Goal: Complete application form: Complete application form

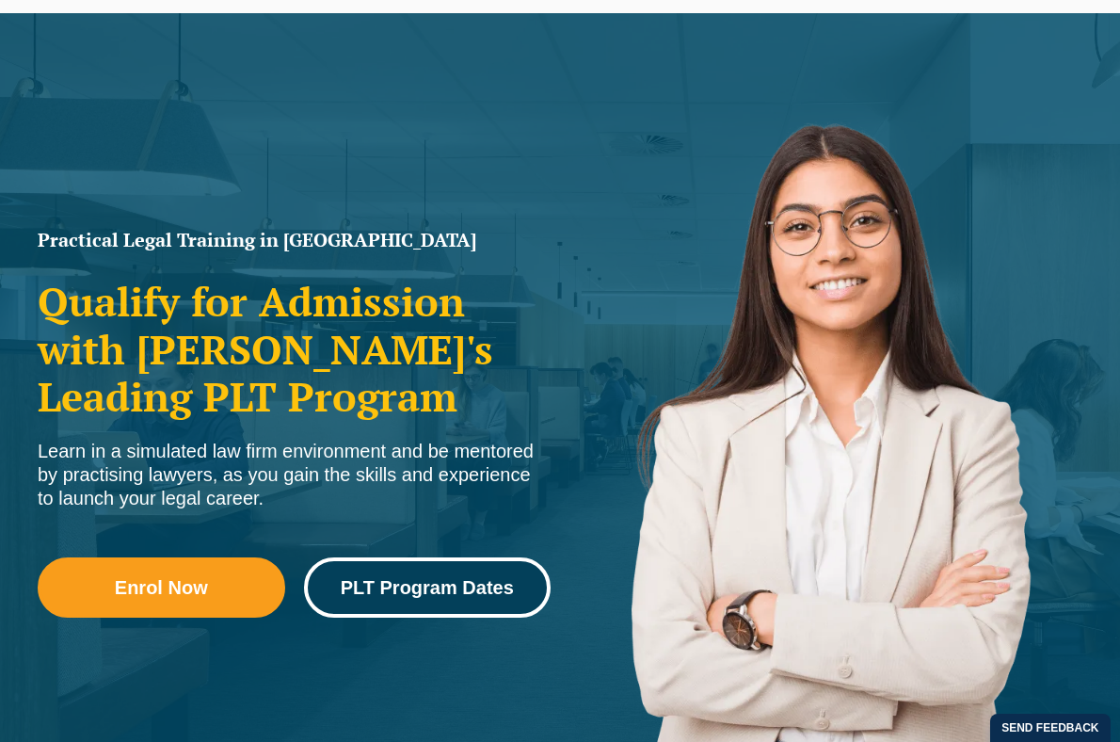
click at [362, 566] on link "PLT Program Dates" at bounding box center [428, 587] width 248 height 60
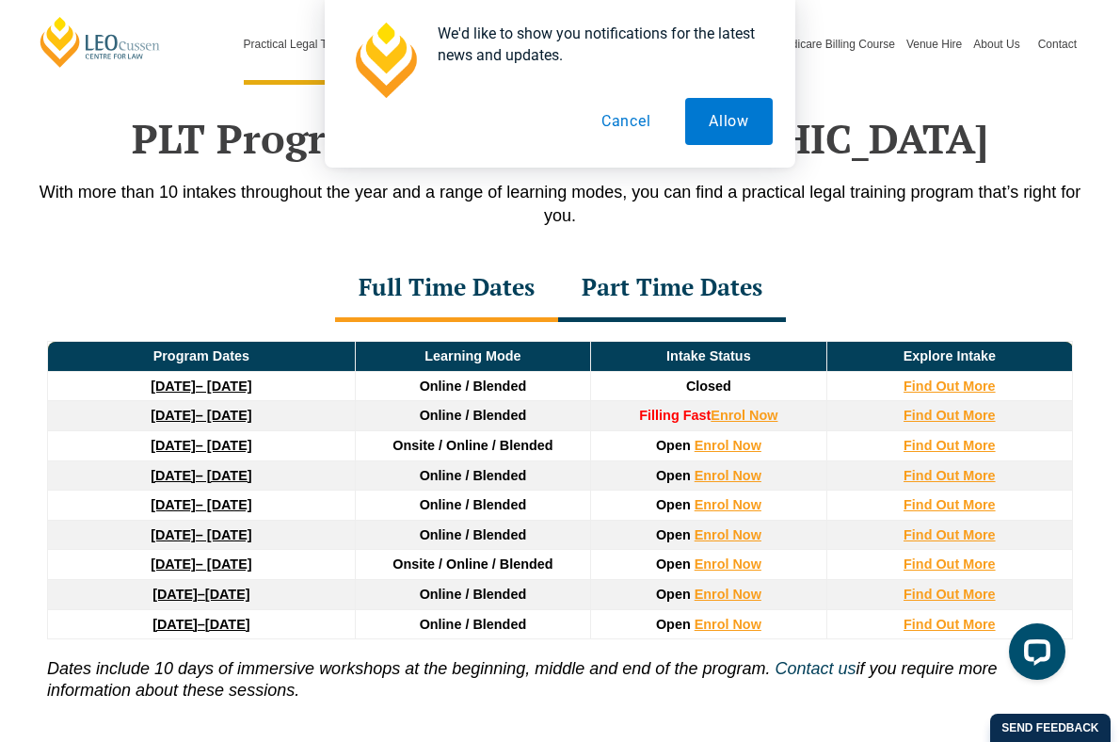
click at [292, 460] on td "16 February 2026 – 3 July 2026" at bounding box center [202, 475] width 308 height 30
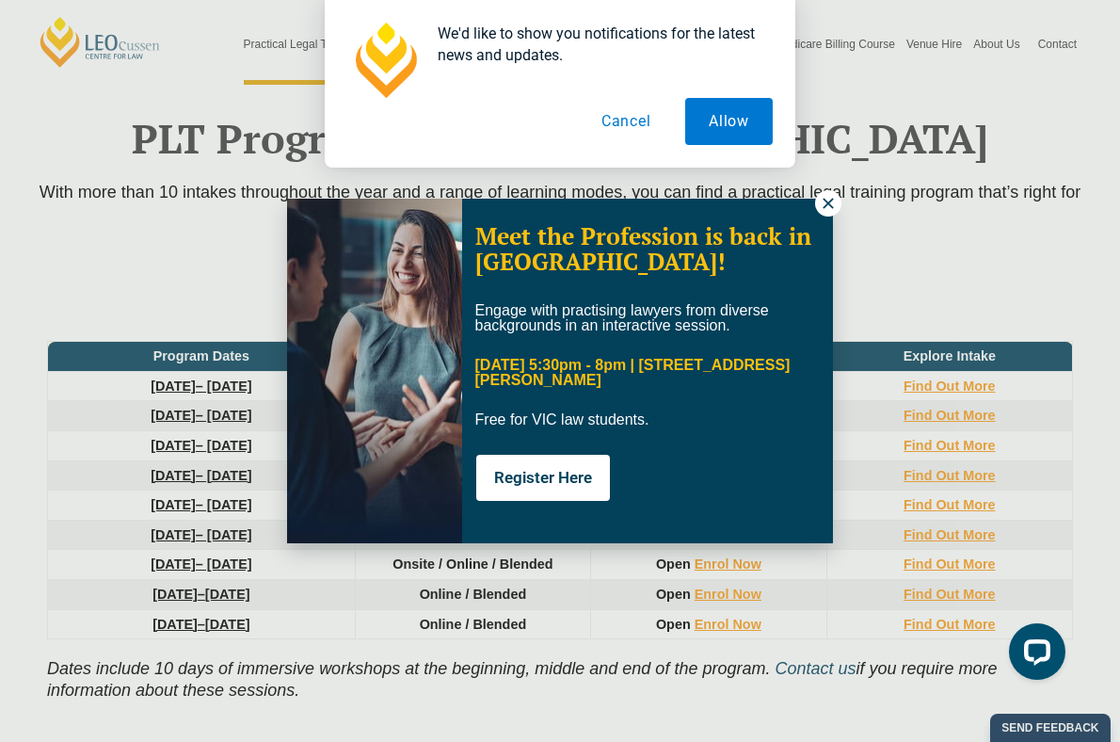
click at [834, 196] on icon at bounding box center [828, 203] width 17 height 17
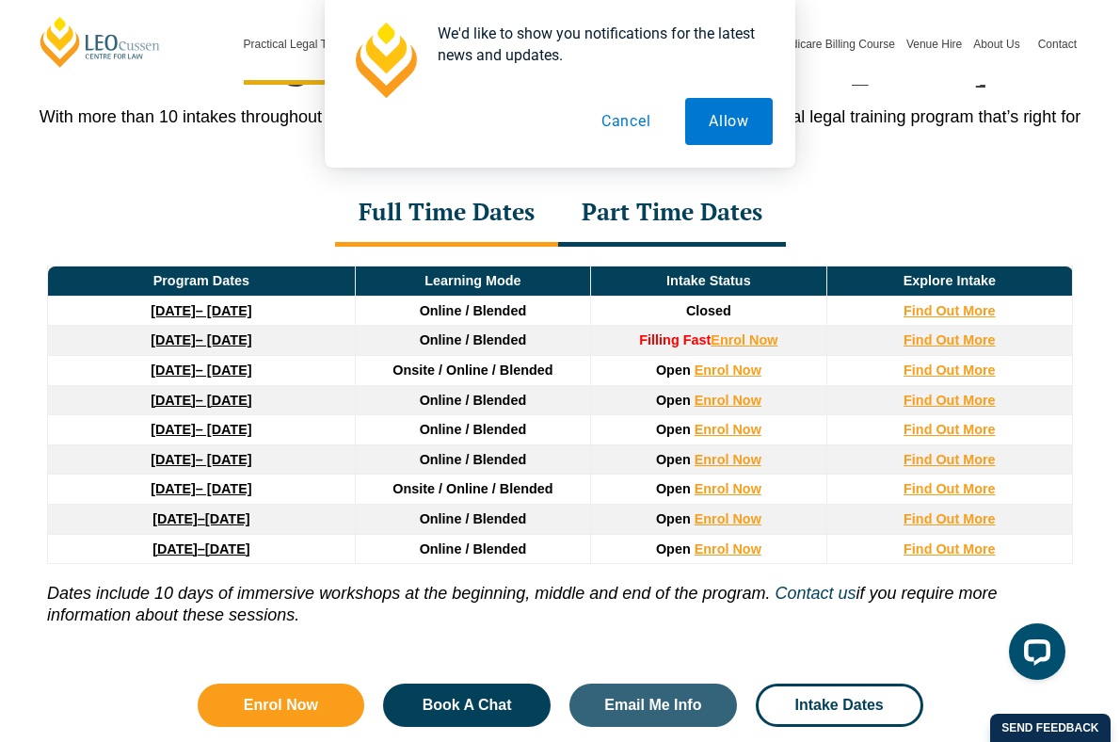
scroll to position [2531, 0]
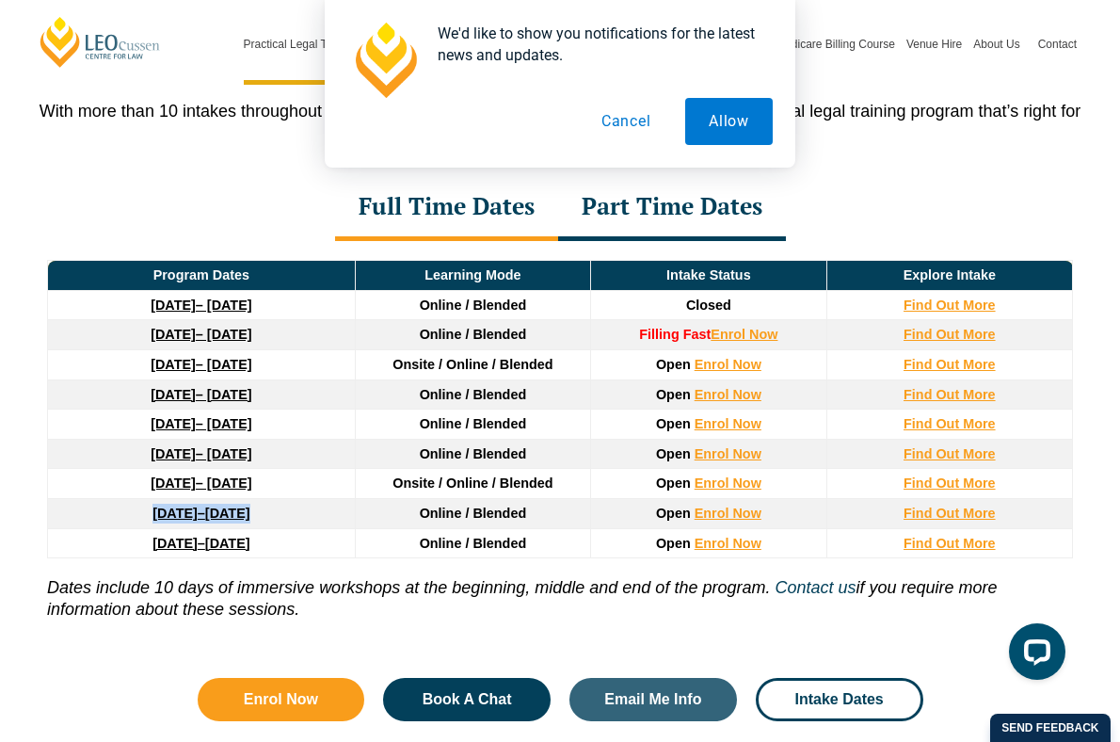
drag, startPoint x: 54, startPoint y: 483, endPoint x: 363, endPoint y: 497, distance: 310.0
click at [363, 498] on tr "21 September 2026 – 19 February 2027 Online / Blended Open Enrol Now Find Out M…" at bounding box center [560, 513] width 1025 height 30
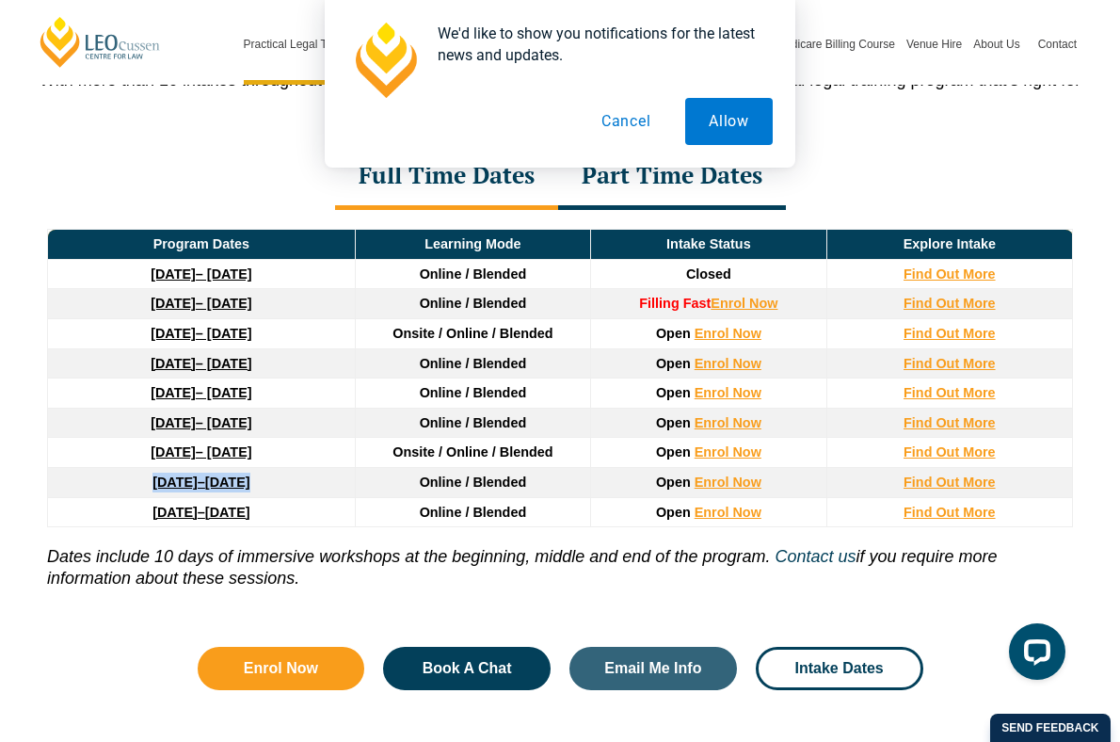
scroll to position [2568, 0]
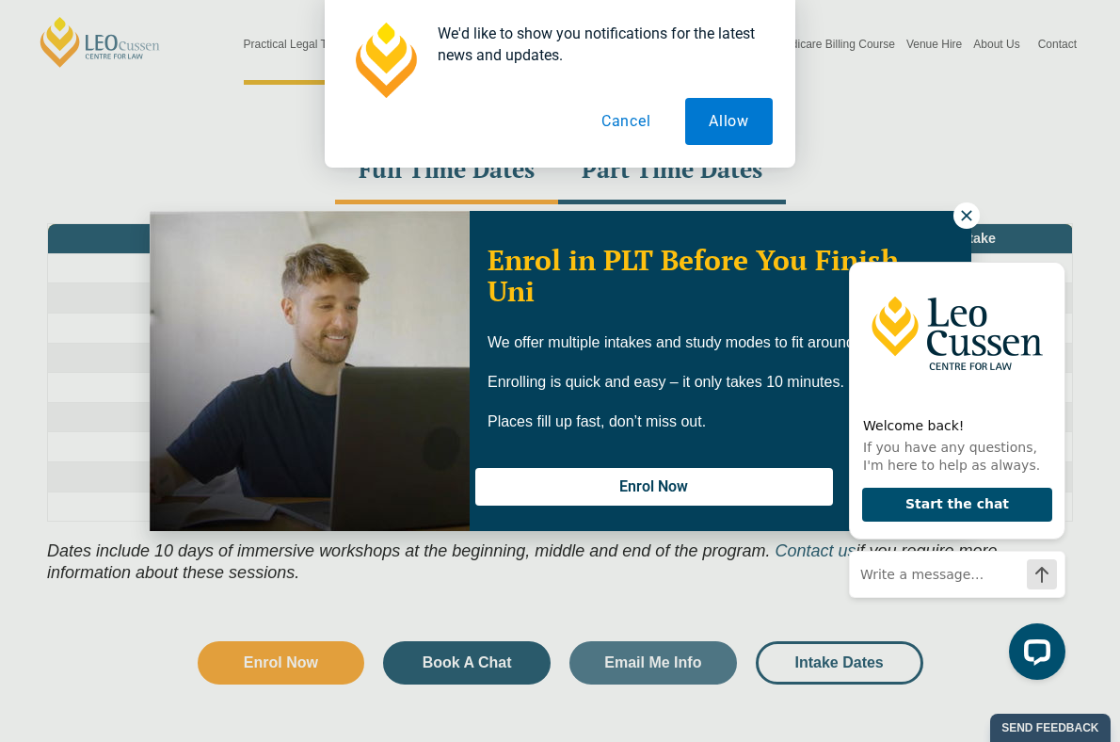
click at [622, 115] on button "Cancel" at bounding box center [626, 121] width 97 height 47
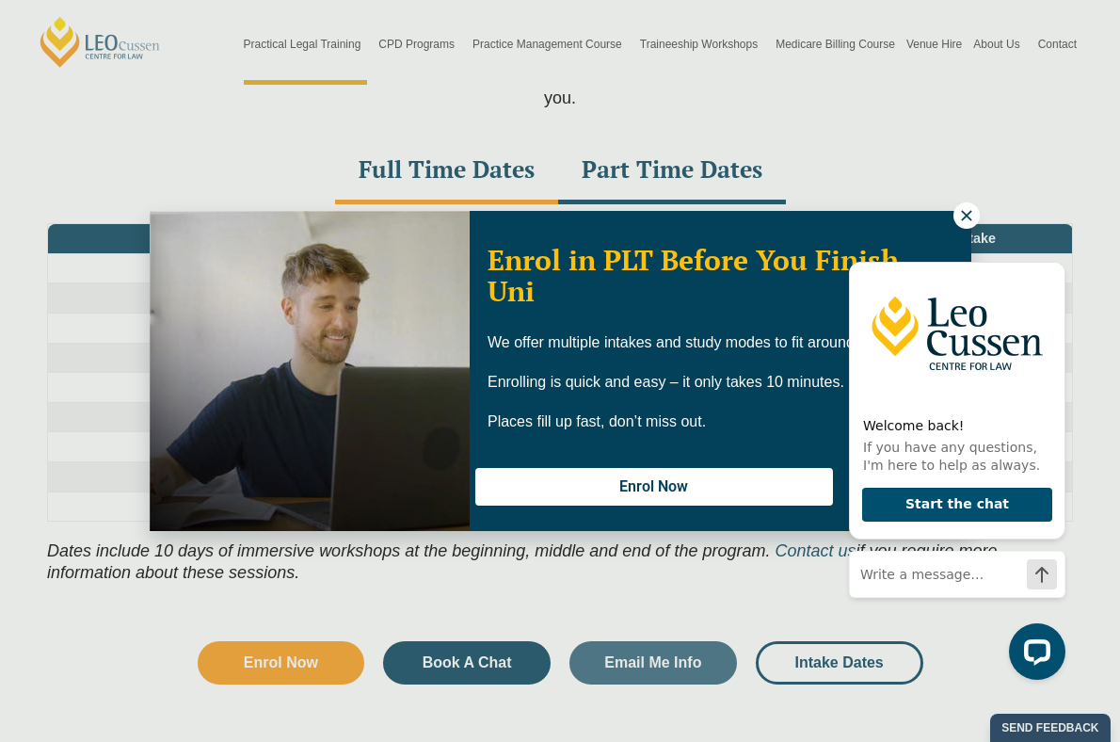
click at [965, 206] on button at bounding box center [967, 215] width 26 height 26
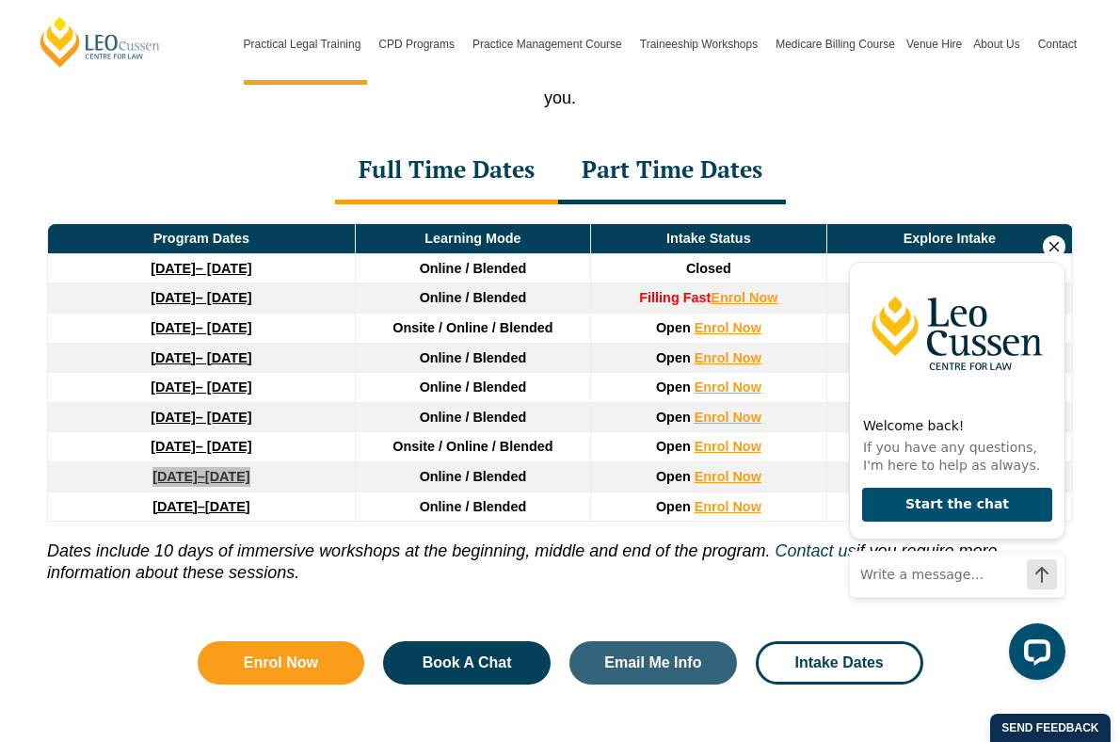
click at [1053, 245] on icon "Hide greeting" at bounding box center [1054, 246] width 23 height 23
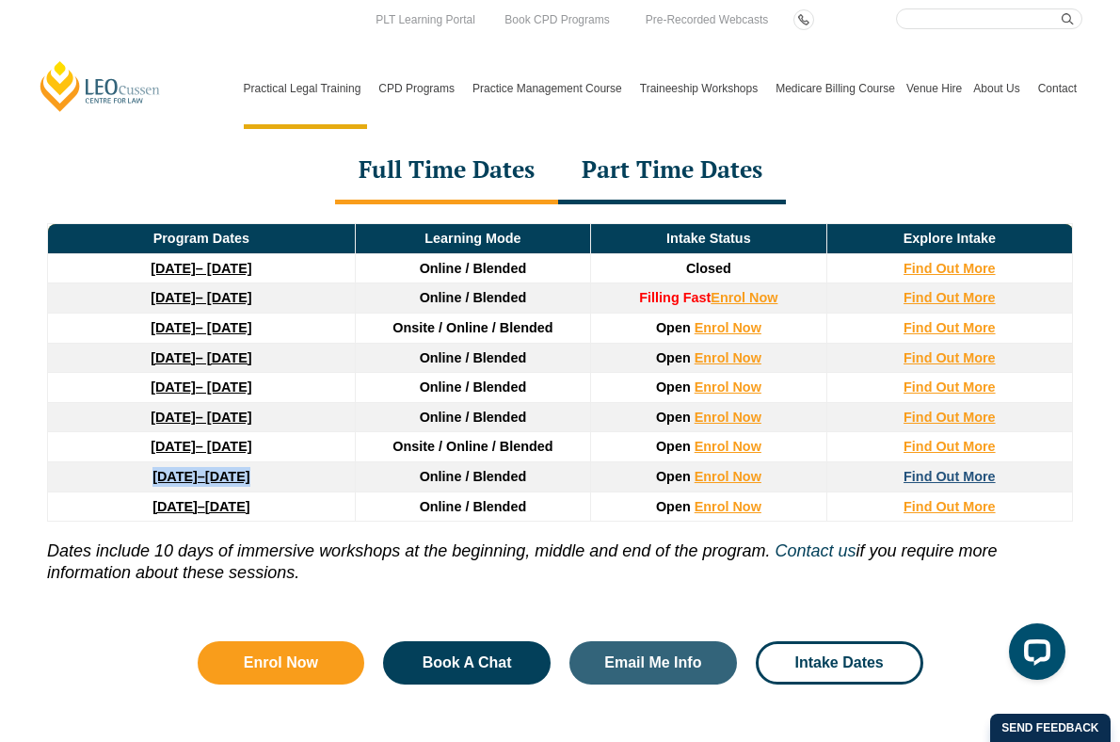
click at [924, 469] on strong "Find Out More" at bounding box center [950, 476] width 92 height 15
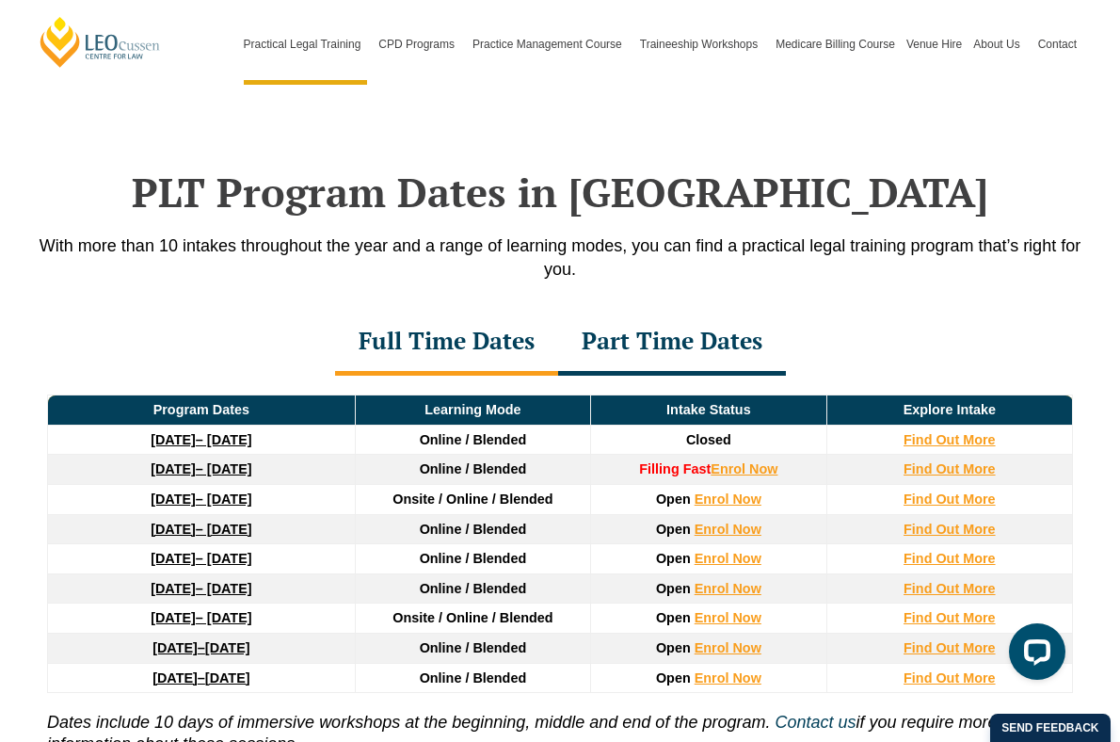
scroll to position [2399, 0]
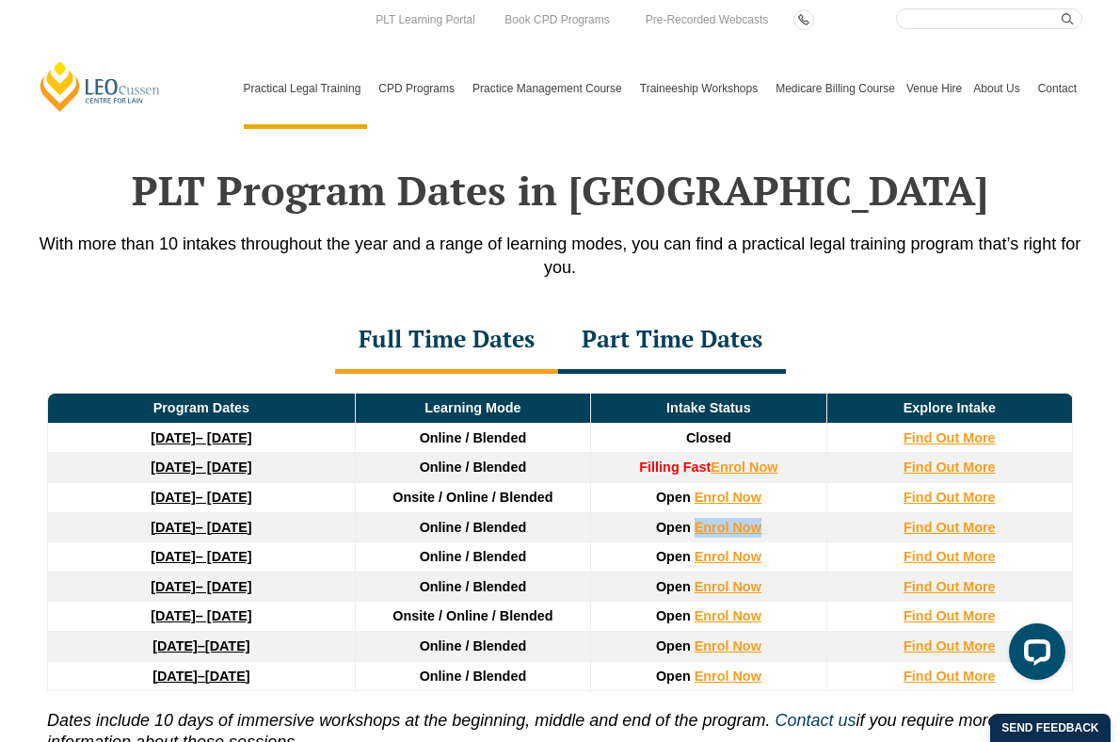
click at [466, 520] on span "Online / Blended" at bounding box center [473, 527] width 107 height 15
click at [931, 520] on strong "Find Out More" at bounding box center [950, 527] width 92 height 15
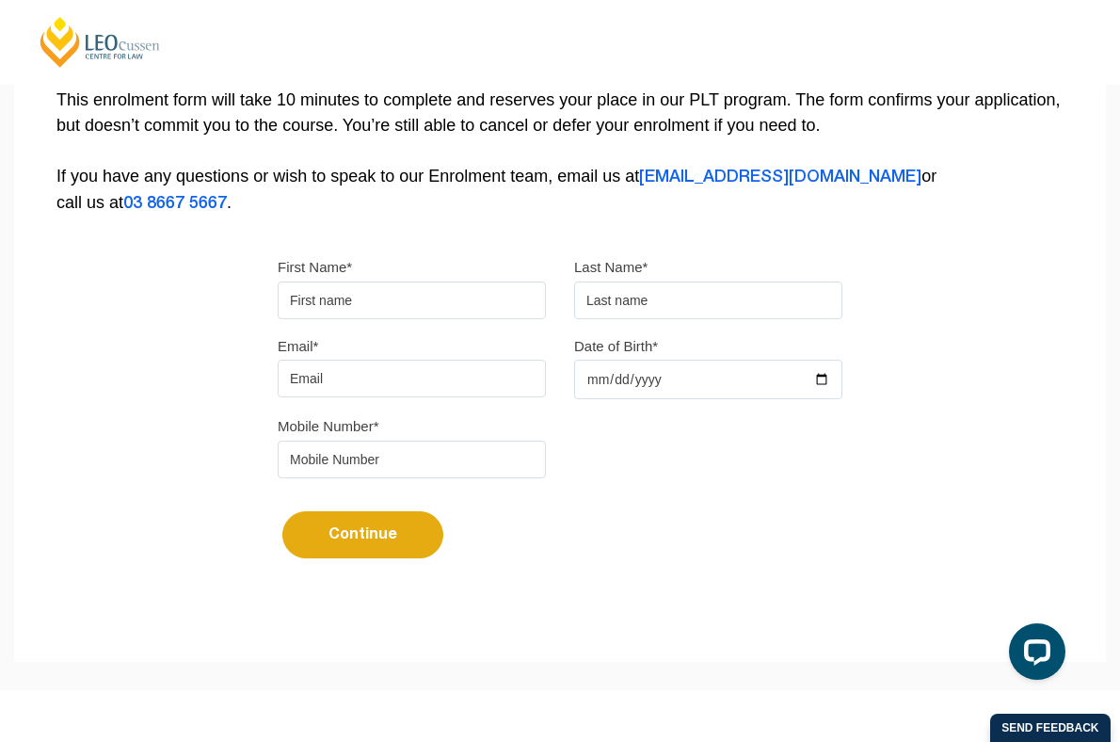
click at [356, 301] on input "First Name*" at bounding box center [412, 300] width 268 height 38
type input "Chanel"
click at [711, 313] on input "text" at bounding box center [708, 300] width 268 height 38
type input "Dayoub"
click at [354, 392] on input "Email*" at bounding box center [412, 379] width 268 height 38
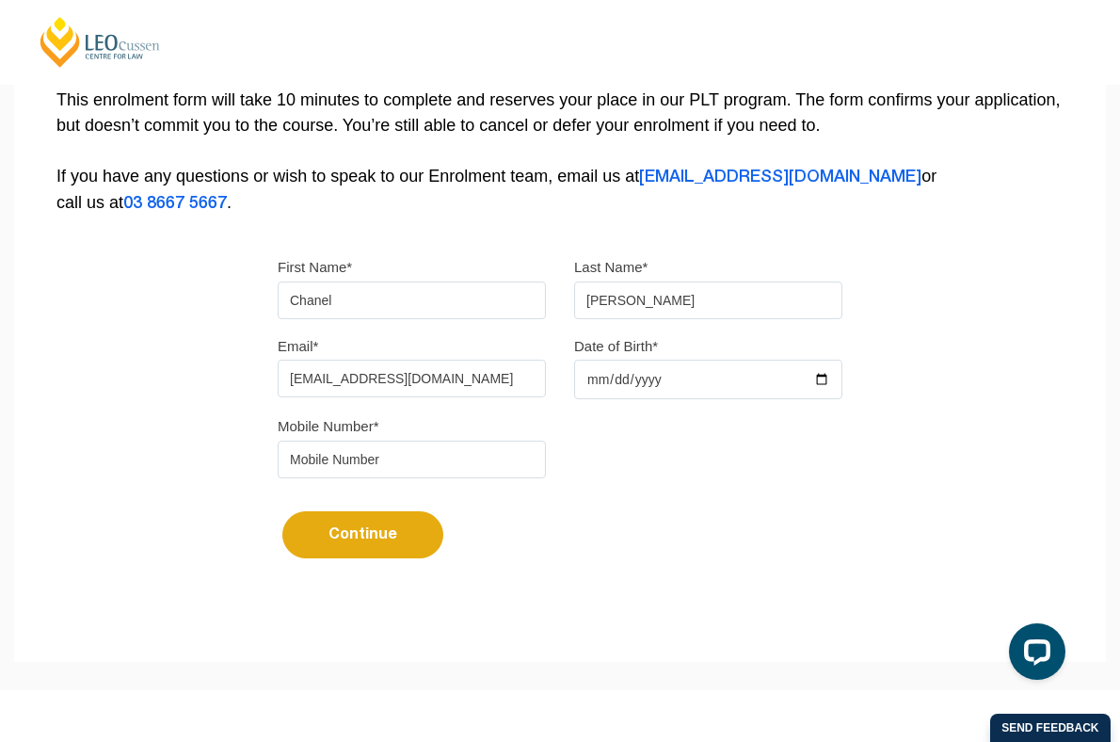
type input "chaneldayoub@gmail.com"
click at [828, 382] on input "Date of Birth*" at bounding box center [708, 380] width 268 height 40
type input "2004-08-04"
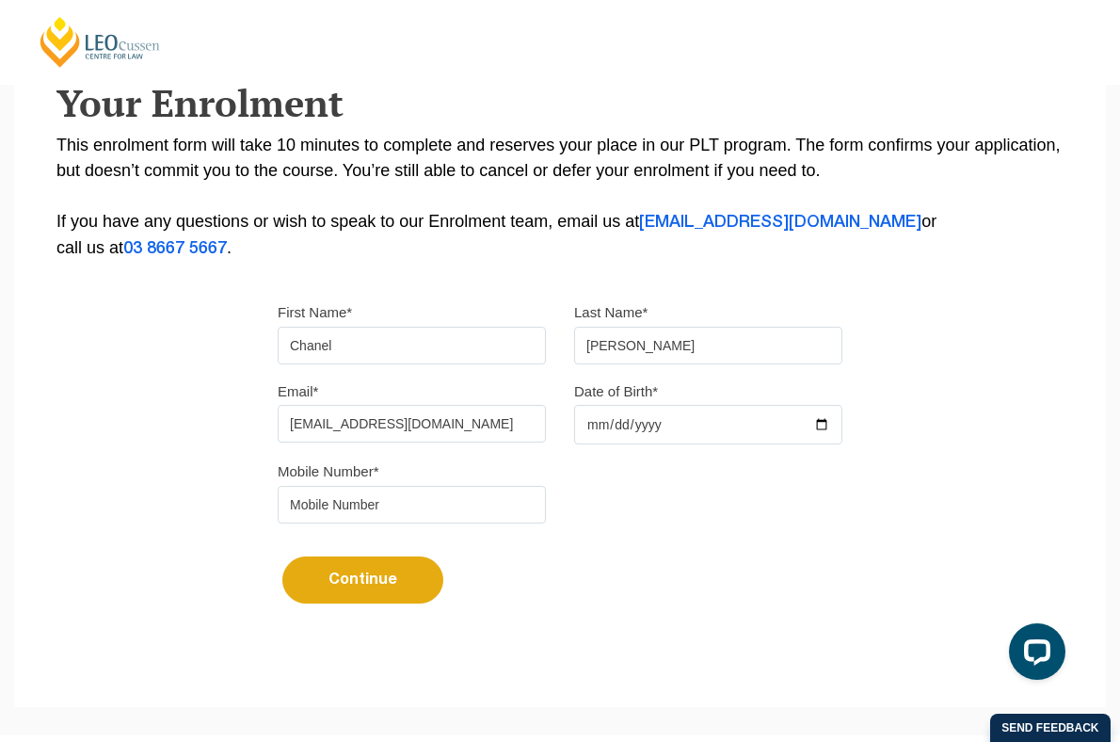
scroll to position [313, 0]
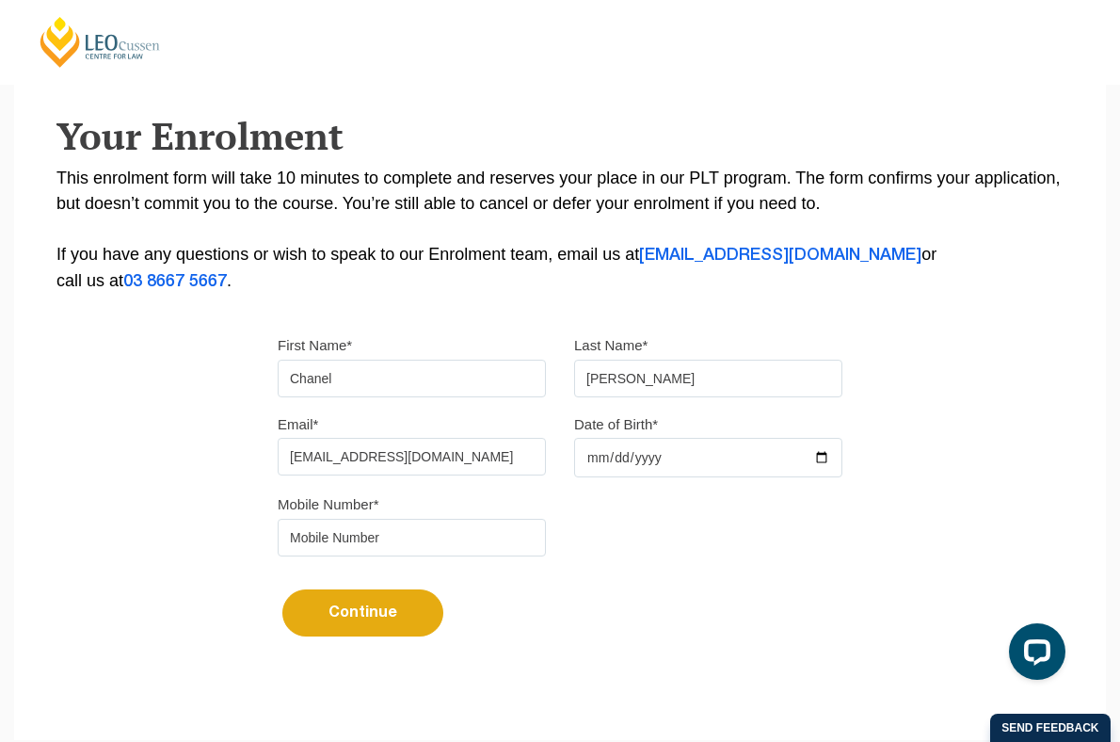
click at [451, 537] on input "tel" at bounding box center [412, 538] width 268 height 38
type input "0402679190"
click at [361, 613] on button "Continue" at bounding box center [362, 612] width 161 height 47
select select
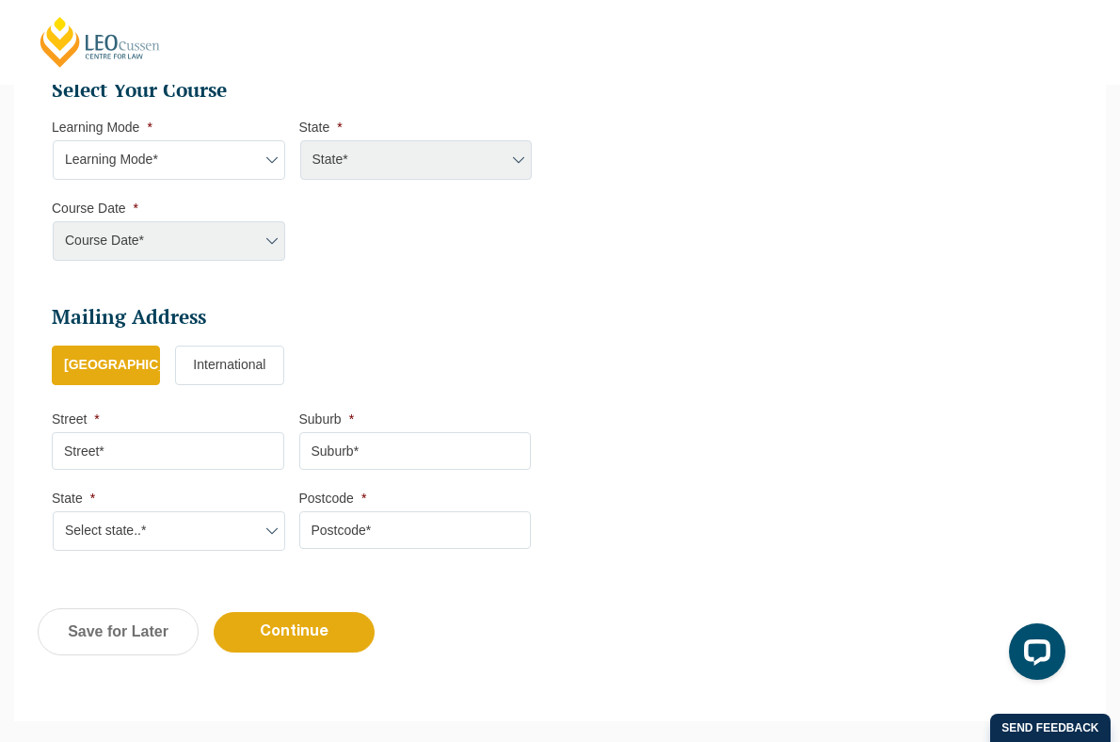
scroll to position [854, 0]
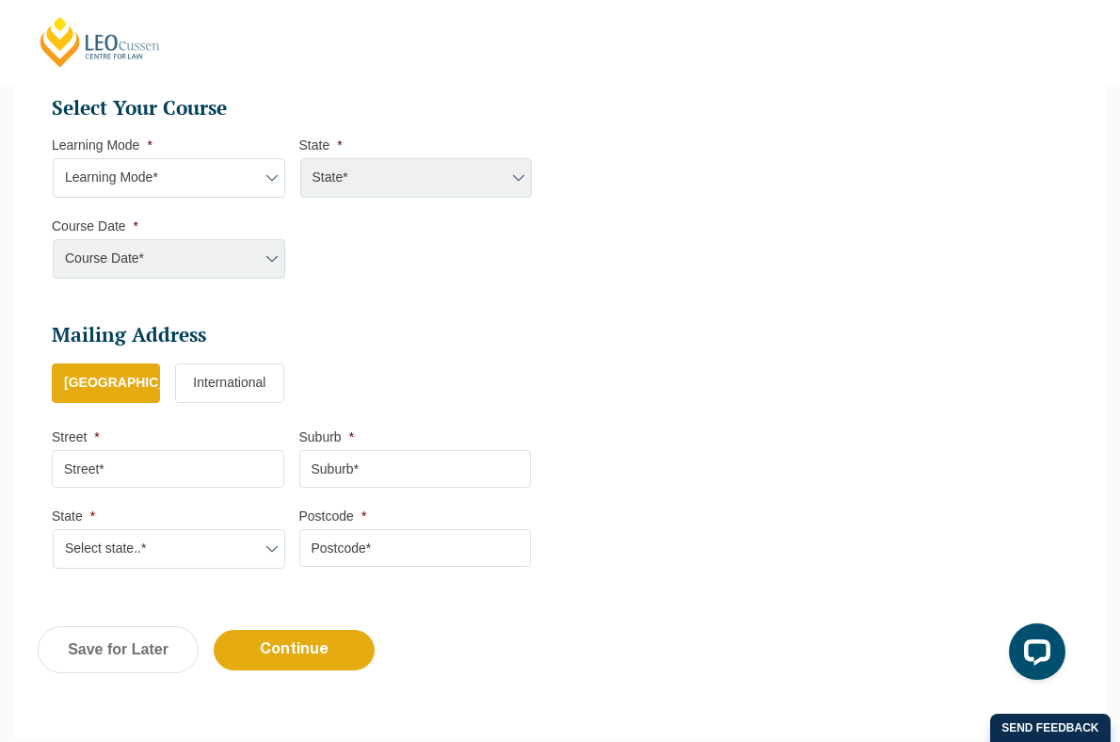
click at [224, 173] on select "Learning Mode* Online Full Time Learning Online Part Time Learning Blended Full…" at bounding box center [169, 178] width 233 height 40
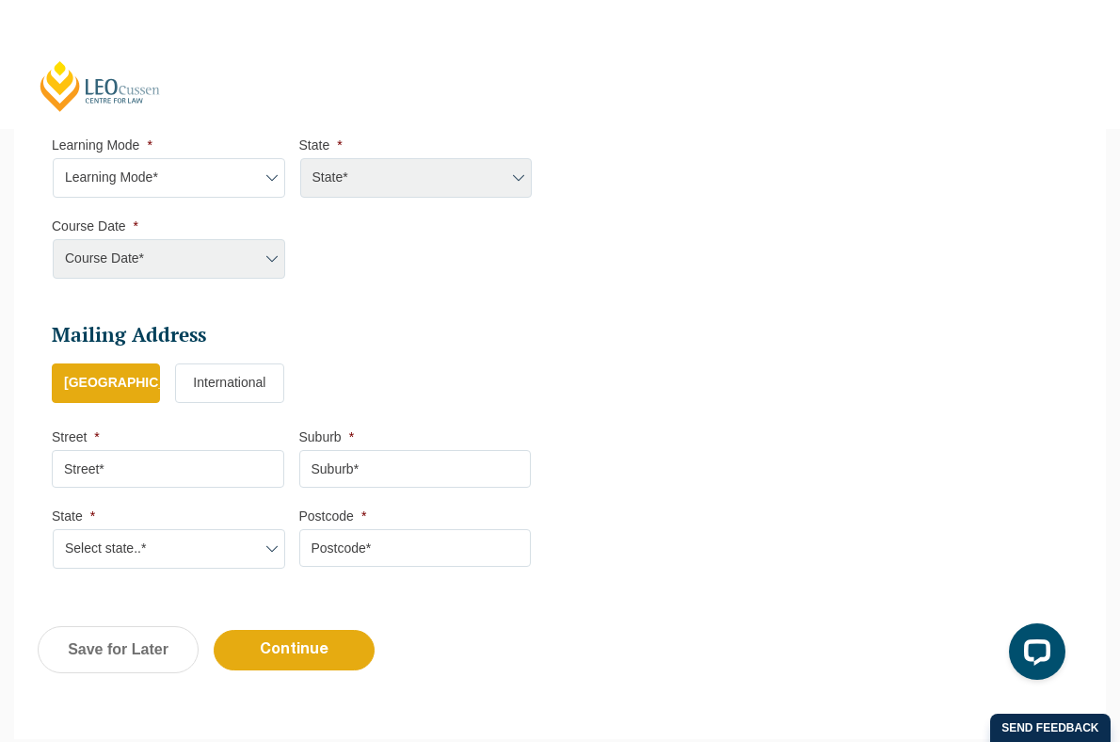
click at [346, 193] on div "State* ACT/NSW National (ACT/NSW, VIC, QLD, SA, WA) QLD SA VIC WA MAD GAD ABL" at bounding box center [415, 178] width 233 height 40
click at [214, 182] on select "Learning Mode* Online Full Time Learning Online Part Time Learning Blended Full…" at bounding box center [169, 178] width 233 height 40
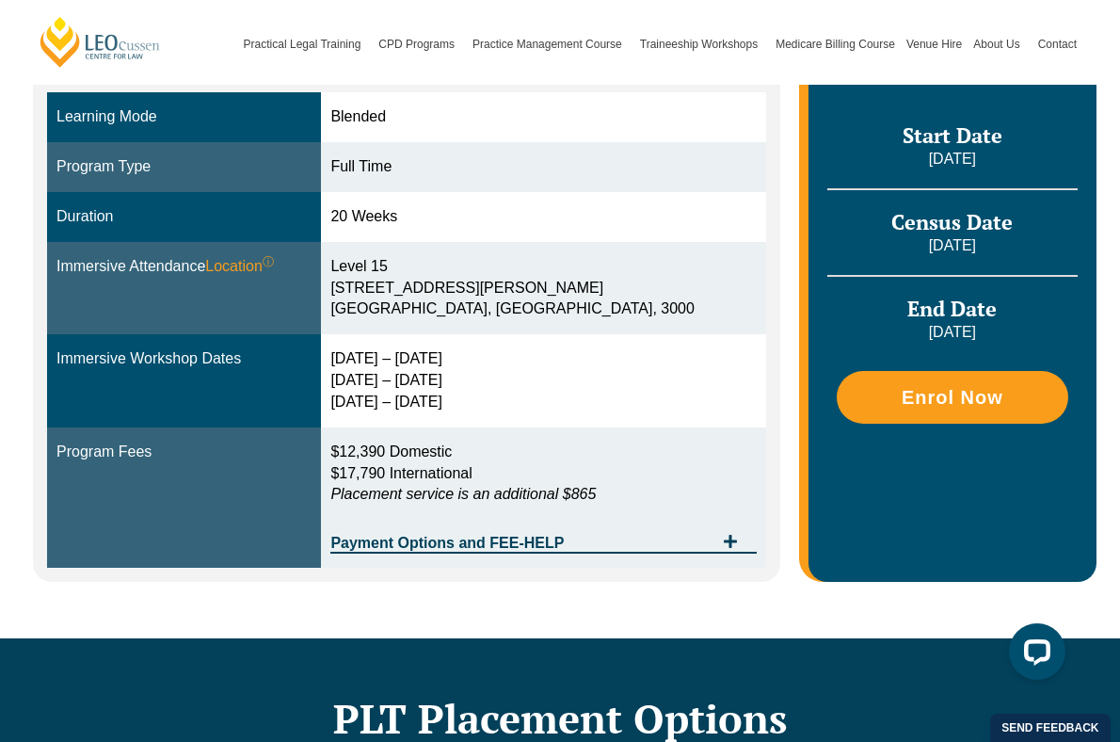
scroll to position [578, 0]
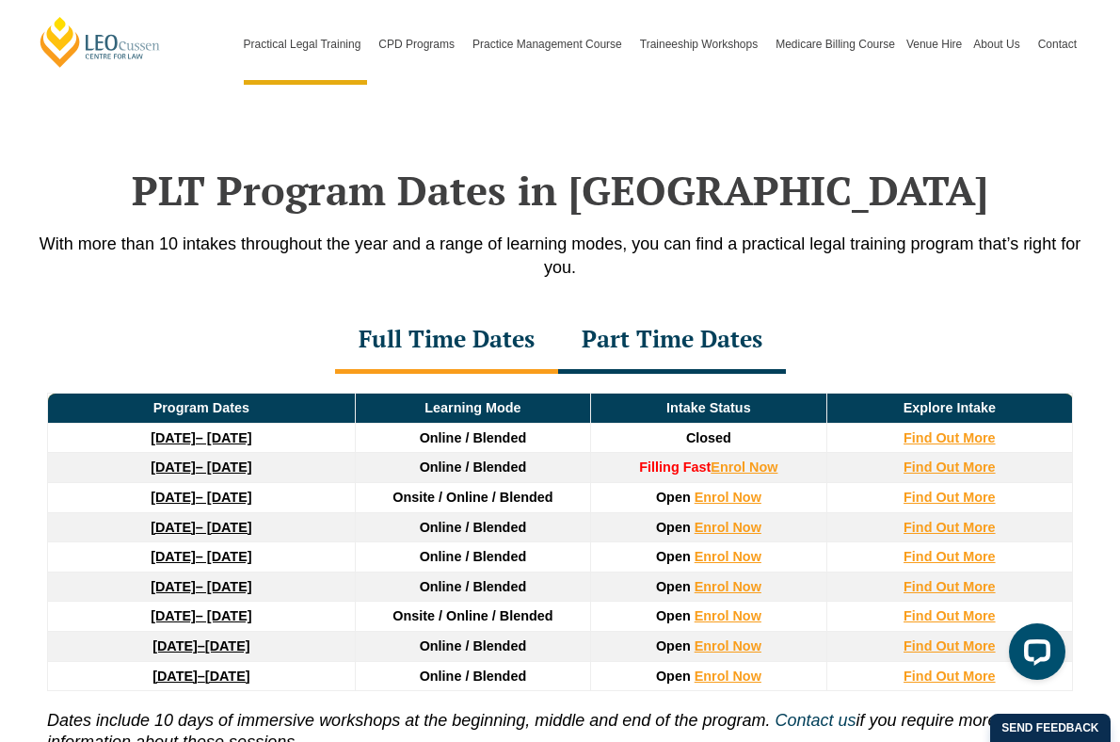
click at [251, 490] on link "27 January 2026 – 12 June 2026" at bounding box center [201, 497] width 101 height 15
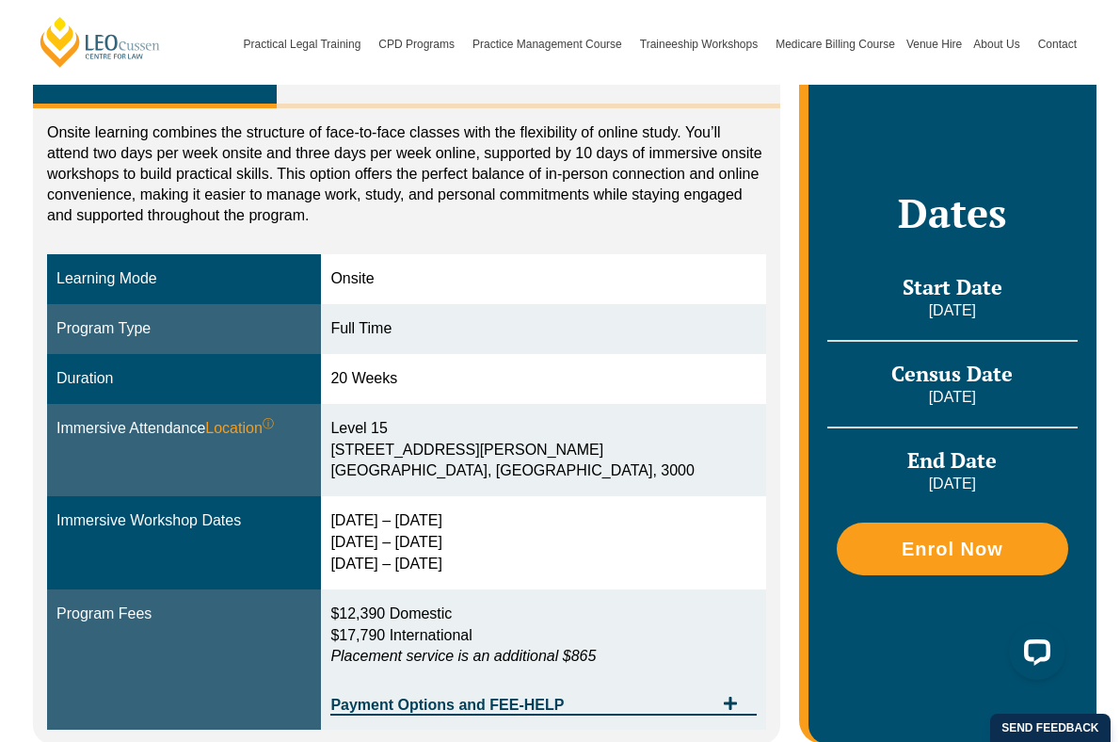
scroll to position [394, 0]
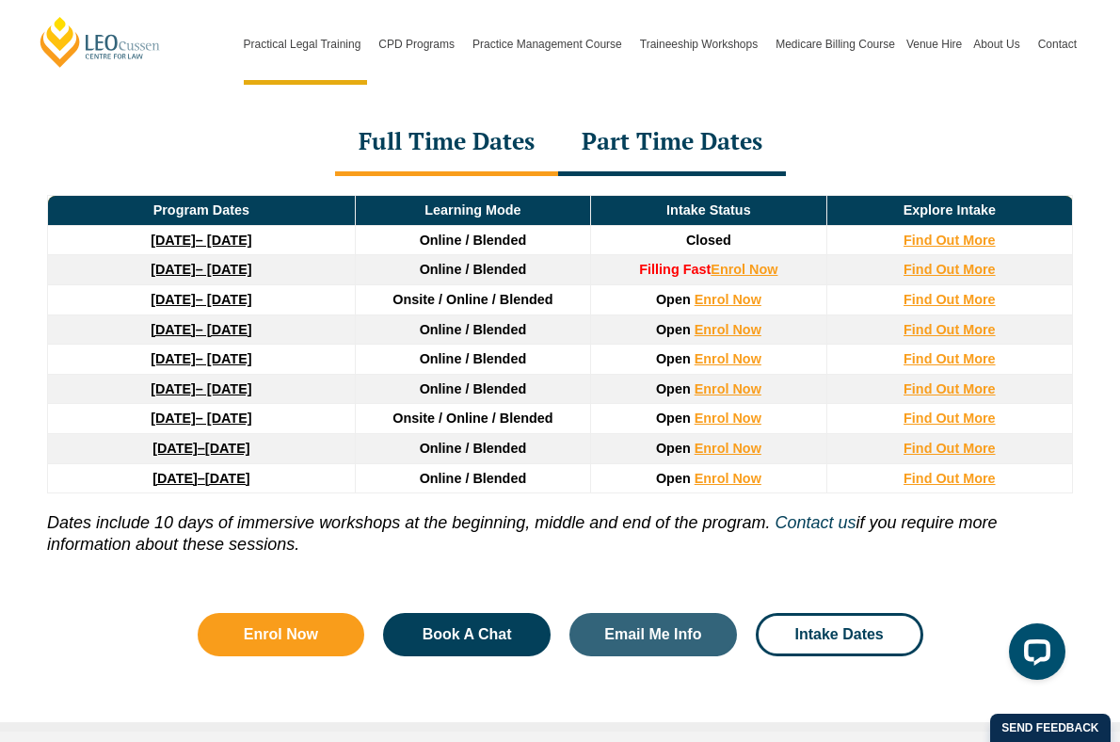
scroll to position [2636, 0]
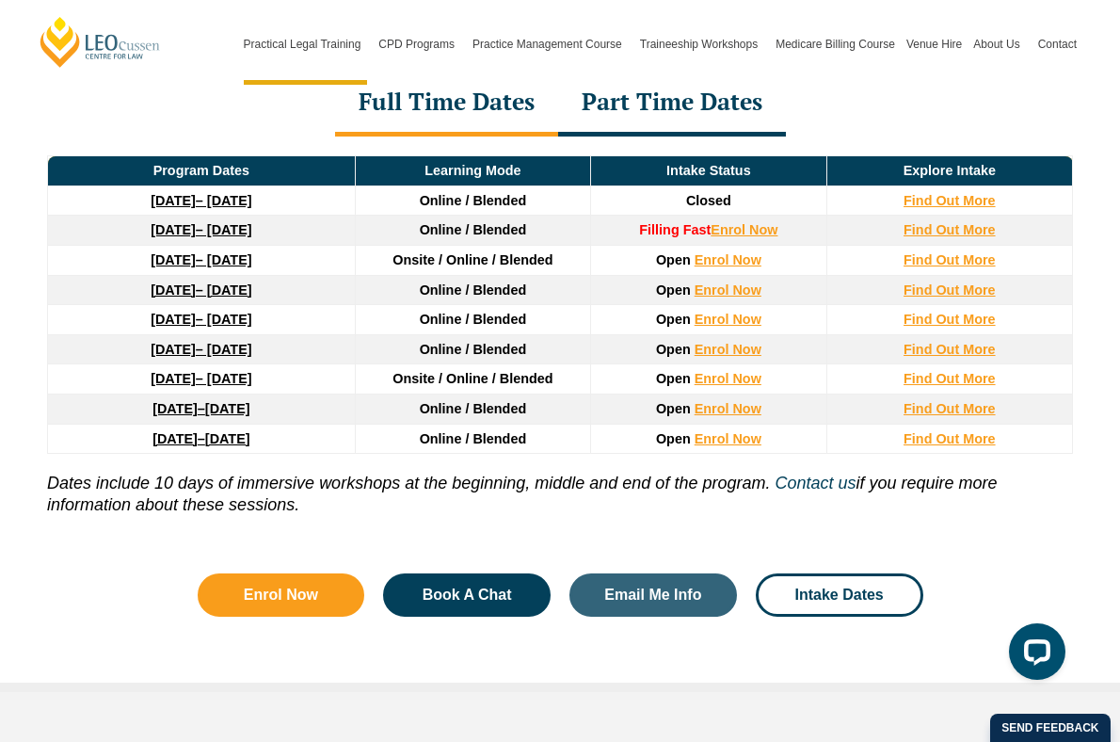
click at [217, 282] on link "16 February 2026 – 3 July 2026" at bounding box center [201, 289] width 101 height 15
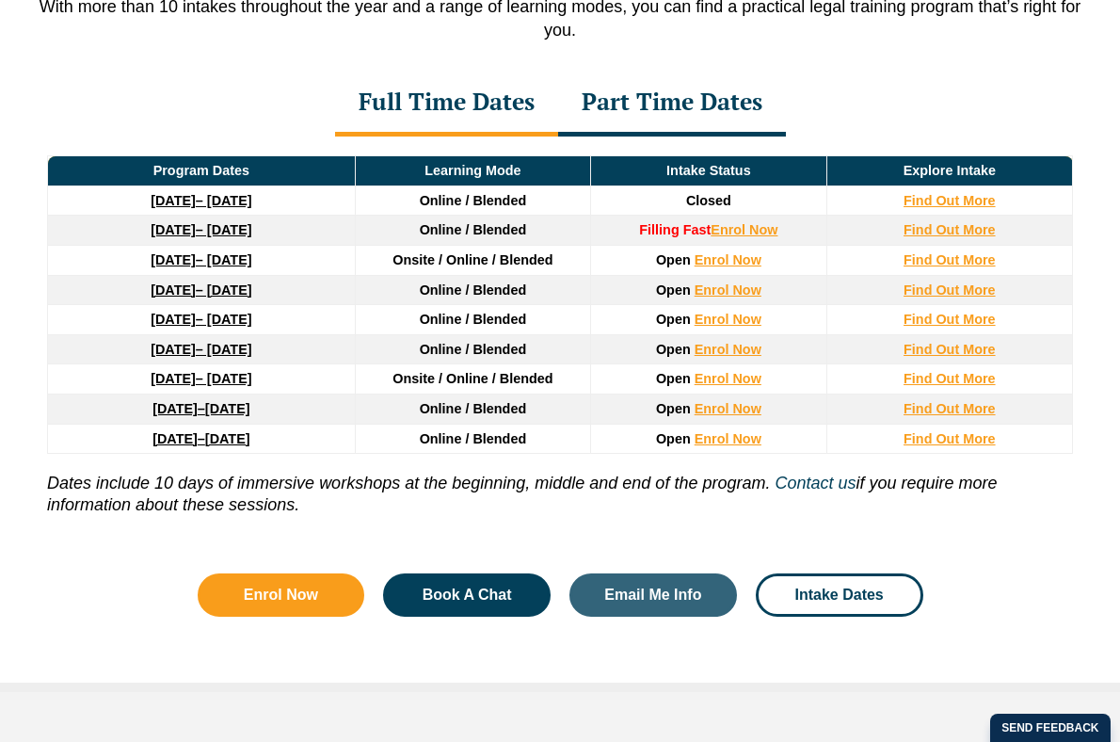
click at [174, 312] on strong "[DATE]" at bounding box center [173, 319] width 45 height 15
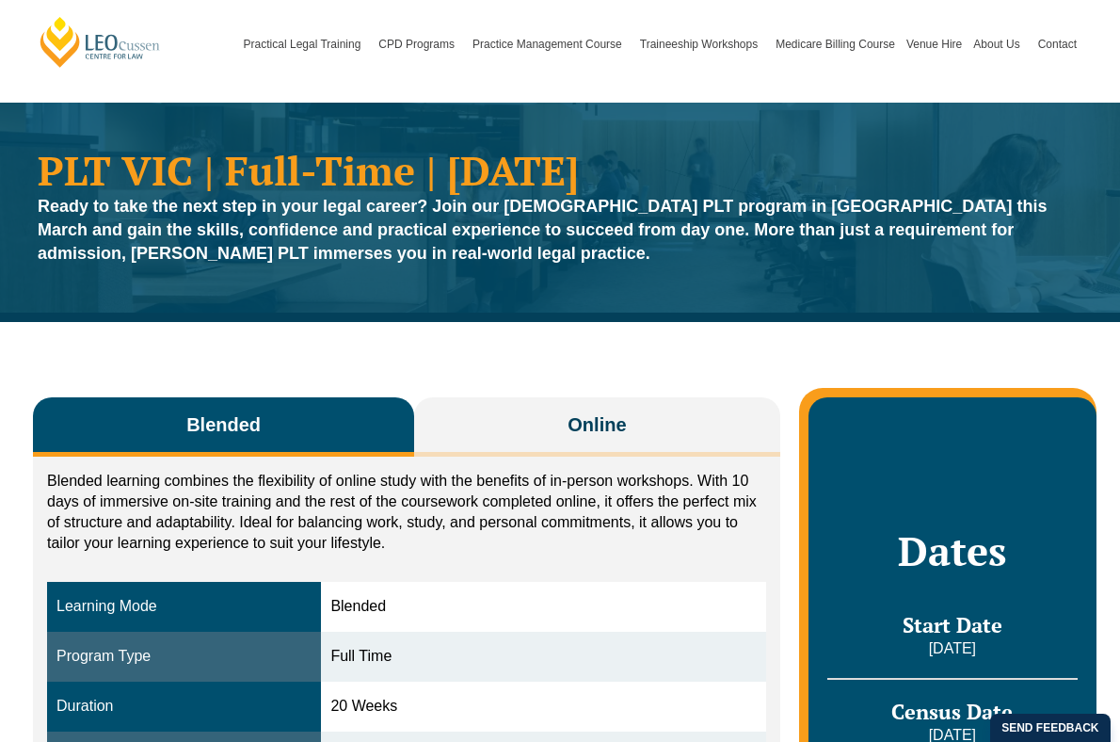
scroll to position [6, 0]
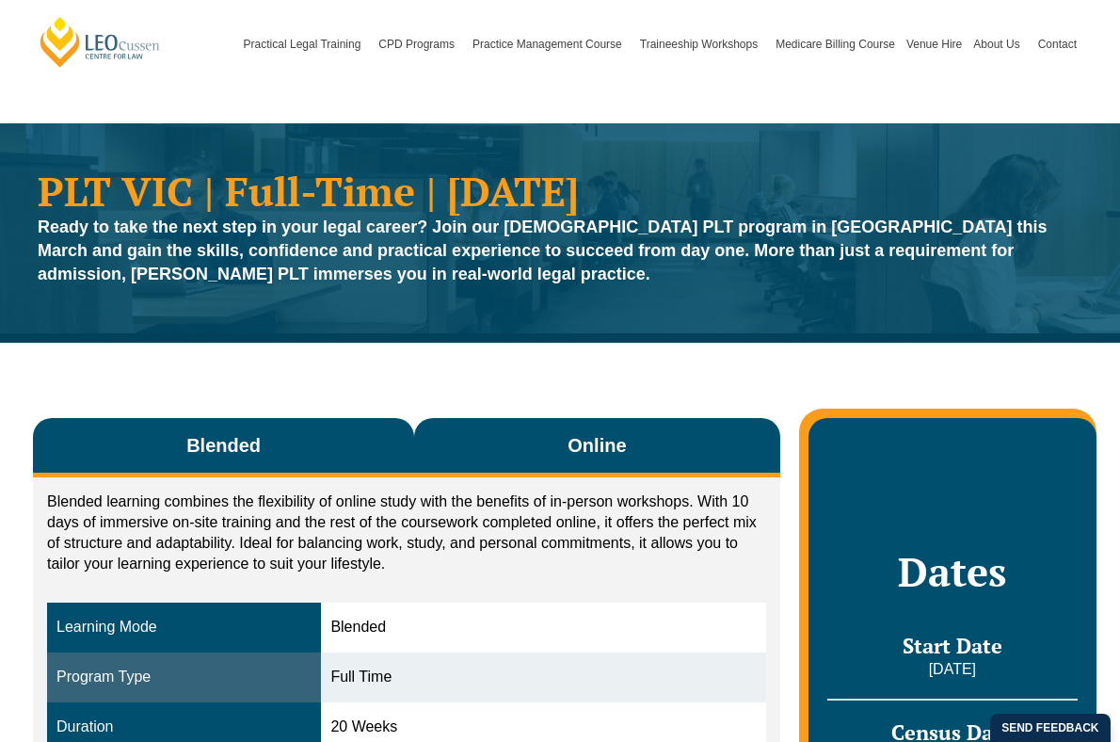
click at [599, 458] on button "Online" at bounding box center [597, 447] width 366 height 59
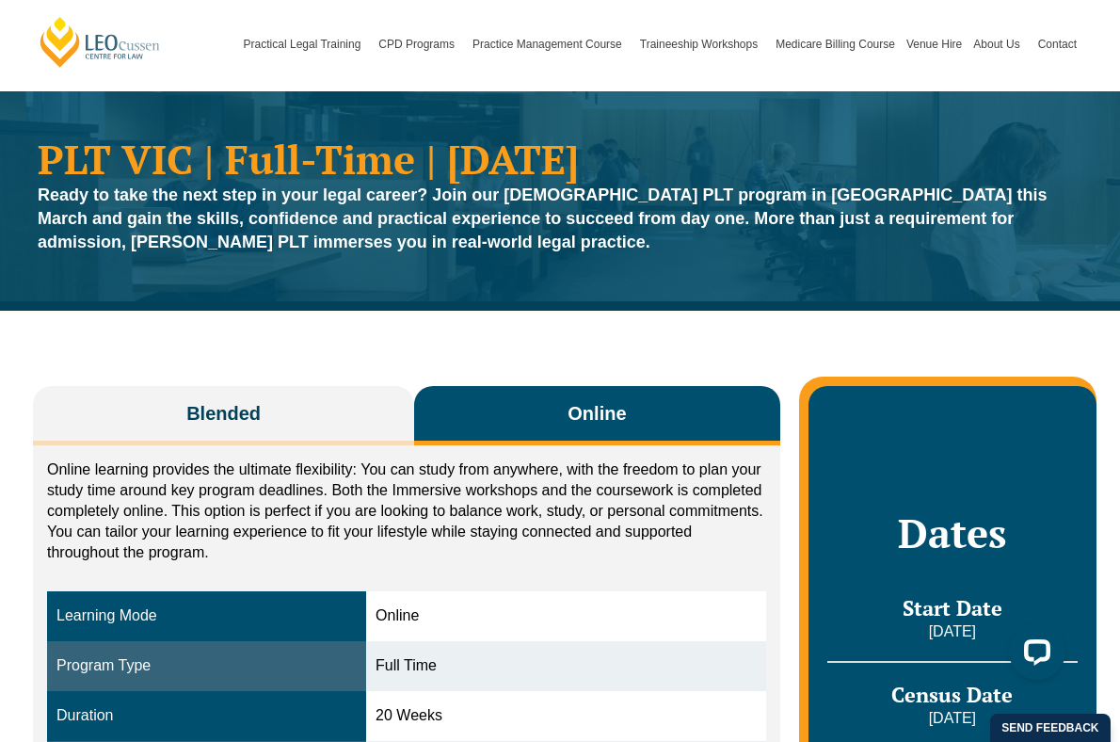
scroll to position [153, 0]
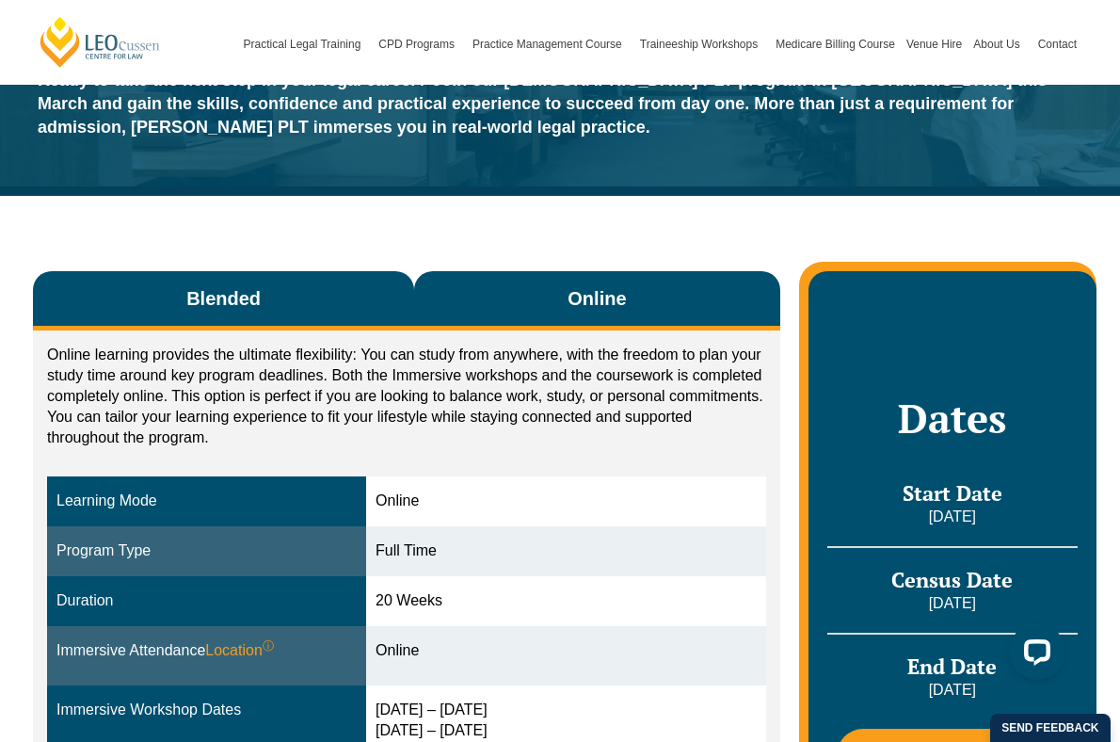
click at [309, 286] on button "Blended" at bounding box center [223, 300] width 381 height 59
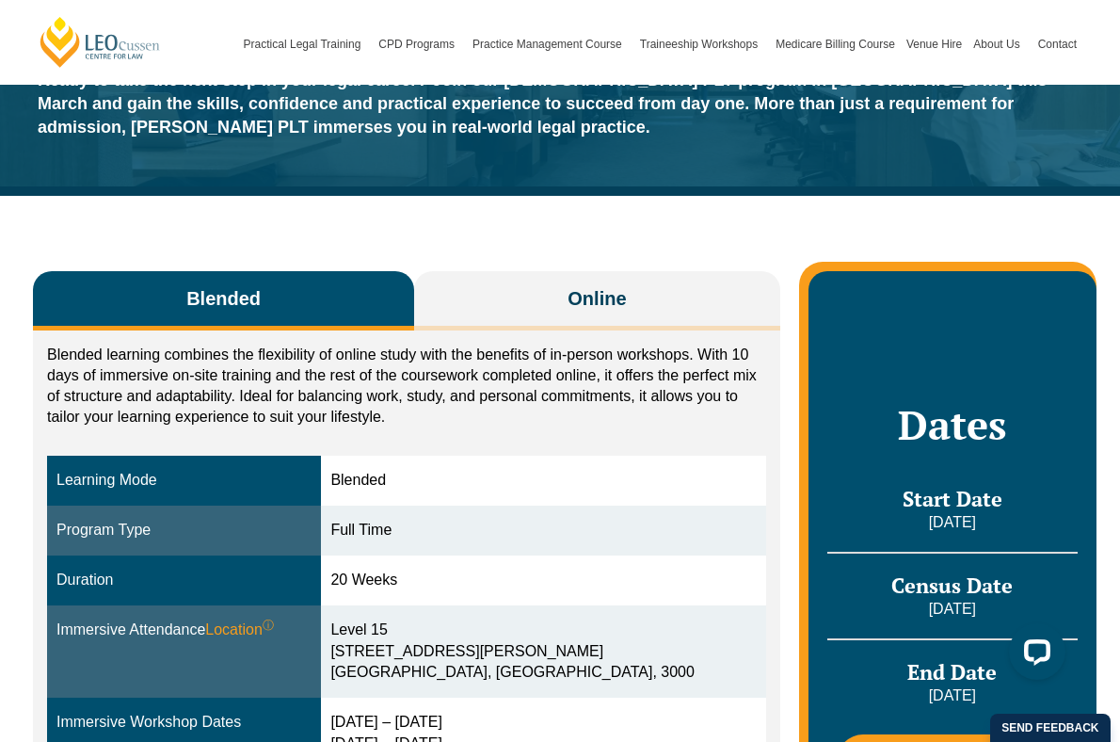
scroll to position [21, 0]
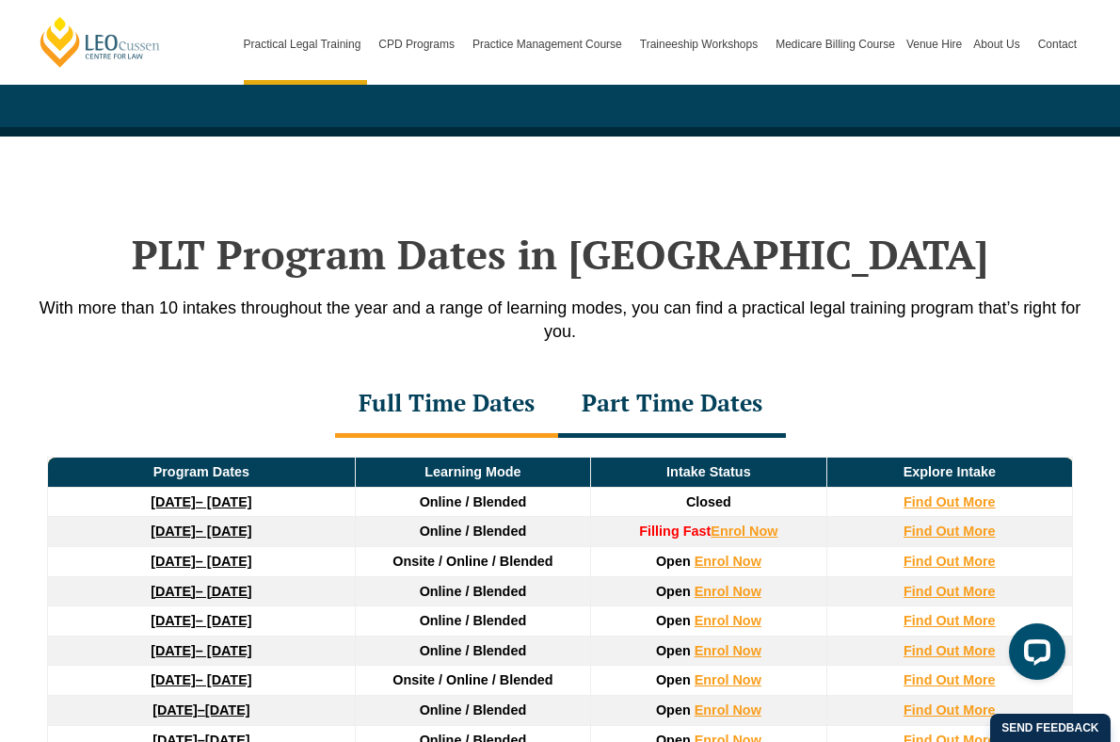
click at [678, 394] on div "Part Time Dates" at bounding box center [672, 405] width 228 height 66
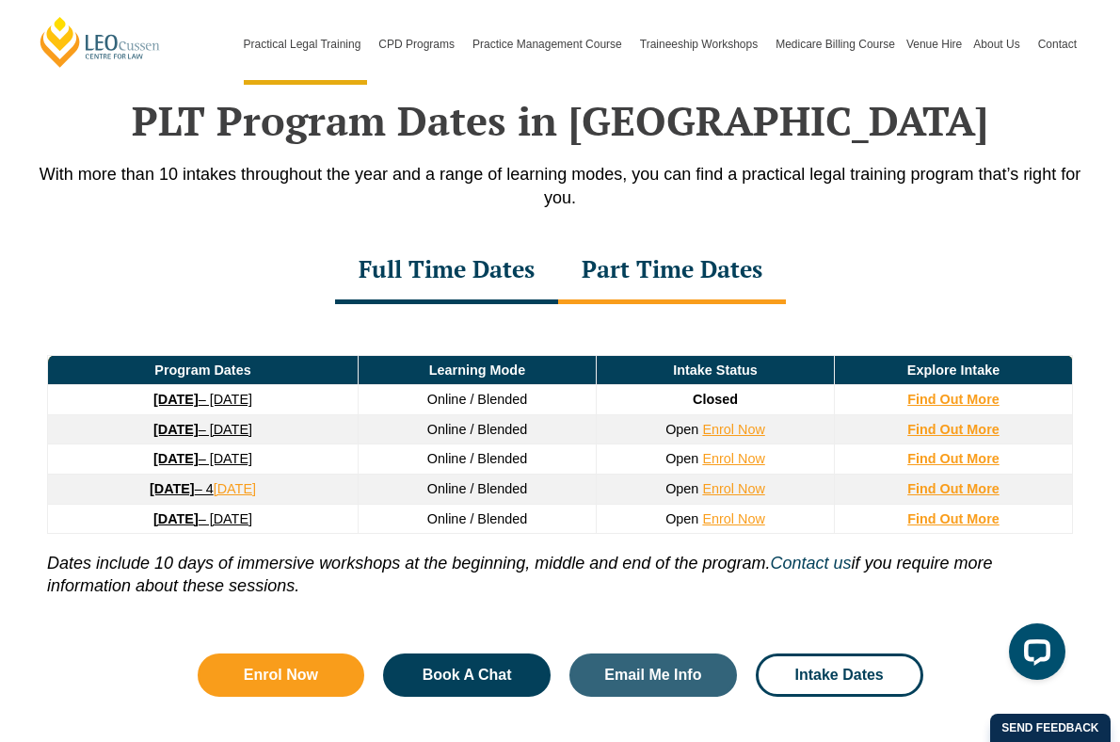
scroll to position [2501, 0]
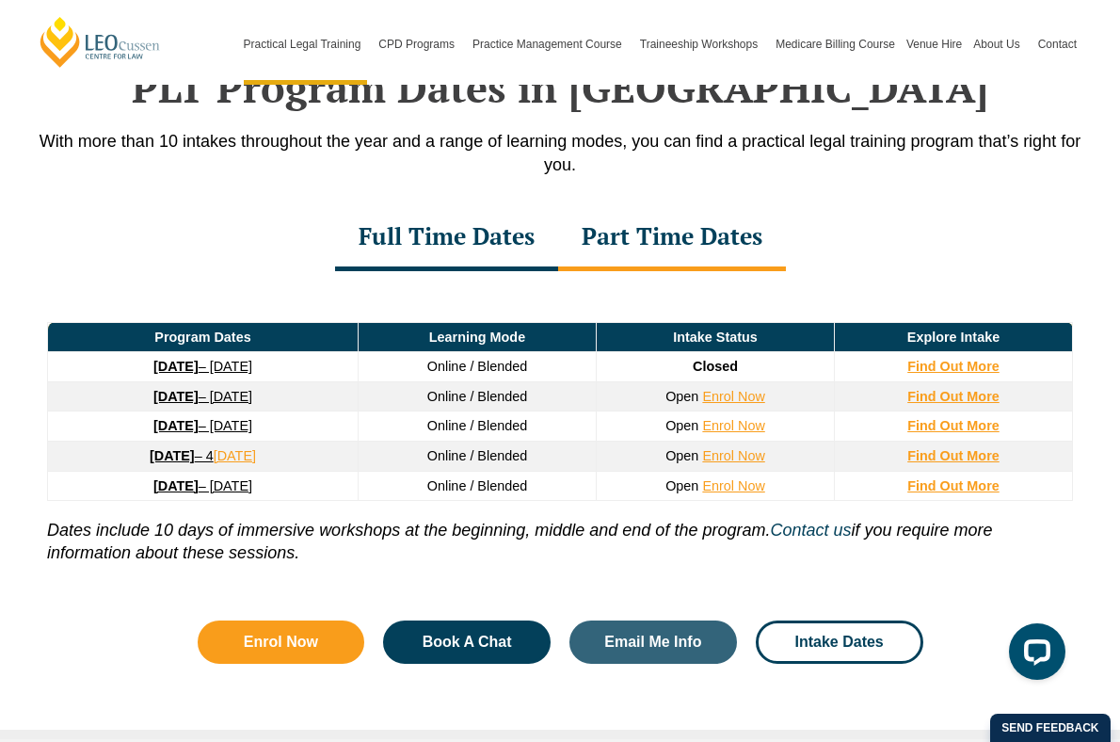
click at [155, 418] on strong "30 March 2026" at bounding box center [175, 425] width 45 height 15
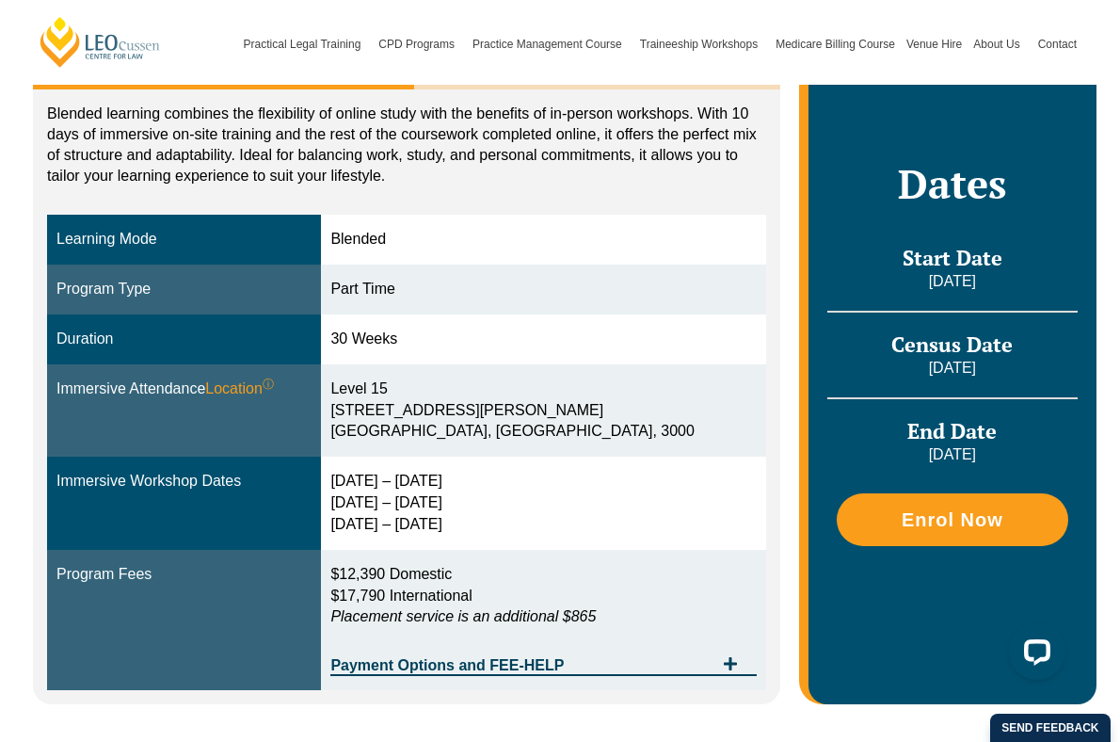
scroll to position [410, 0]
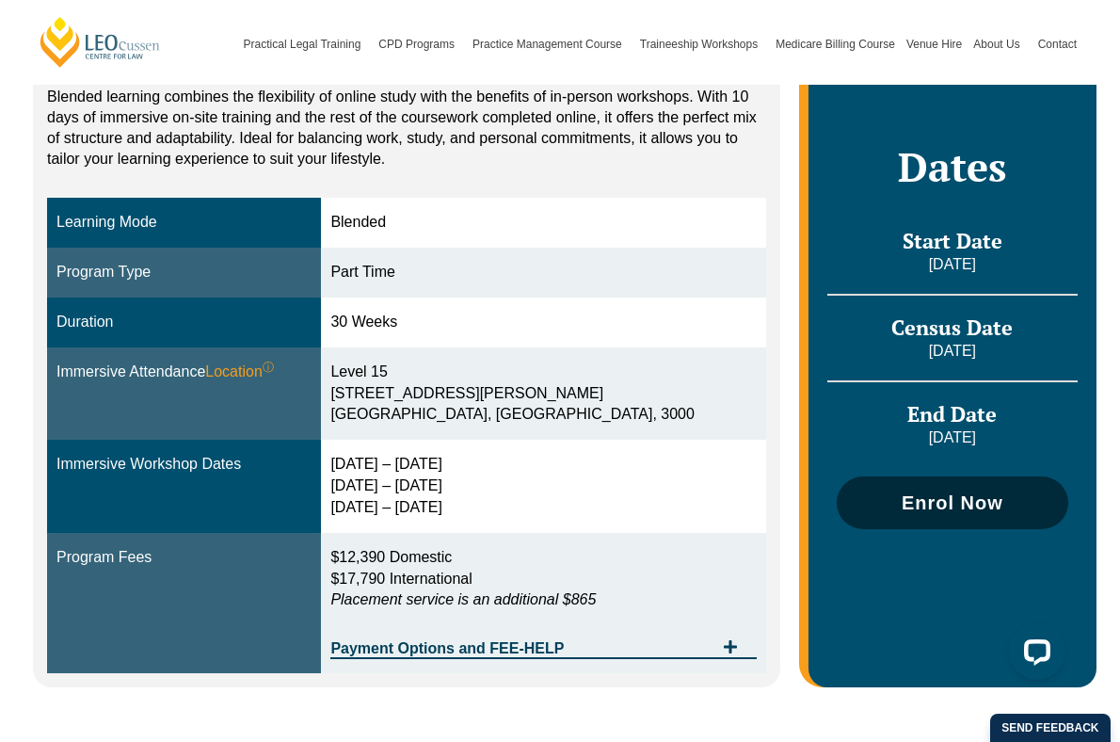
click at [939, 508] on span "Enrol Now" at bounding box center [953, 502] width 102 height 19
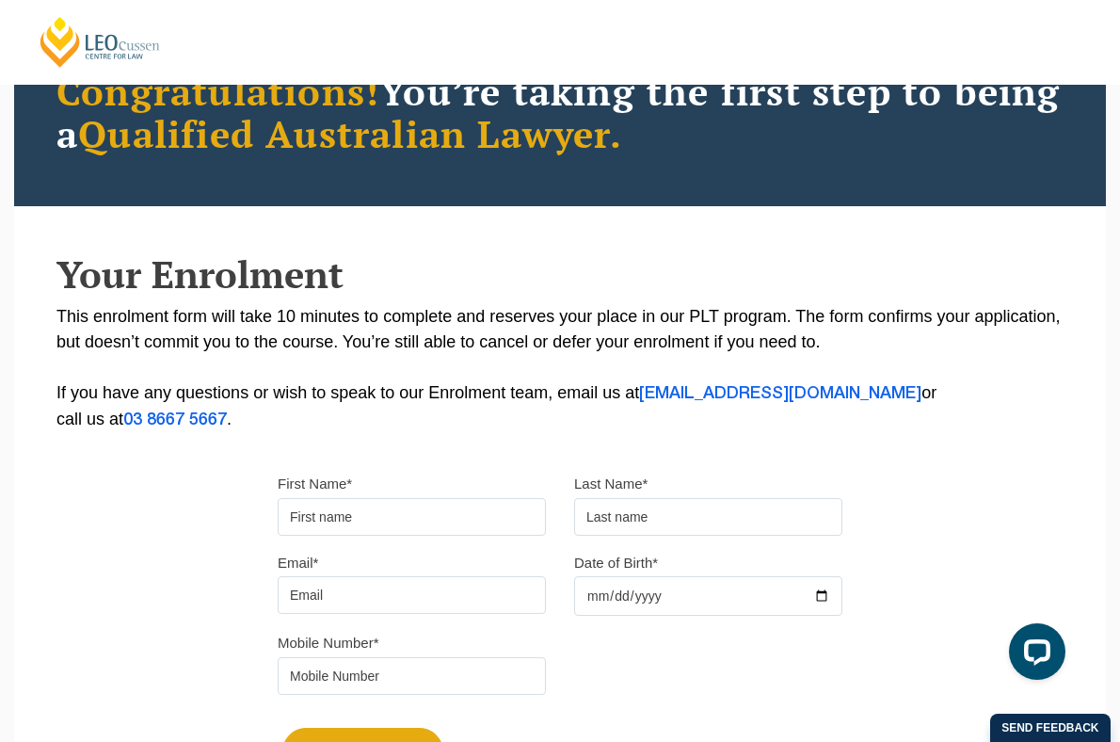
scroll to position [188, 0]
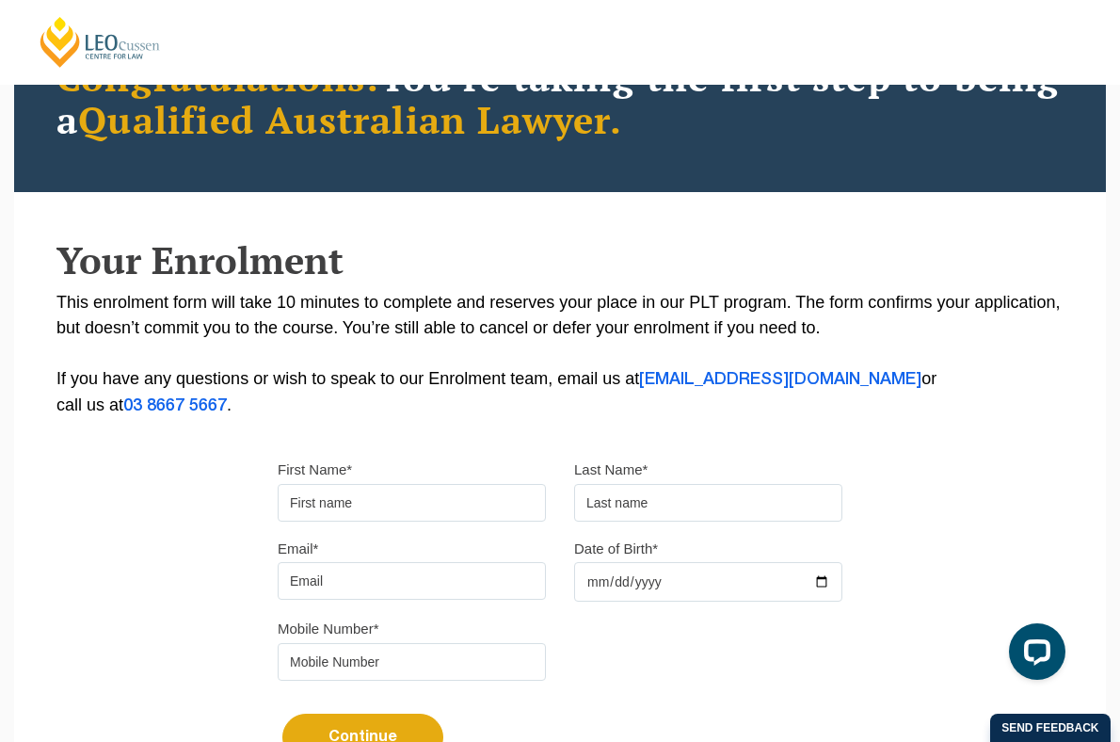
click at [415, 508] on input "First Name*" at bounding box center [412, 503] width 268 height 38
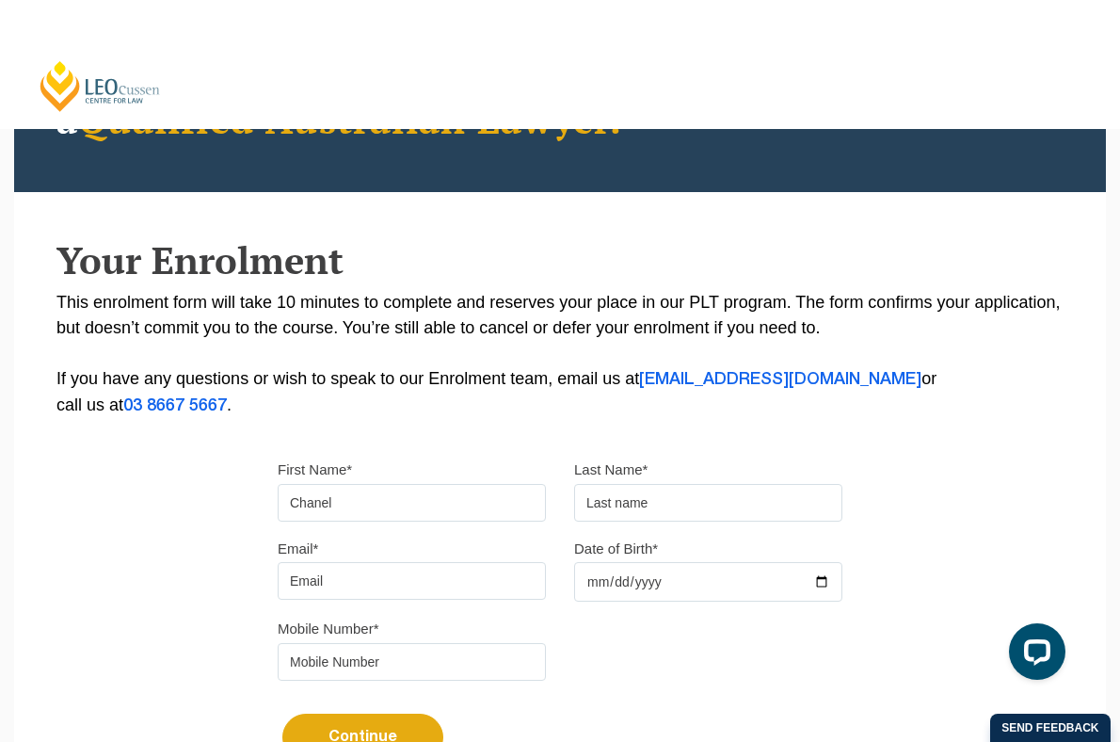
type input "Chanel"
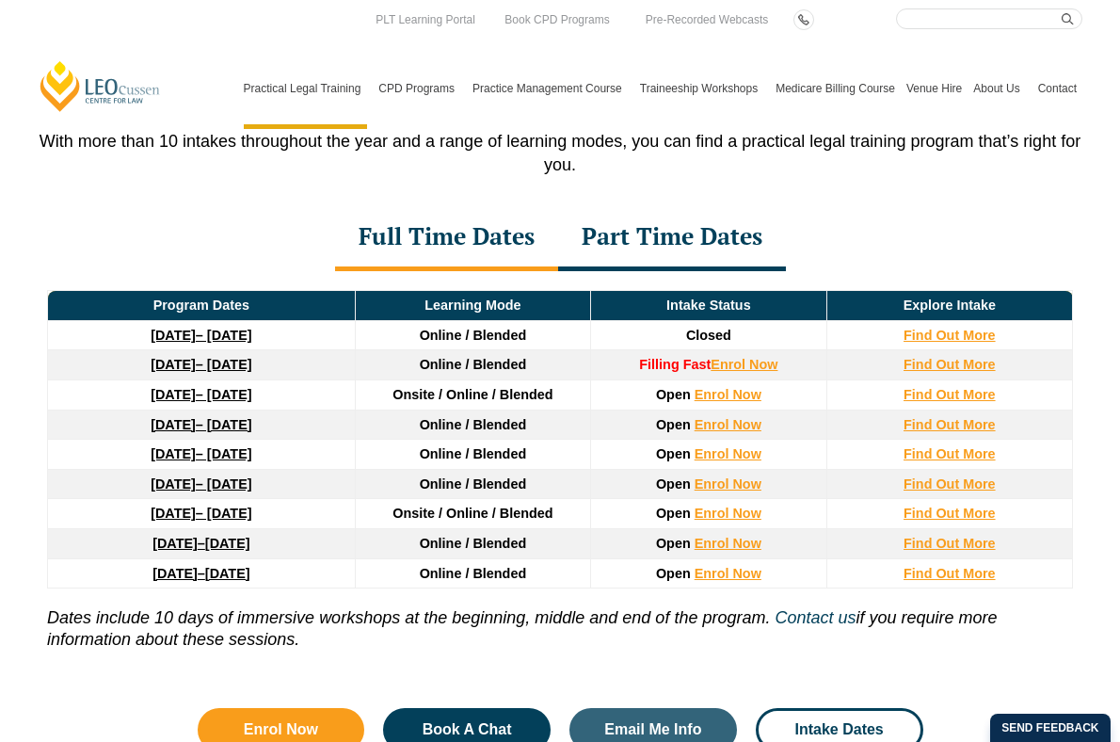
click at [690, 236] on div "Part Time Dates" at bounding box center [672, 238] width 228 height 66
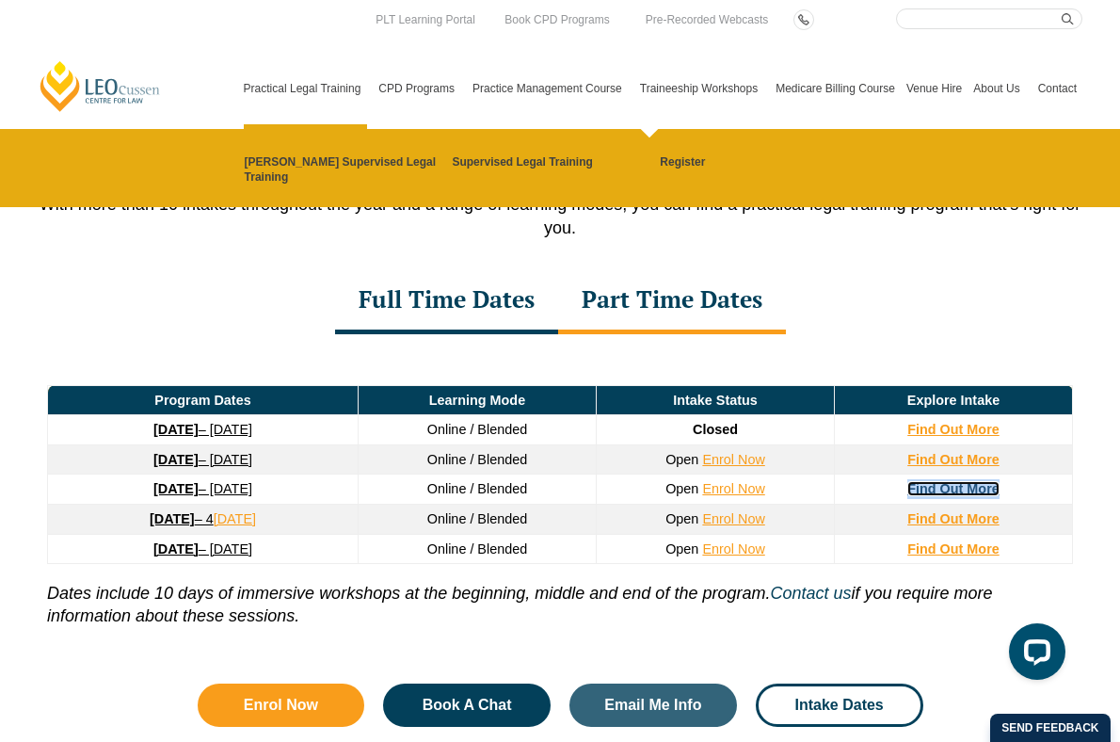
scroll to position [2437, 0]
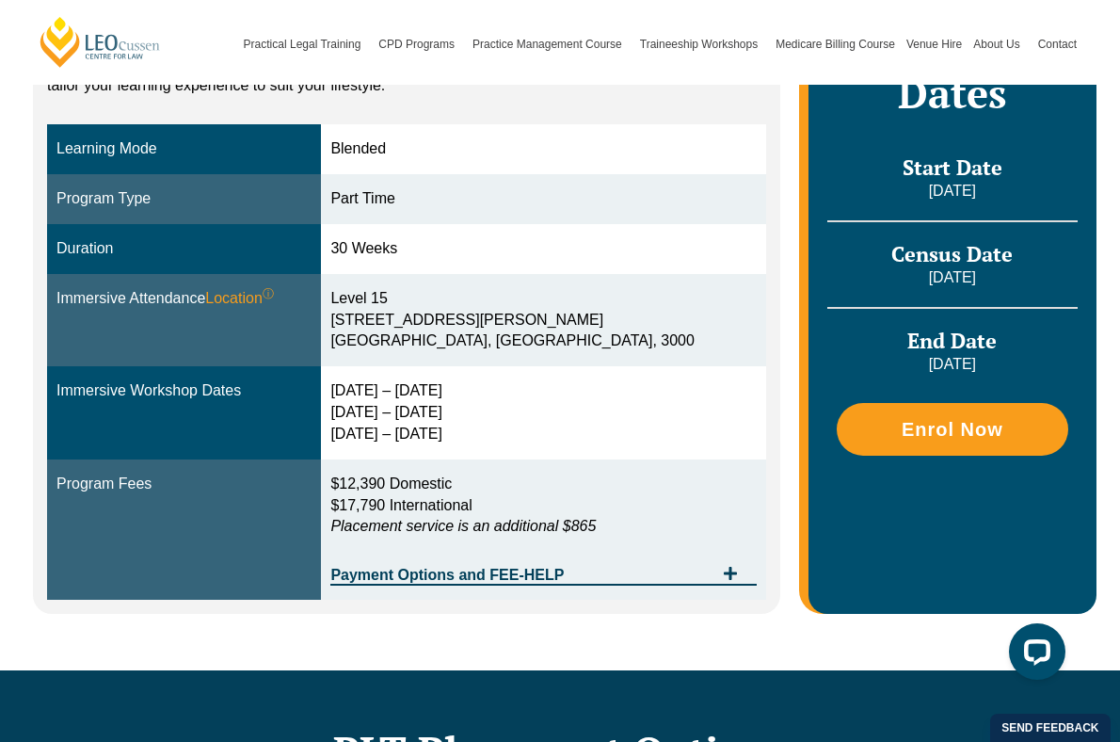
scroll to position [547, 0]
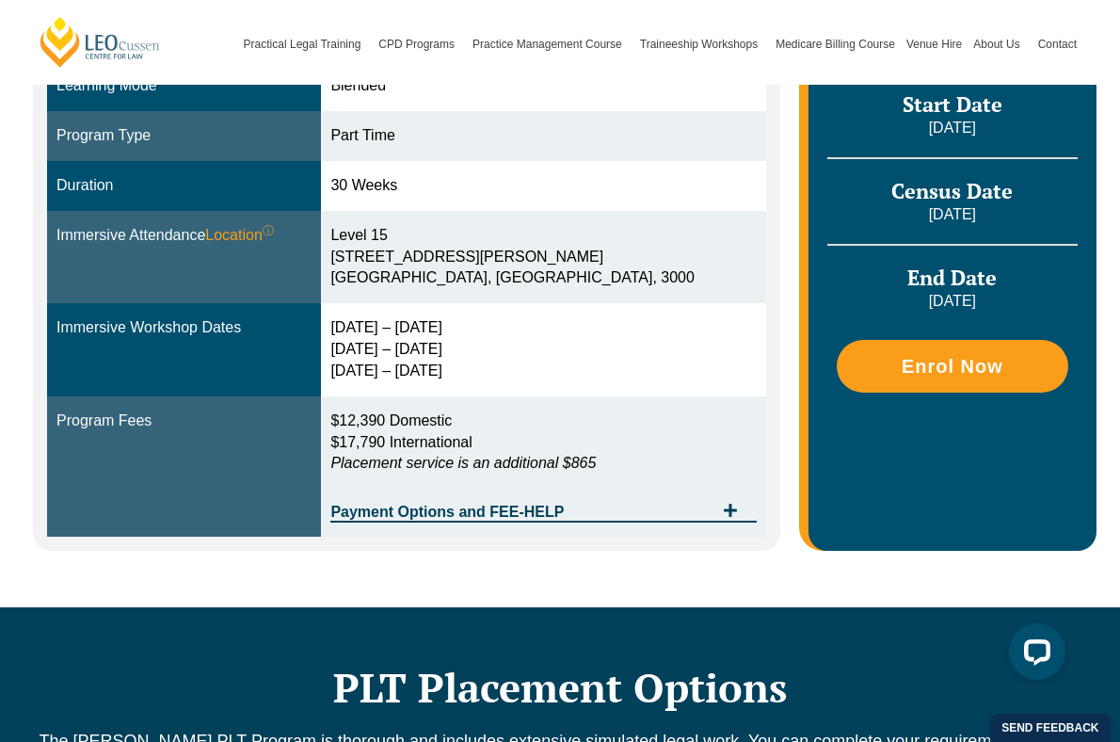
click at [460, 353] on div "[DATE] – [DATE] [DATE] – [DATE] [DATE] – [DATE]" at bounding box center [543, 349] width 426 height 65
click at [489, 377] on div "[DATE] – [DATE] [DATE] – [DATE] [DATE] – [DATE]" at bounding box center [543, 349] width 426 height 65
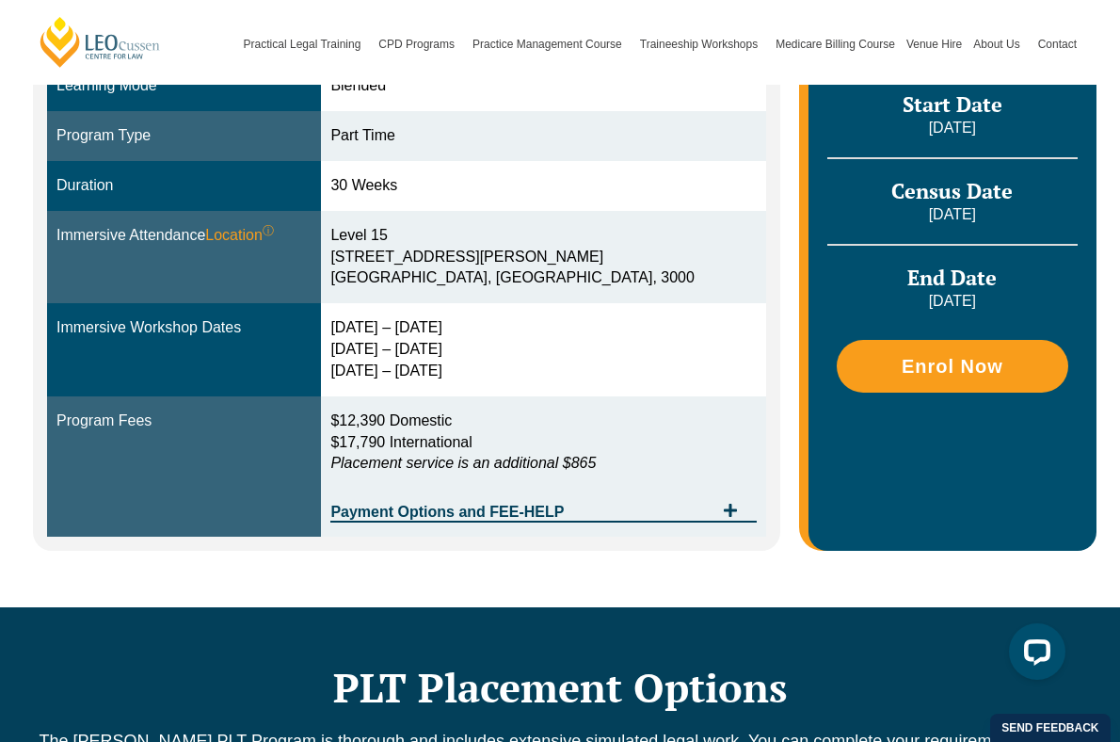
click at [489, 377] on div "[DATE] – [DATE] [DATE] – [DATE] [DATE] – [DATE]" at bounding box center [543, 349] width 426 height 65
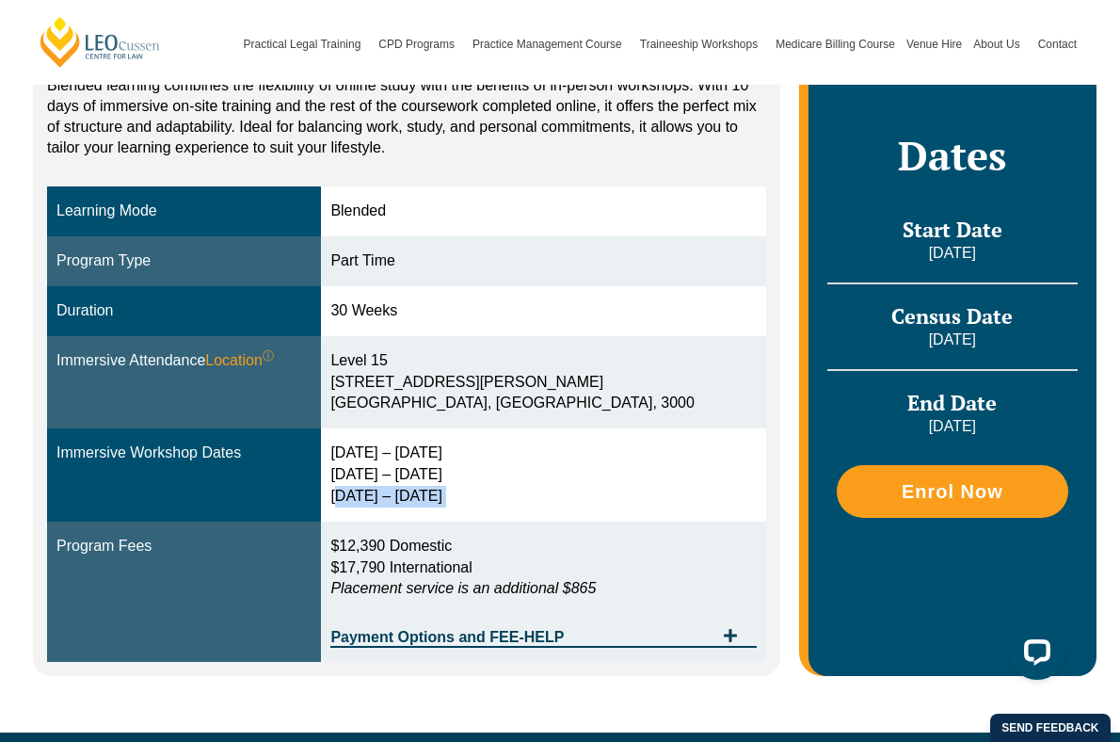
scroll to position [416, 0]
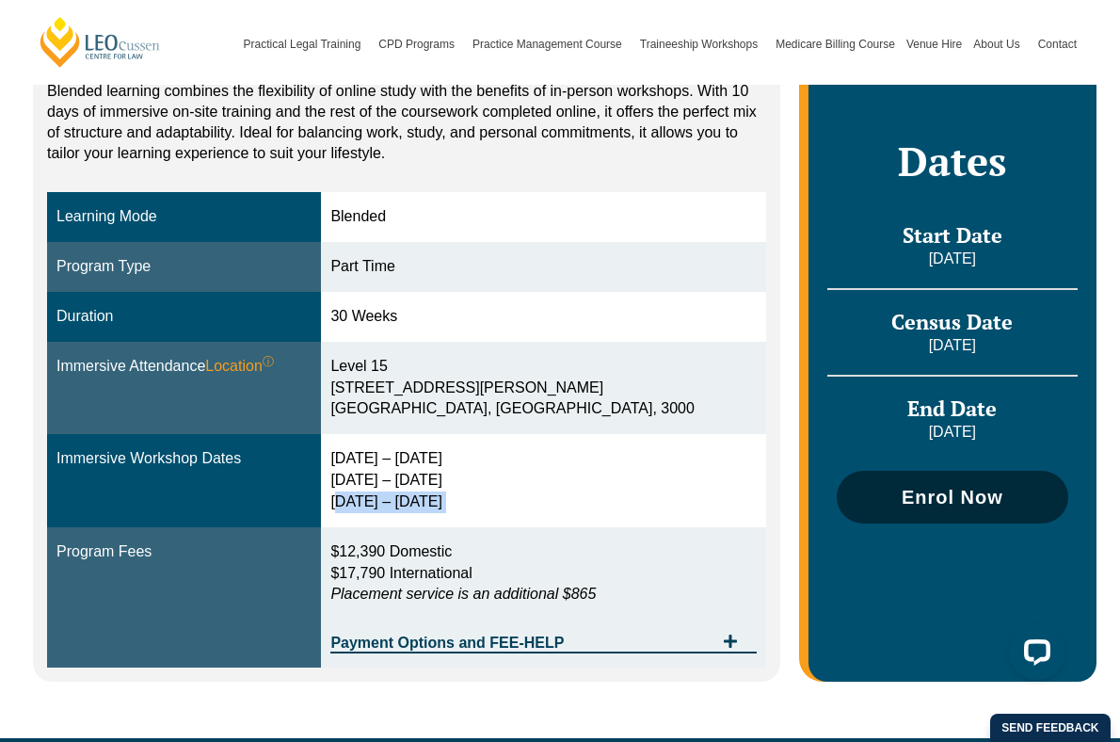
click at [918, 492] on span "Enrol Now" at bounding box center [953, 497] width 102 height 19
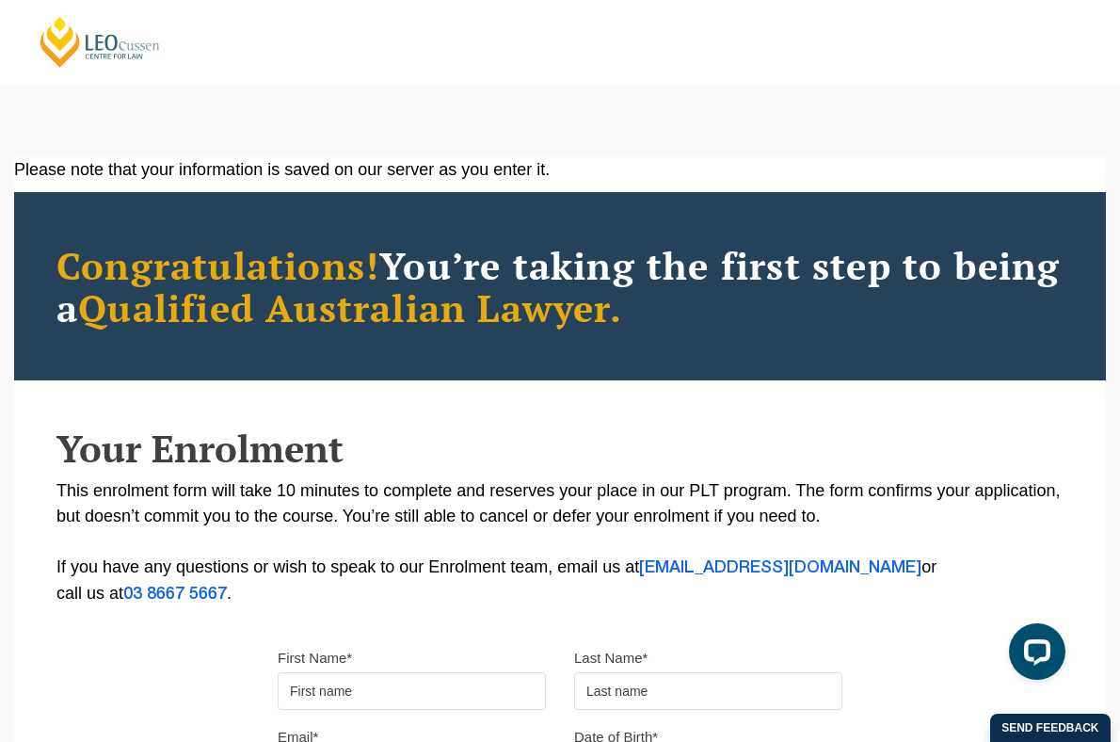
scroll to position [137, 0]
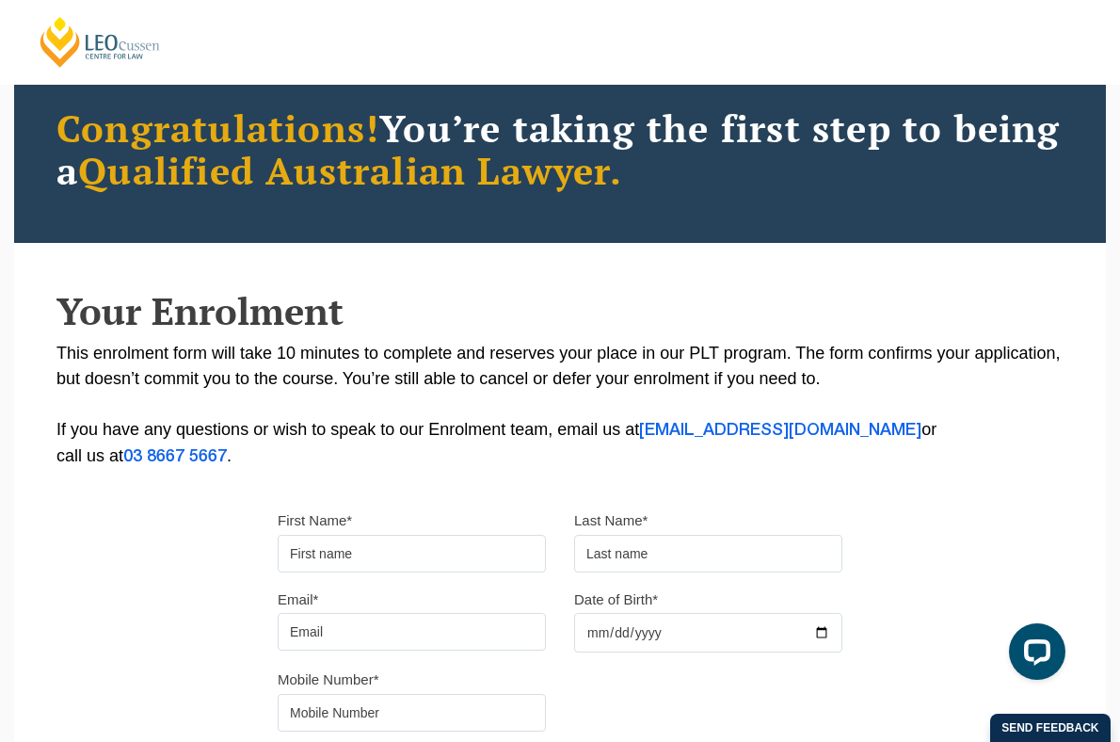
click at [369, 560] on input "First Name*" at bounding box center [412, 554] width 268 height 38
type input "Chanel"
click at [680, 552] on input "text" at bounding box center [708, 554] width 268 height 38
type input "Dayoub"
click at [345, 641] on input "Email*" at bounding box center [412, 632] width 268 height 38
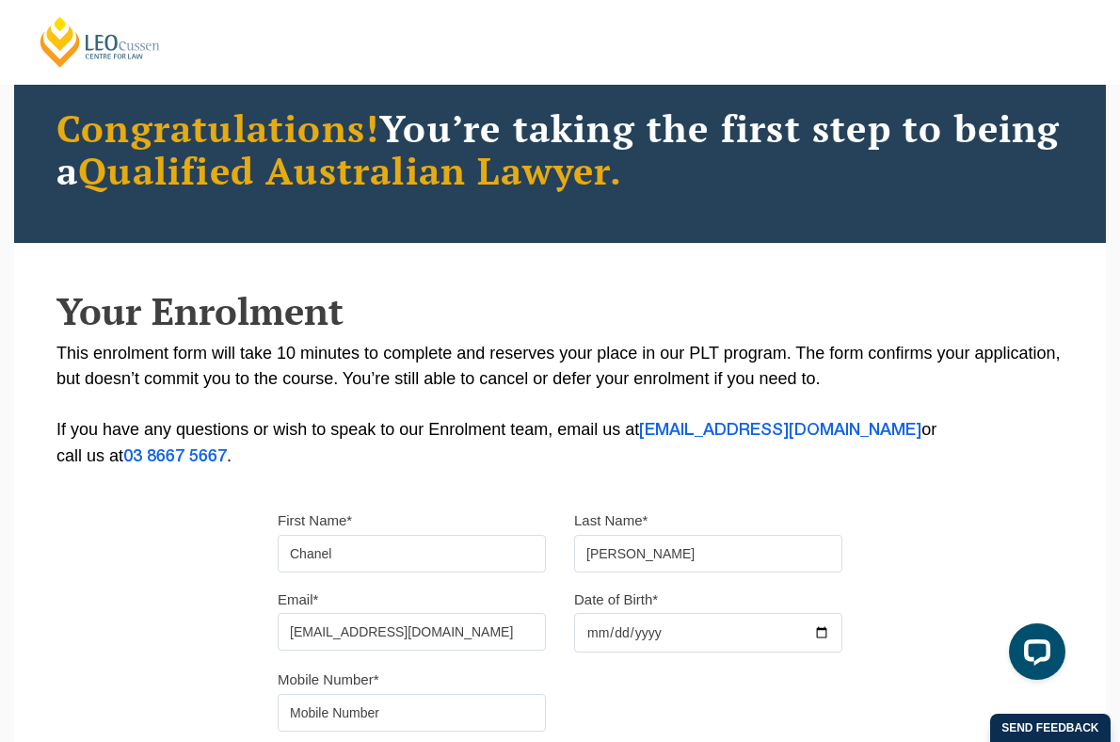
type input "chaneldayoub@gmail.com"
click at [830, 634] on input "Date of Birth*" at bounding box center [708, 633] width 268 height 40
click at [824, 634] on input "Date of Birth*" at bounding box center [708, 633] width 268 height 40
type input "2004-08-04"
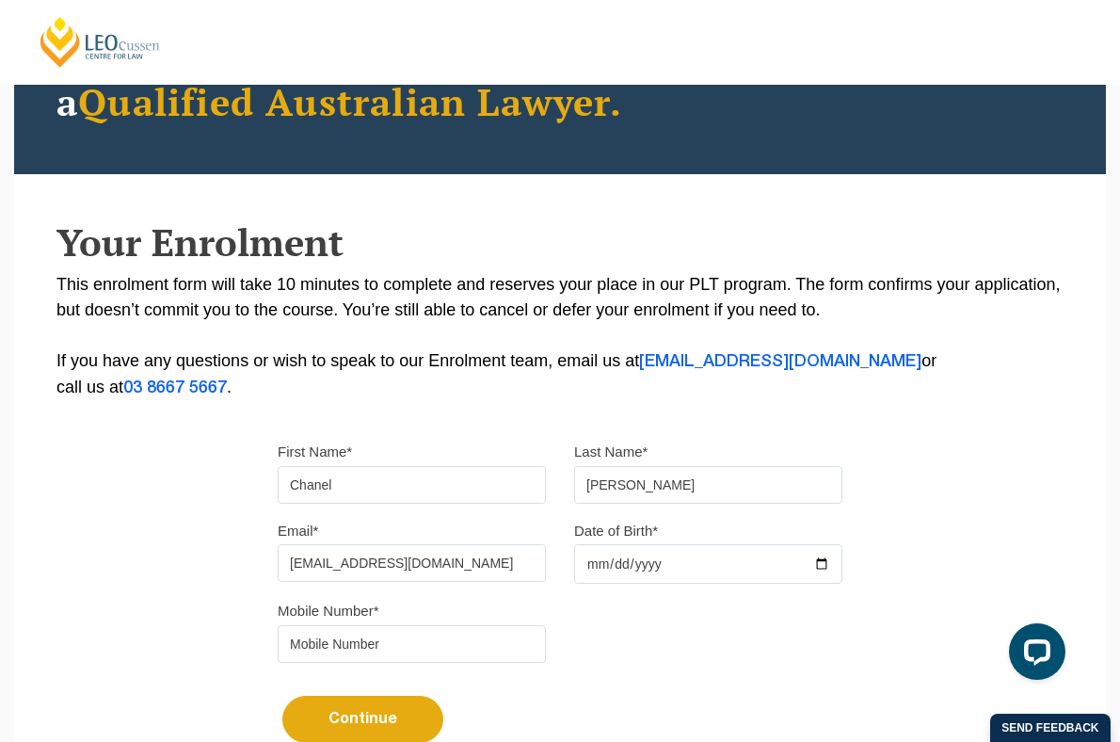
scroll to position [304, 0]
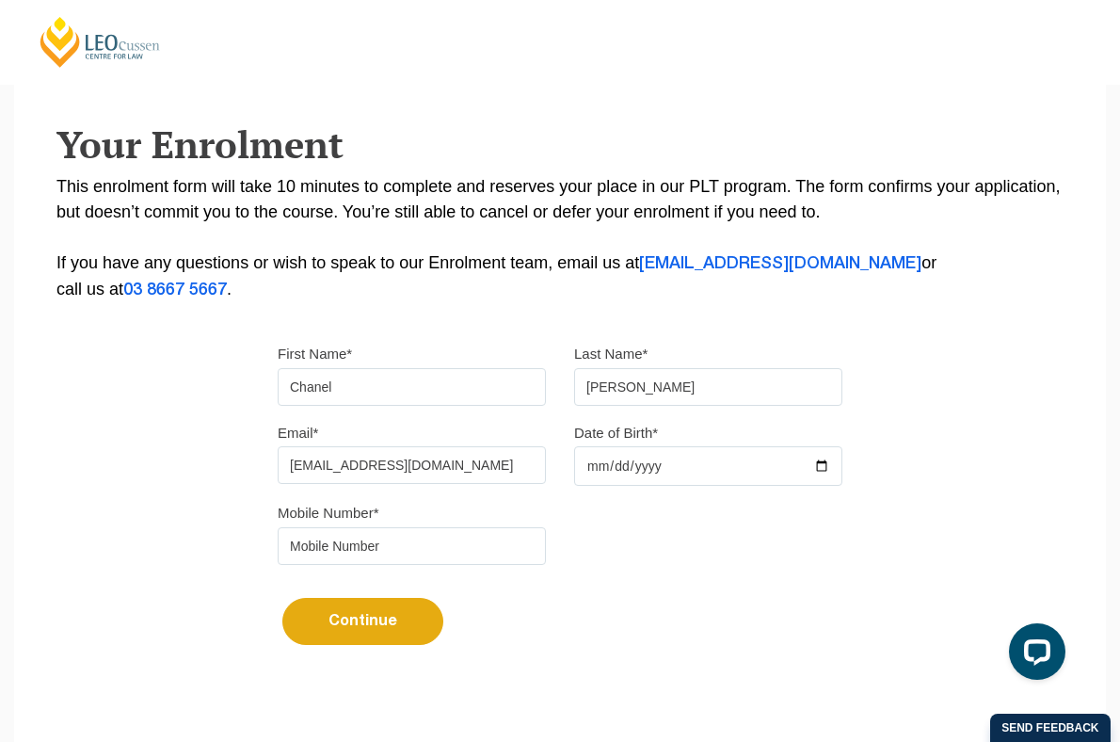
click at [433, 565] on input "tel" at bounding box center [412, 546] width 268 height 38
type input "0402679190"
click at [340, 621] on button "Continue" at bounding box center [362, 621] width 161 height 47
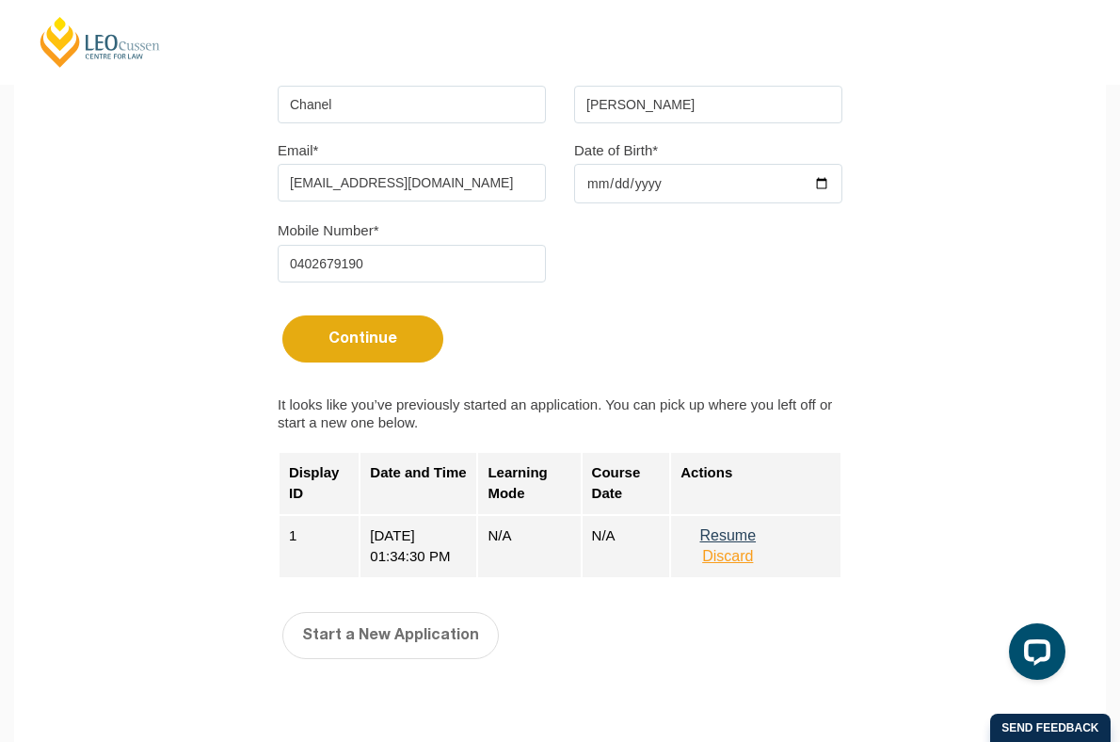
scroll to position [706, 0]
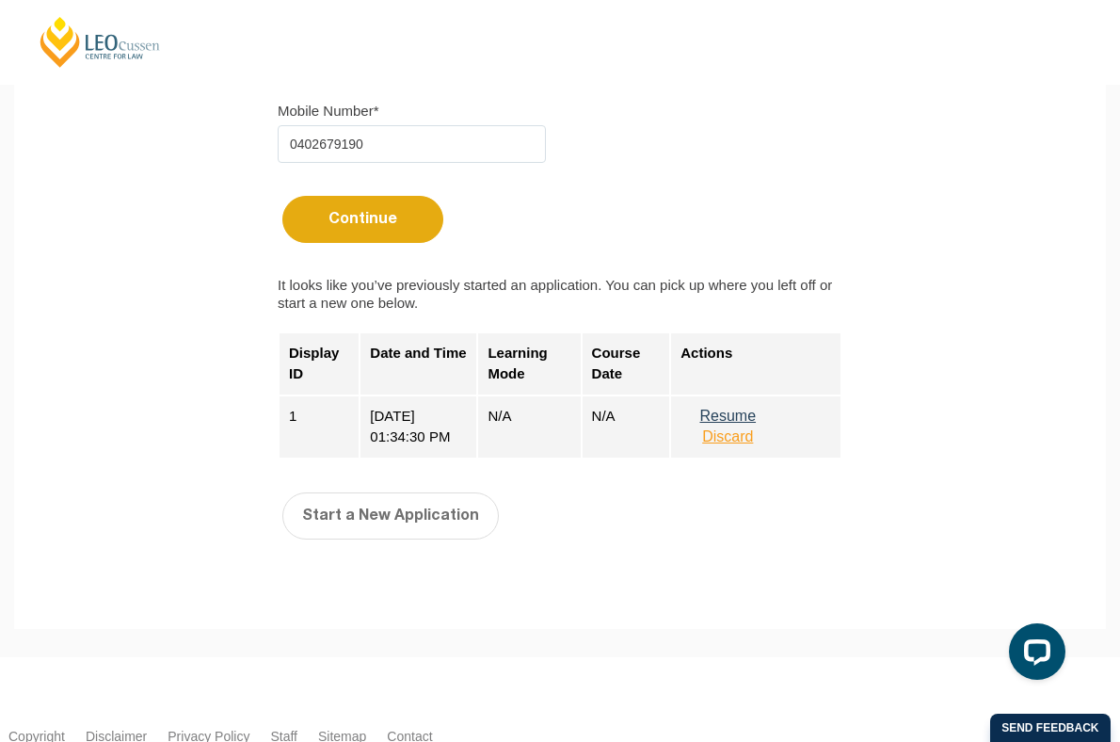
click at [738, 445] on button "Discard" at bounding box center [728, 436] width 94 height 17
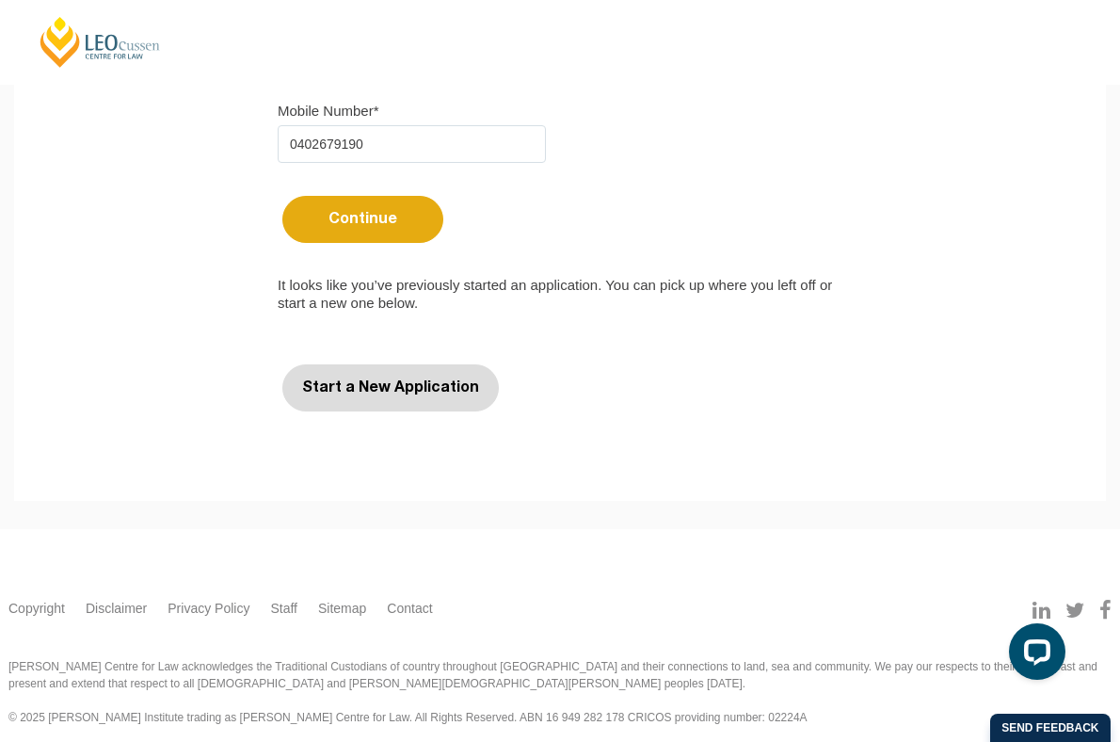
click at [406, 393] on button "Start a New Application" at bounding box center [390, 387] width 217 height 47
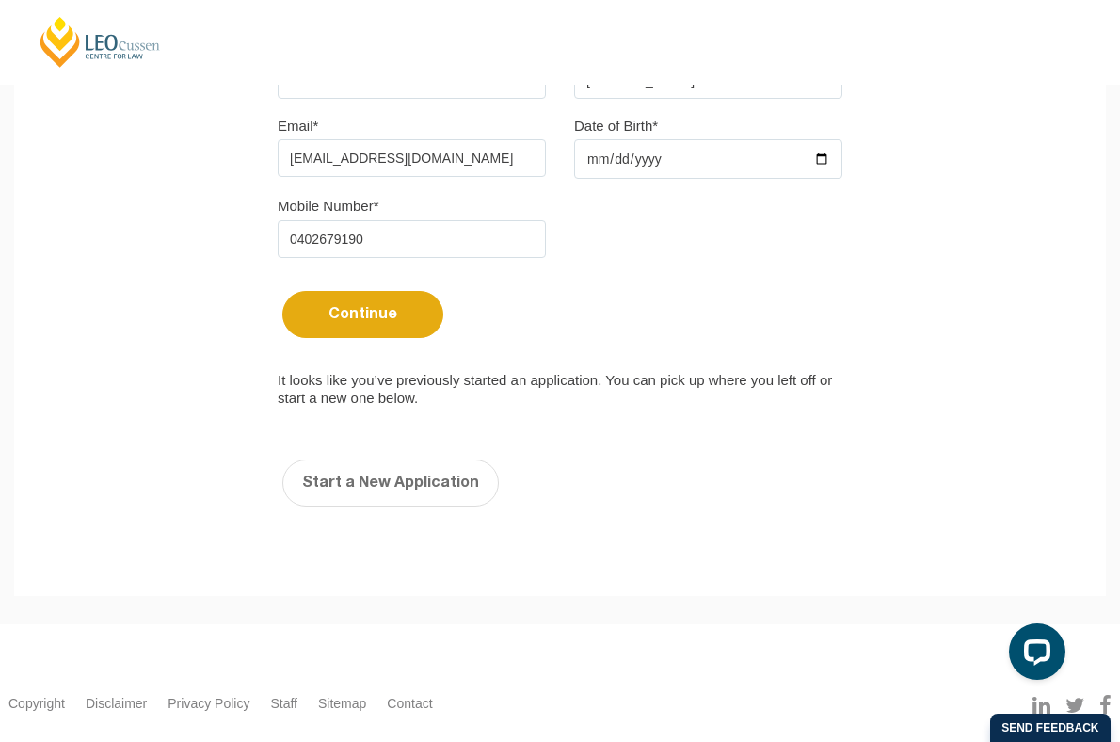
select select
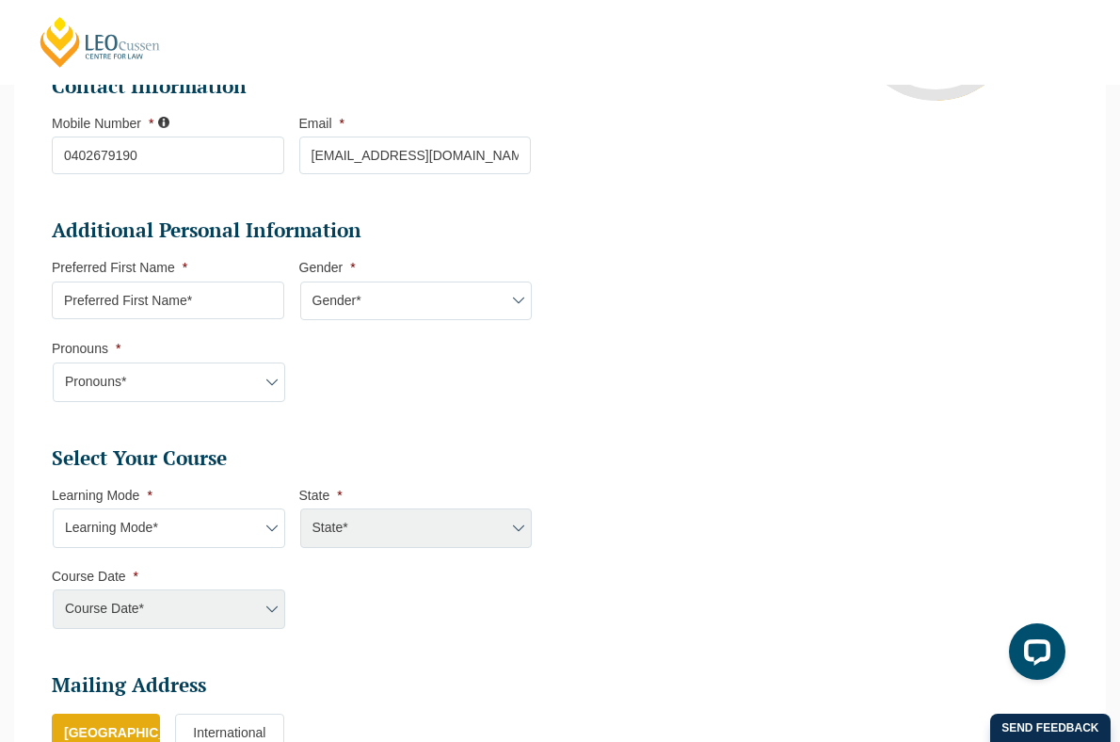
scroll to position [0, 0]
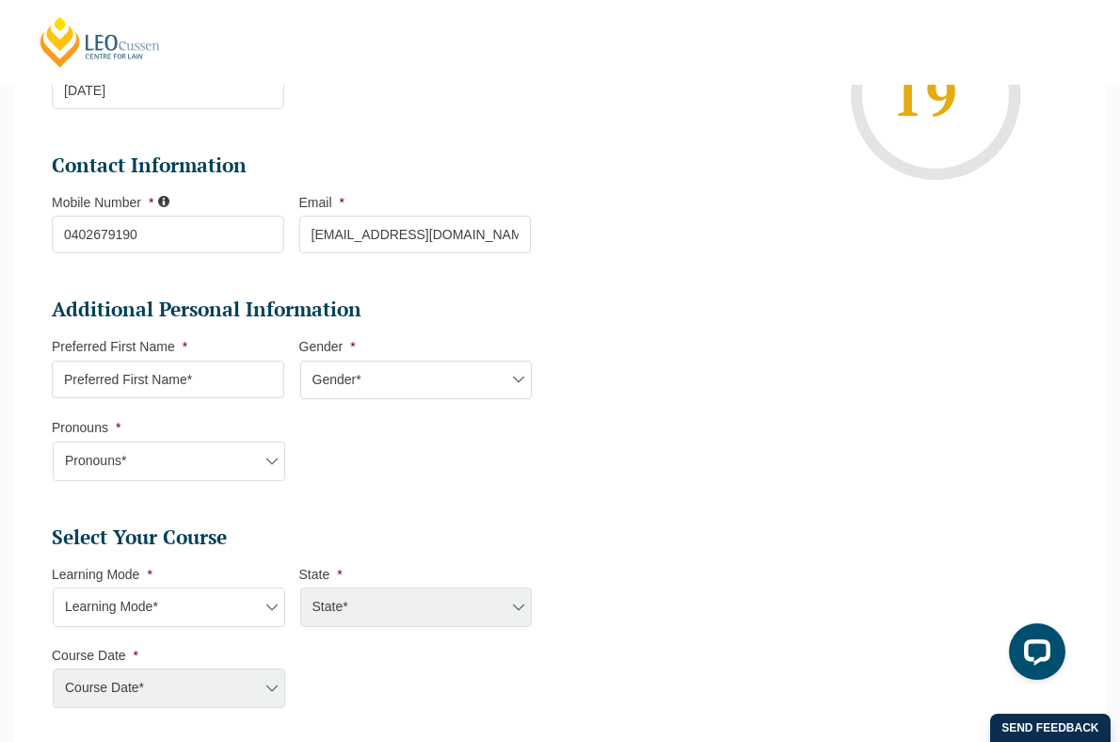
click at [375, 532] on ul "Personal Information First Name * Chanel Last Name * Dayoub Date of Birth * 04-…" at bounding box center [299, 462] width 494 height 1112
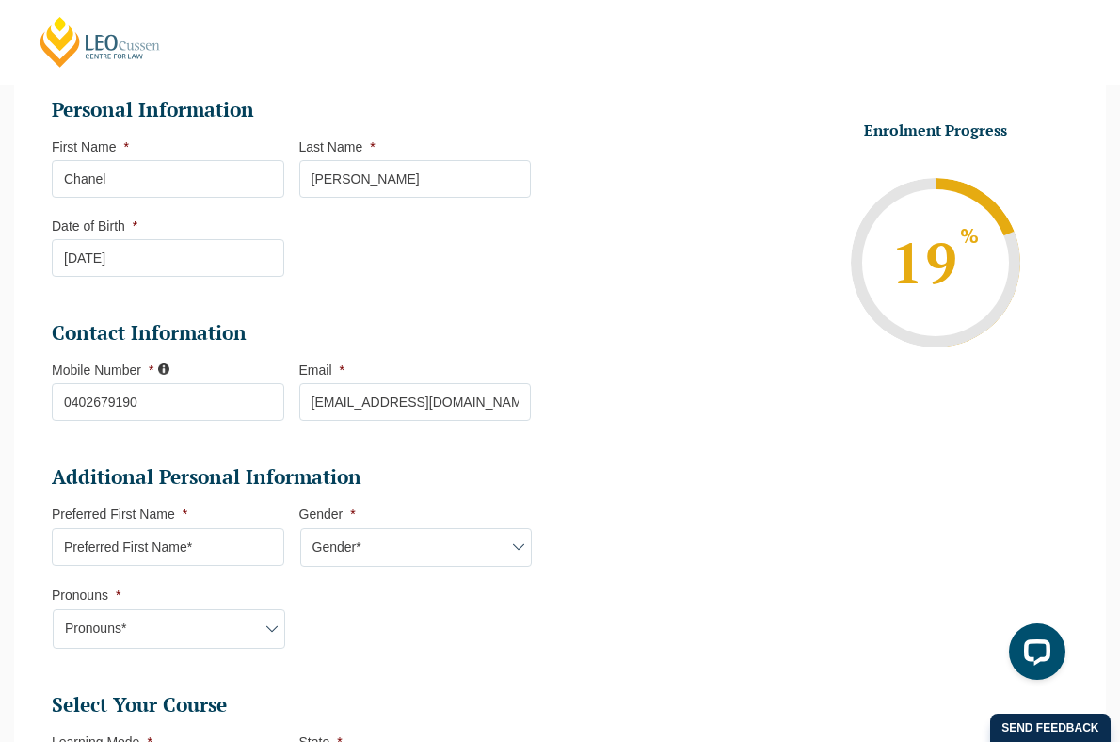
scroll to position [367, 0]
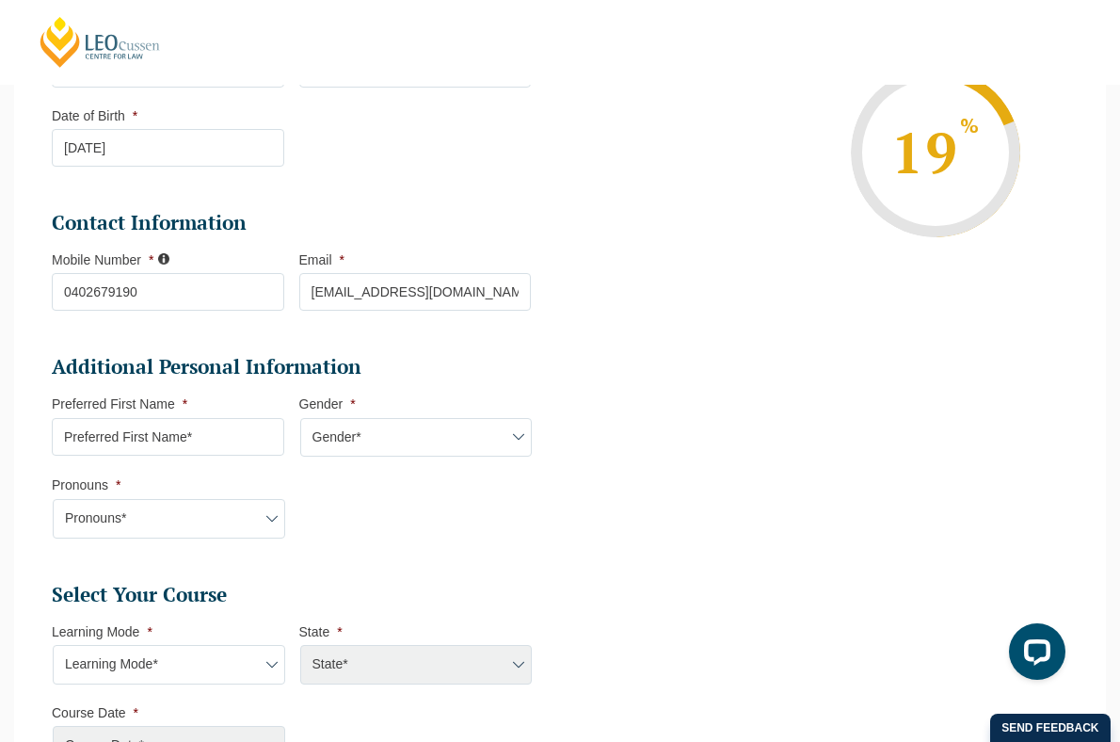
click at [232, 437] on input "Preferred First Name *" at bounding box center [168, 437] width 233 height 38
type input "Chanel"
click at [390, 425] on select "Gender* Male Female Nonbinary Intersex Prefer not to disclose Other" at bounding box center [416, 438] width 233 height 40
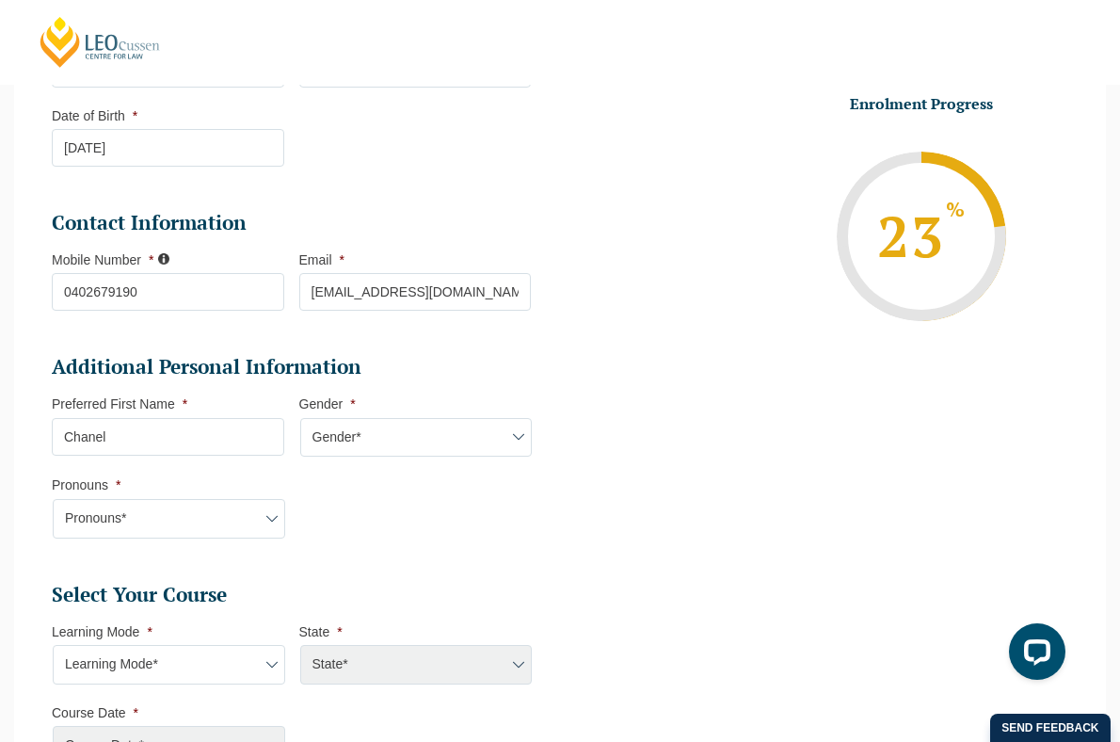
select select "Female"
click at [300, 420] on select "Gender* Male Female Nonbinary Intersex Prefer not to disclose Other" at bounding box center [416, 438] width 233 height 40
click at [240, 498] on li "Pronouns * Pronouns* She/Her/Hers He/Him/His They/Them/Theirs Other Prefer not …" at bounding box center [176, 506] width 248 height 61
click at [240, 518] on select "Pronouns* She/Her/Hers He/Him/His They/Them/Theirs Other Prefer not to disclose" at bounding box center [169, 519] width 233 height 40
select select "She/Her/Hers"
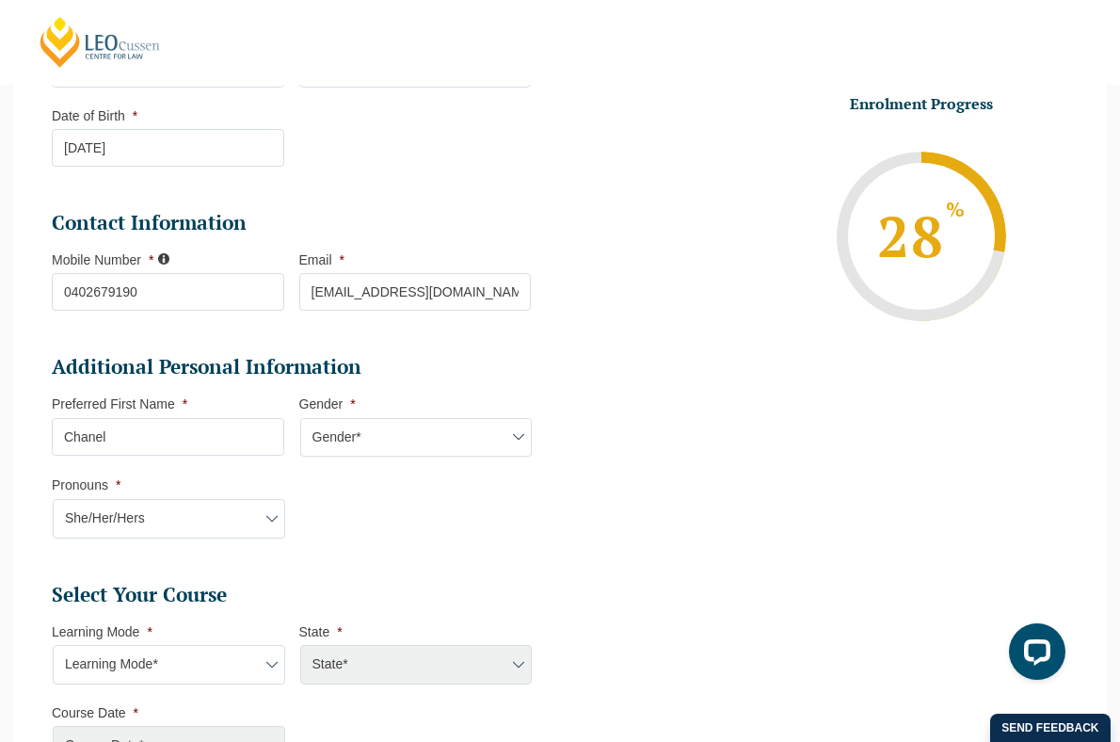
click at [53, 501] on select "Pronouns* She/Her/Hers He/Him/His They/Them/Theirs Other Prefer not to disclose" at bounding box center [169, 519] width 233 height 40
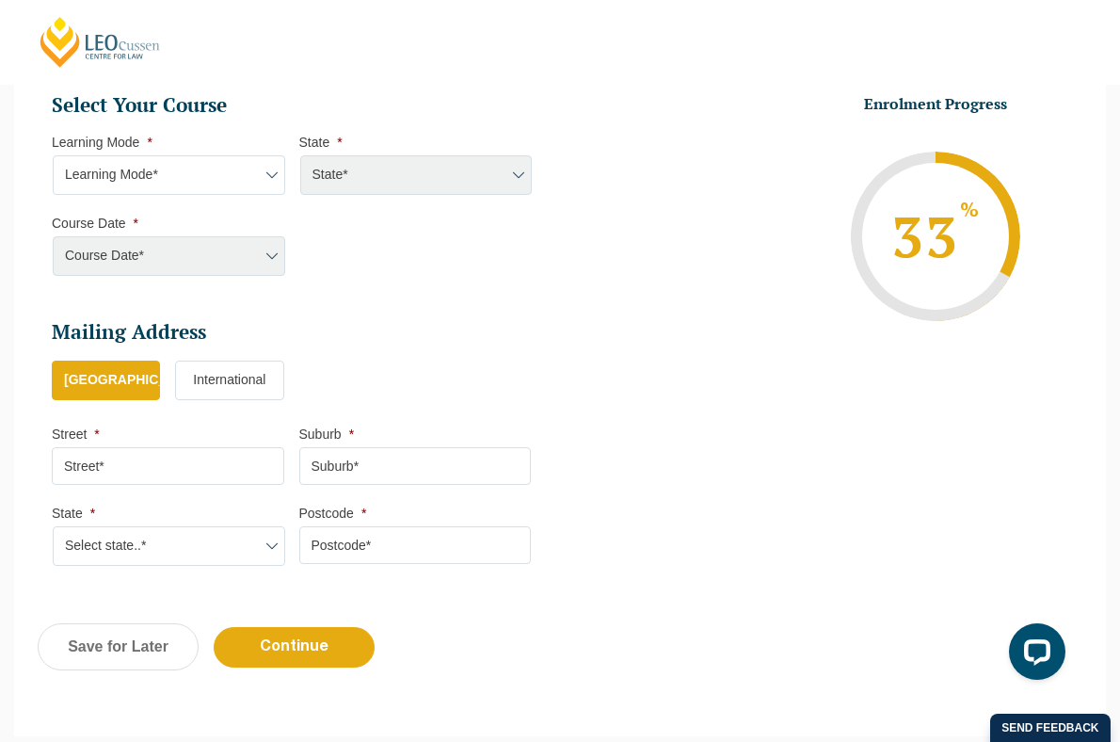
scroll to position [993, 0]
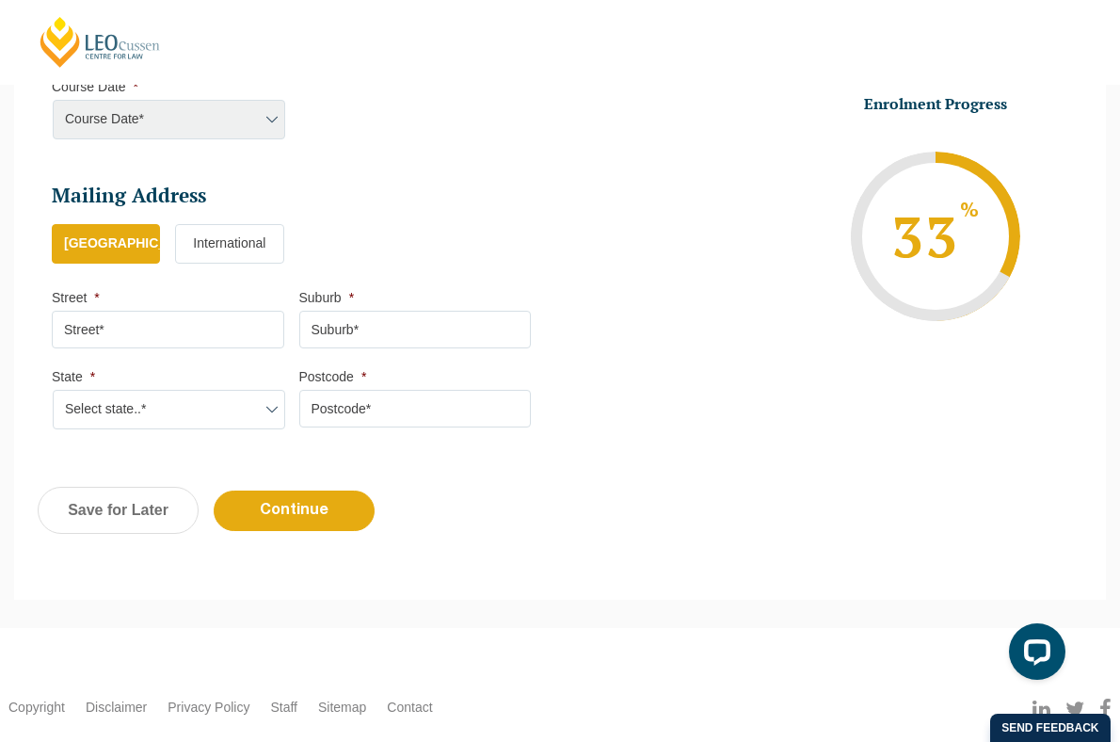
click at [212, 330] on input "Street *" at bounding box center [168, 330] width 233 height 38
type input "36 Gladstone Street"
click at [301, 335] on input "Suburb *" at bounding box center [415, 330] width 233 height 38
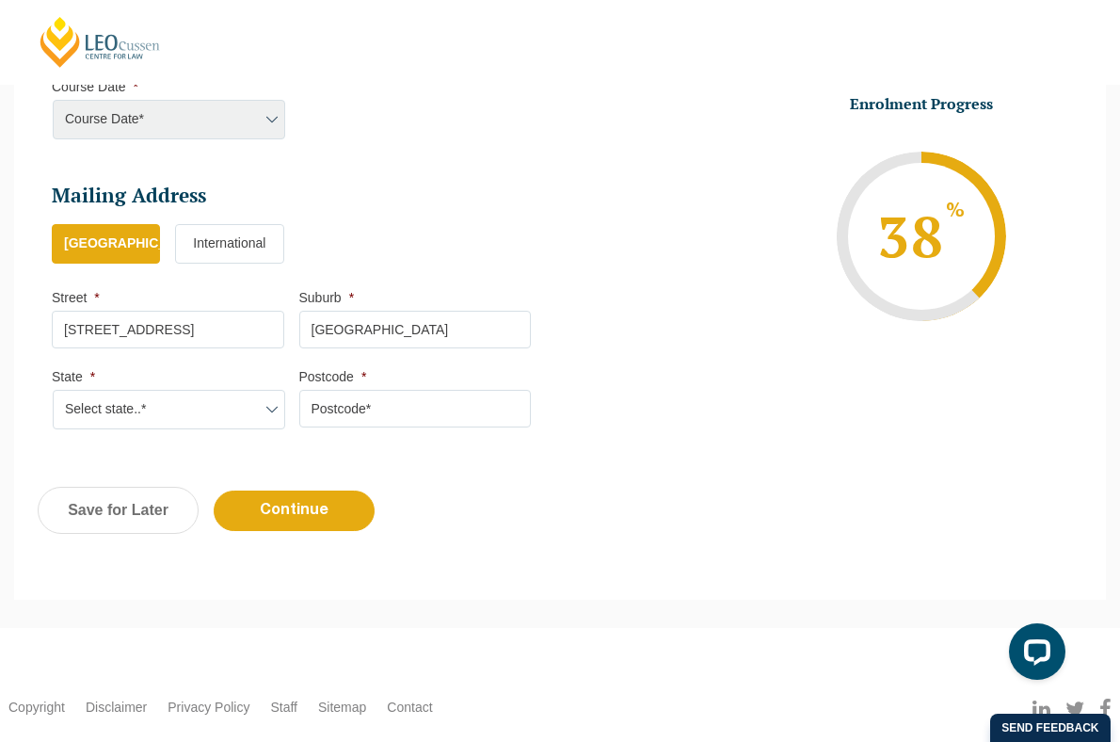
type input "Coburg"
click at [180, 411] on select "Select state..* VIC WA QLD SA NSW NT ACT TAS" at bounding box center [169, 410] width 233 height 40
select select "VIC"
click at [53, 393] on select "Select state..* VIC WA QLD SA NSW NT ACT TAS" at bounding box center [169, 410] width 233 height 40
click at [344, 423] on input "Postcode *" at bounding box center [415, 409] width 233 height 38
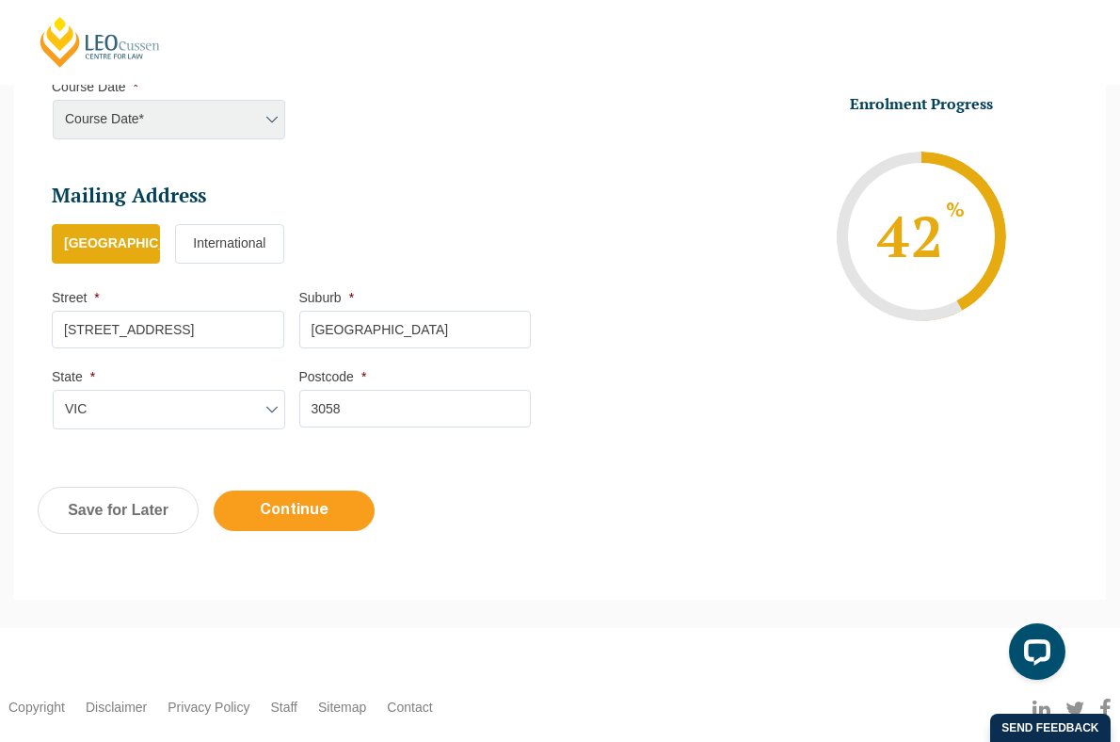
type input "3058"
click at [345, 515] on input "Continue" at bounding box center [294, 510] width 161 height 40
select select
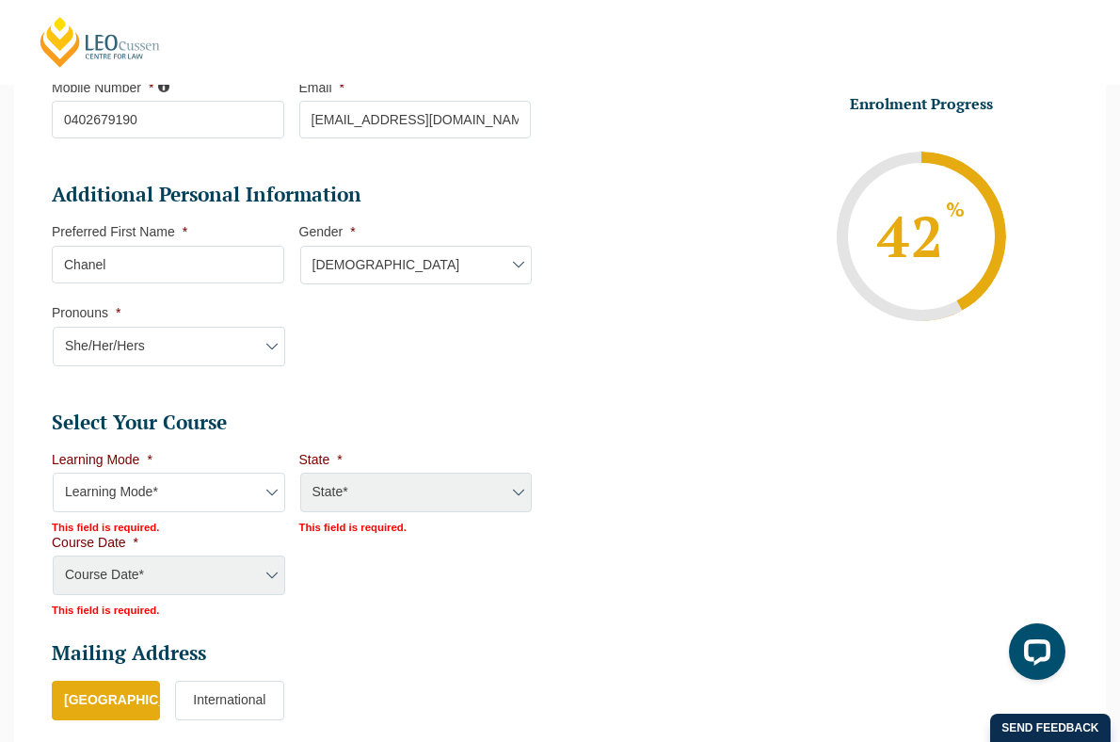
scroll to position [650, 0]
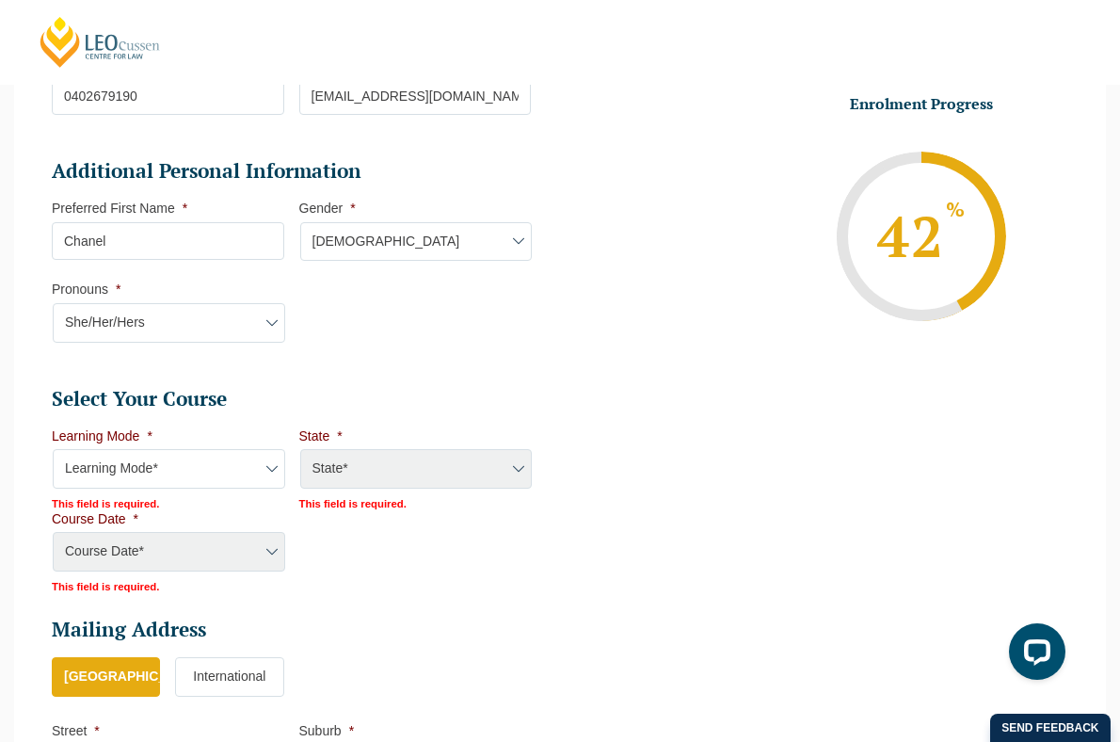
click at [246, 473] on select "Learning Mode* Online Full Time Learning Online Part Time Learning Blended Full…" at bounding box center [169, 469] width 233 height 40
select select "Blended Part Time Learning"
click at [53, 451] on select "Learning Mode* Online Full Time Learning Online Part Time Learning Blended Full…" at bounding box center [169, 469] width 233 height 40
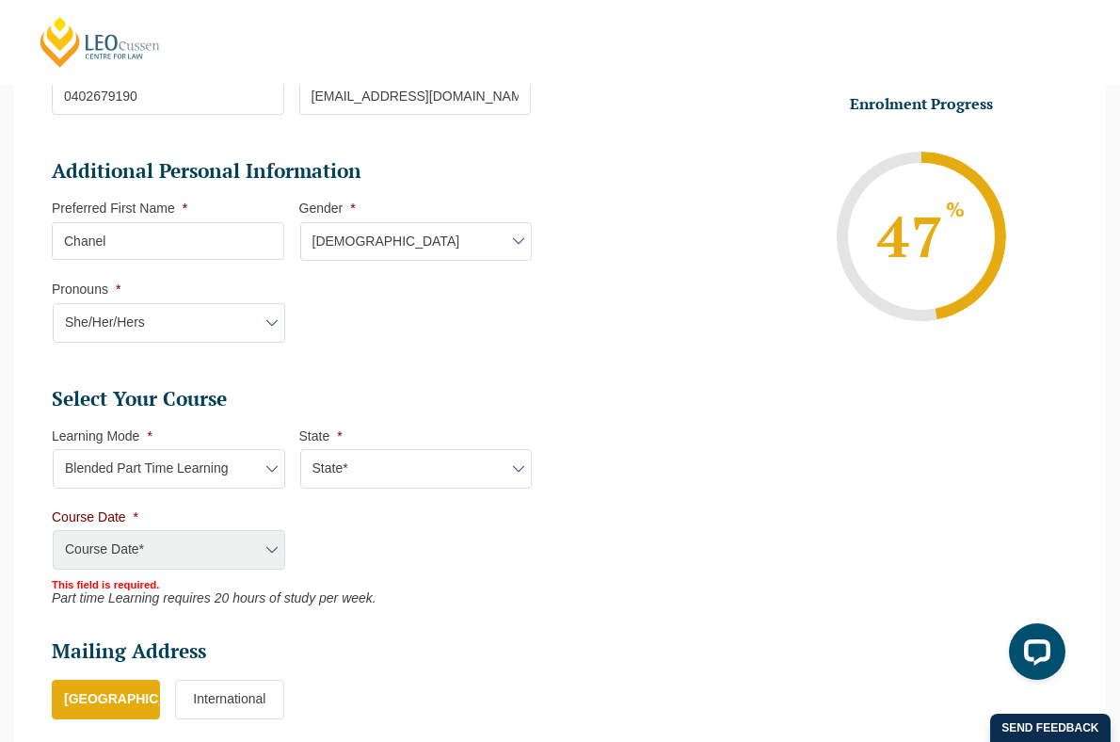
click at [345, 473] on select "State* ACT/NSW QLD VIC WA" at bounding box center [416, 469] width 233 height 40
select select "VIC"
click at [300, 451] on select "State* ACT/NSW QLD VIC WA" at bounding box center [416, 469] width 233 height 40
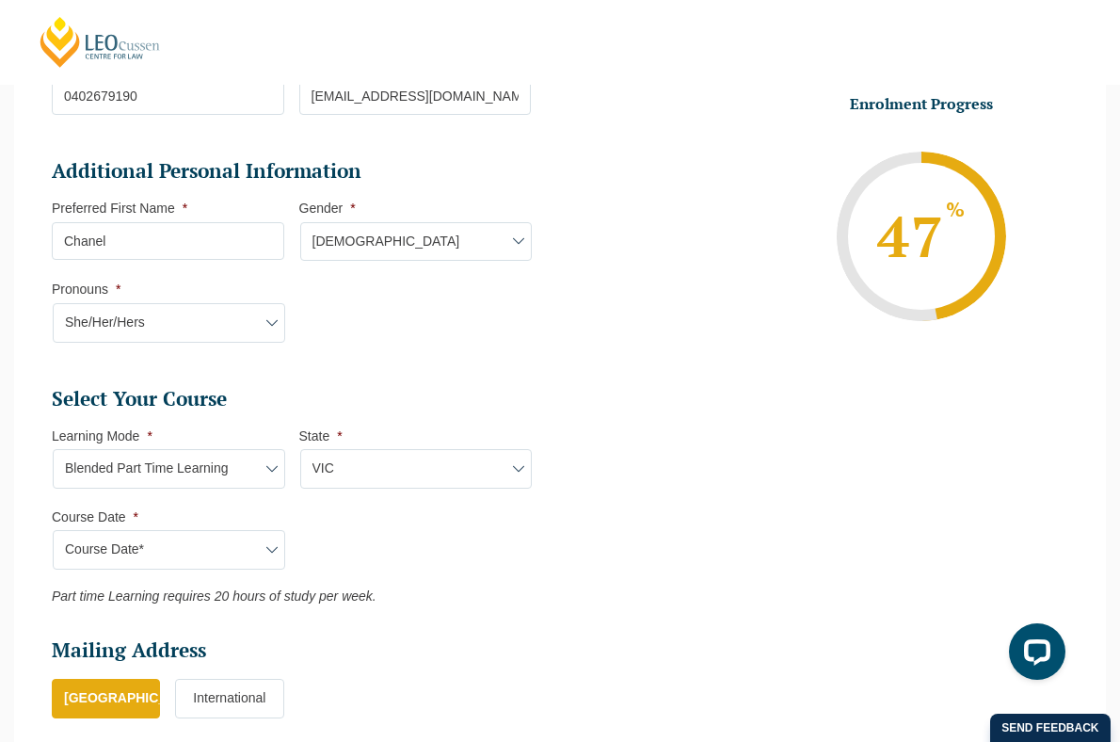
click at [232, 551] on select "Course Date* January 2026 (27-Jan-2026 to 21-Aug-2026) March 2026 (30-Mar-2026 …" at bounding box center [169, 550] width 233 height 40
select select "March 2026 (30-Mar-2026 to 23-Oct-2026)"
click at [53, 532] on select "Course Date* January 2026 (27-Jan-2026 to 21-Aug-2026) March 2026 (30-Mar-2026 …" at bounding box center [169, 550] width 233 height 40
type input "Intake 05 March 2026 PT"
type input "Practical Legal Training (VIC)"
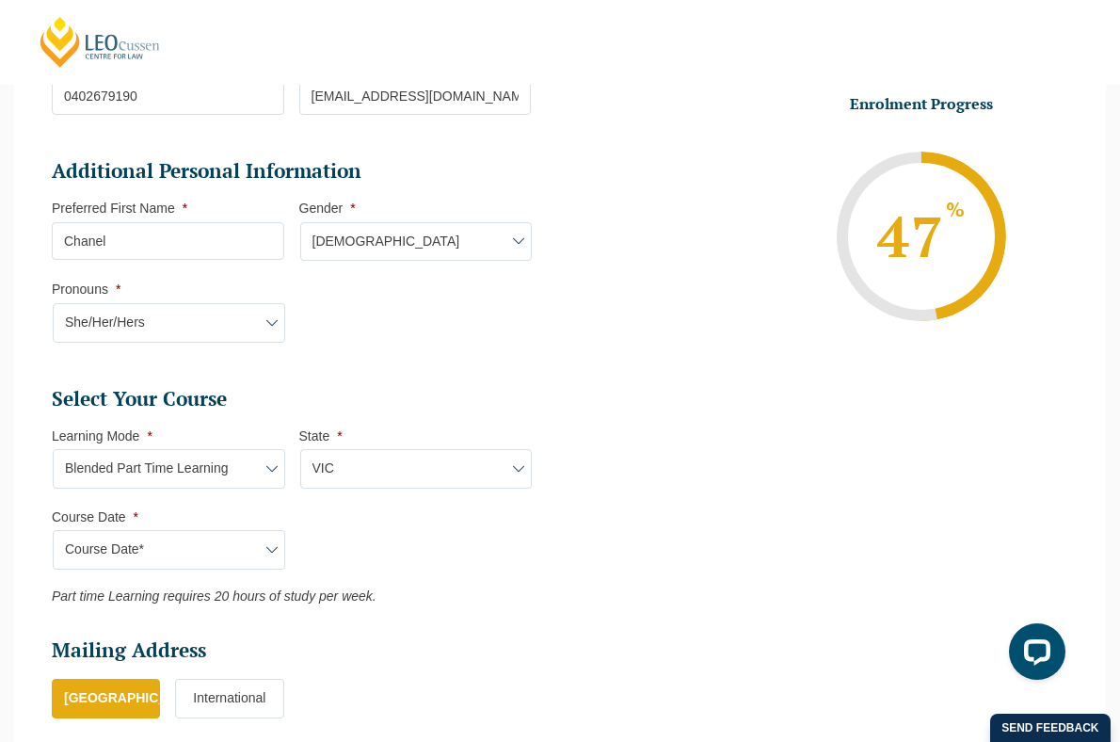
select select "VIC PLT (MAR) 2026 Part Time Blended"
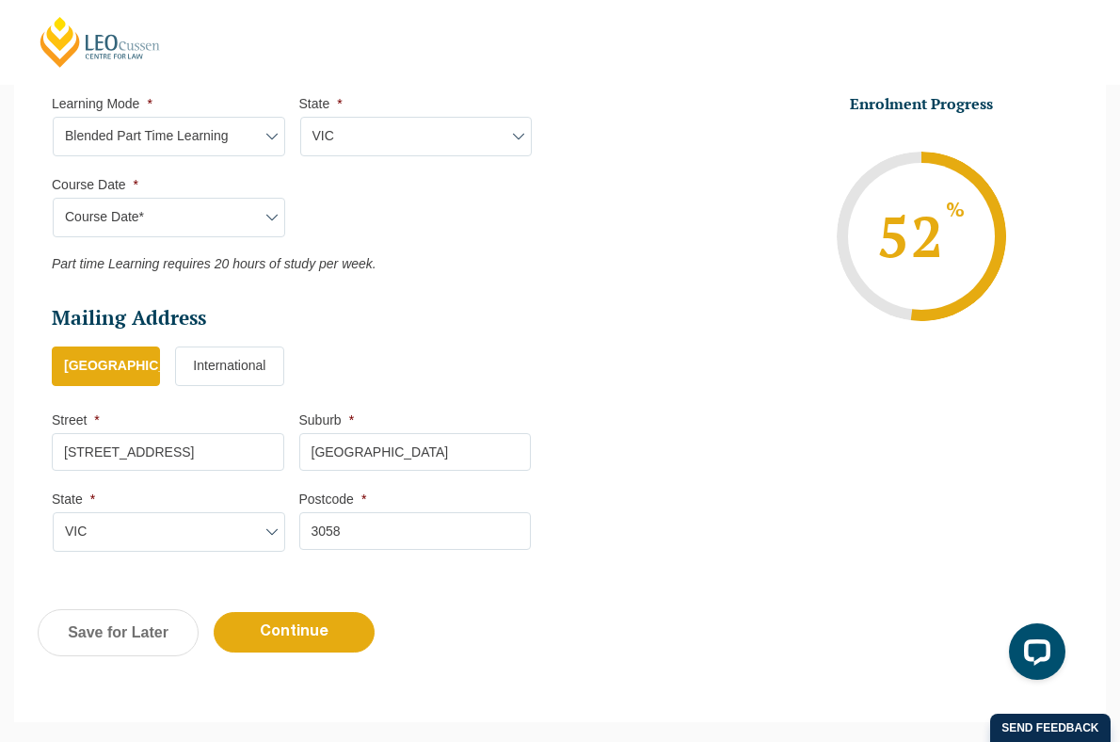
scroll to position [1020, 0]
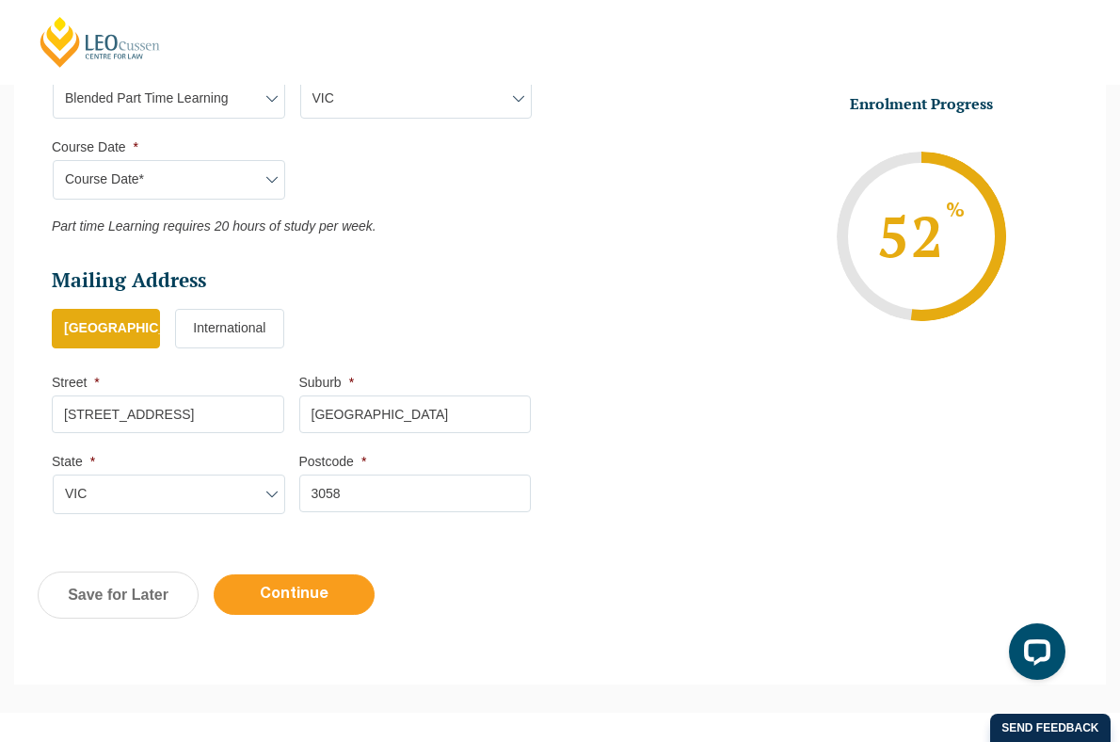
click at [318, 592] on input "Continue" at bounding box center [294, 594] width 161 height 40
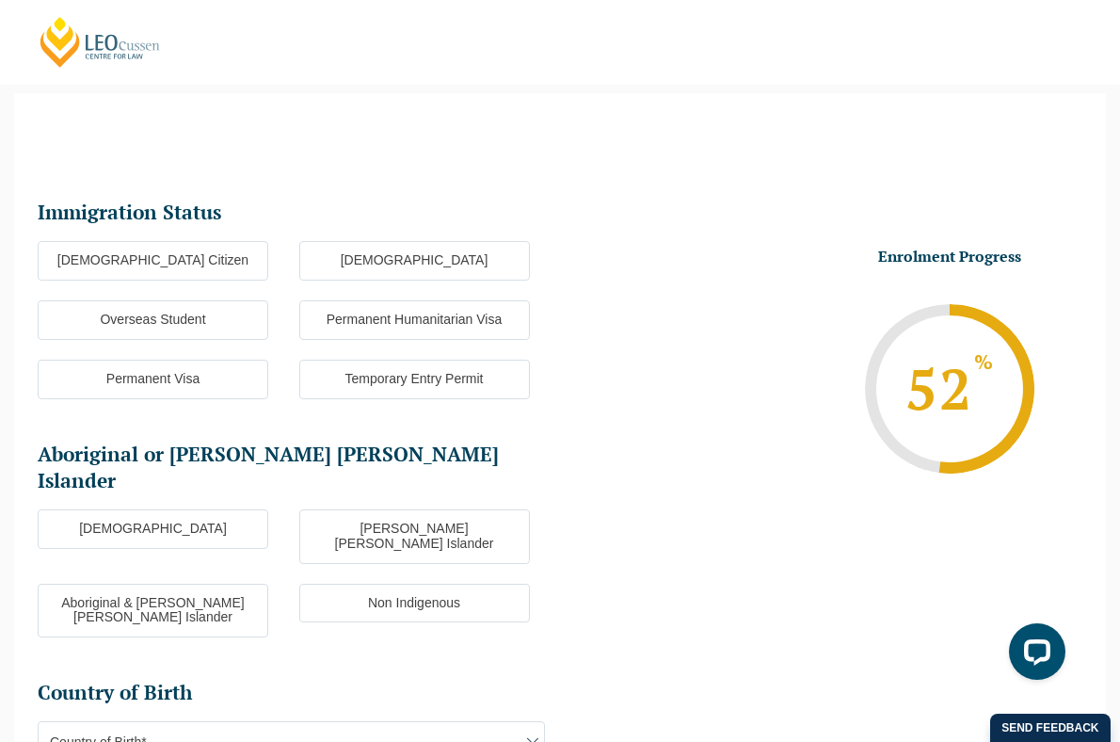
scroll to position [163, 0]
click at [188, 265] on label "Australian Citizen" at bounding box center [153, 262] width 231 height 40
click at [0, 0] on input "Australian Citizen" at bounding box center [0, 0] width 0 height 0
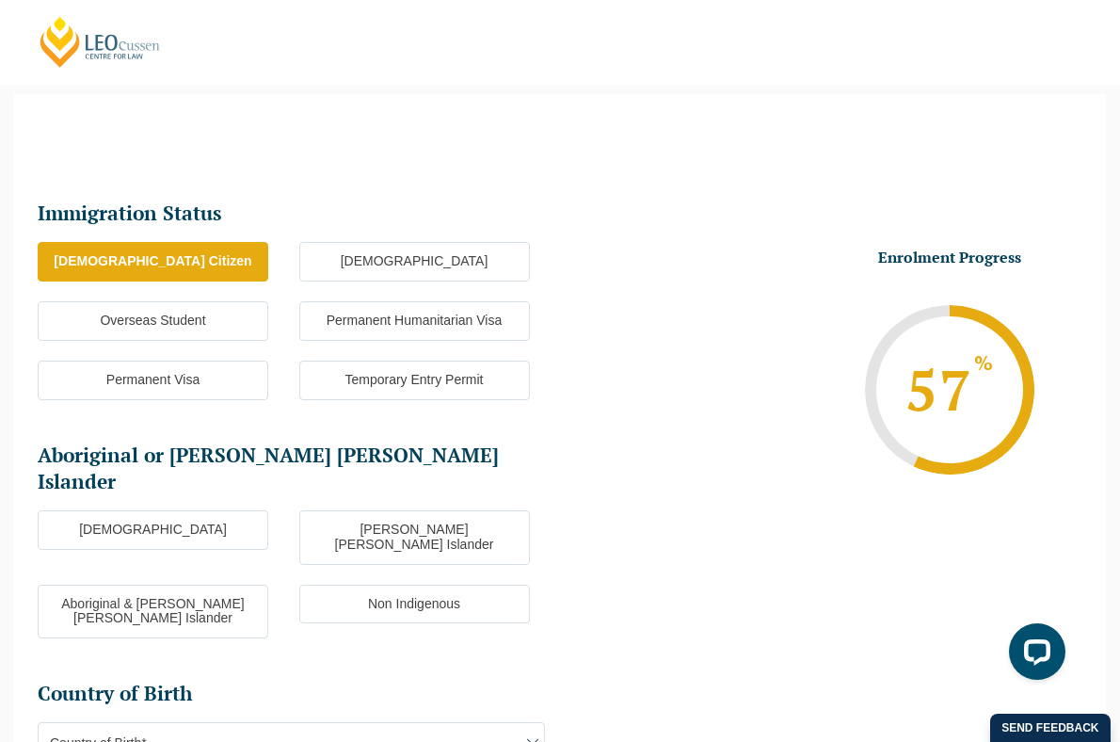
scroll to position [189, 0]
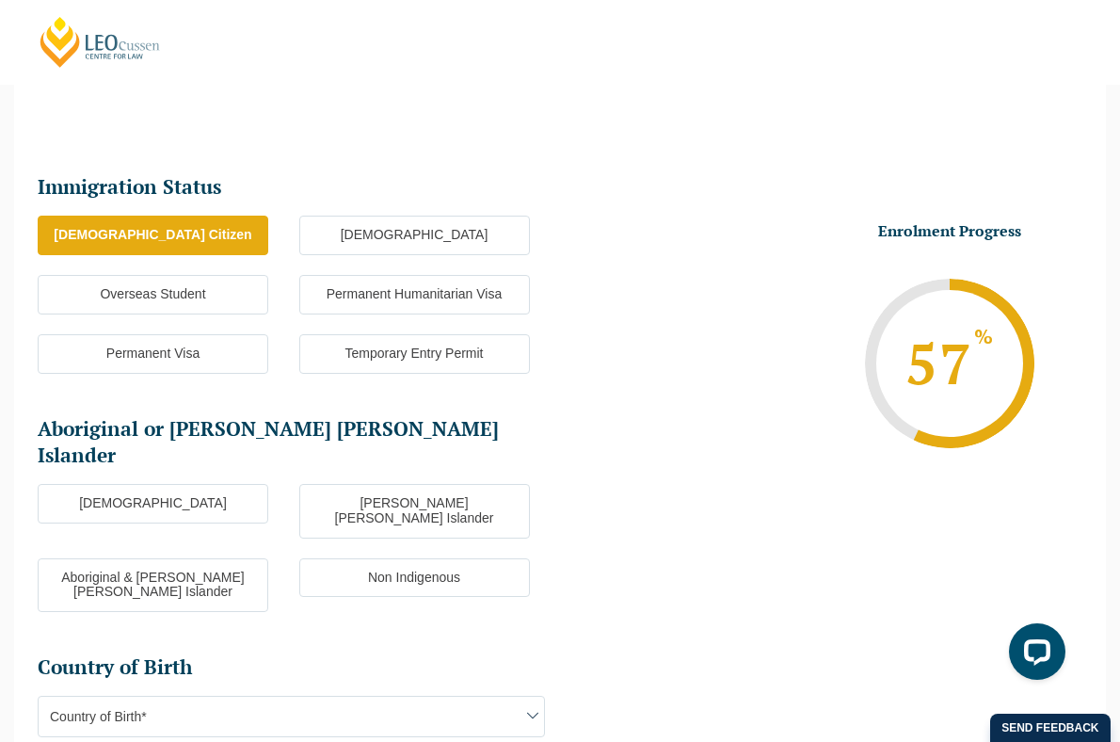
click at [443, 558] on label "Non Indigenous" at bounding box center [414, 578] width 231 height 40
click at [0, 0] on input "Non Indigenous" at bounding box center [0, 0] width 0 height 0
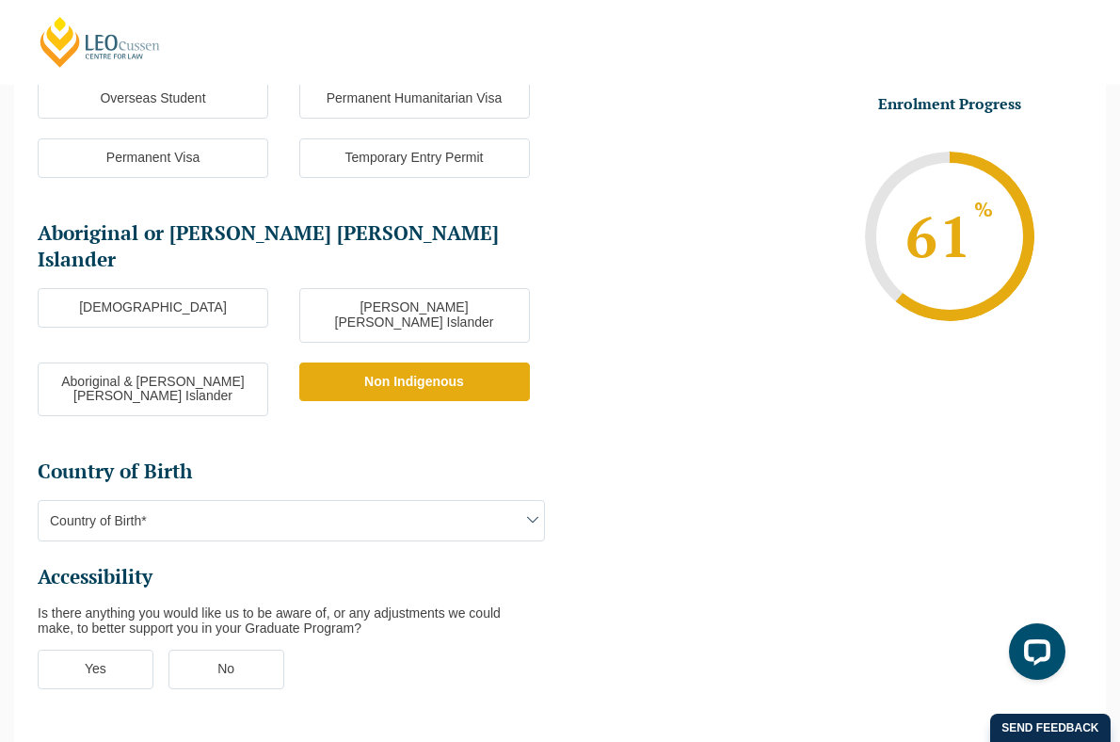
scroll to position [402, 0]
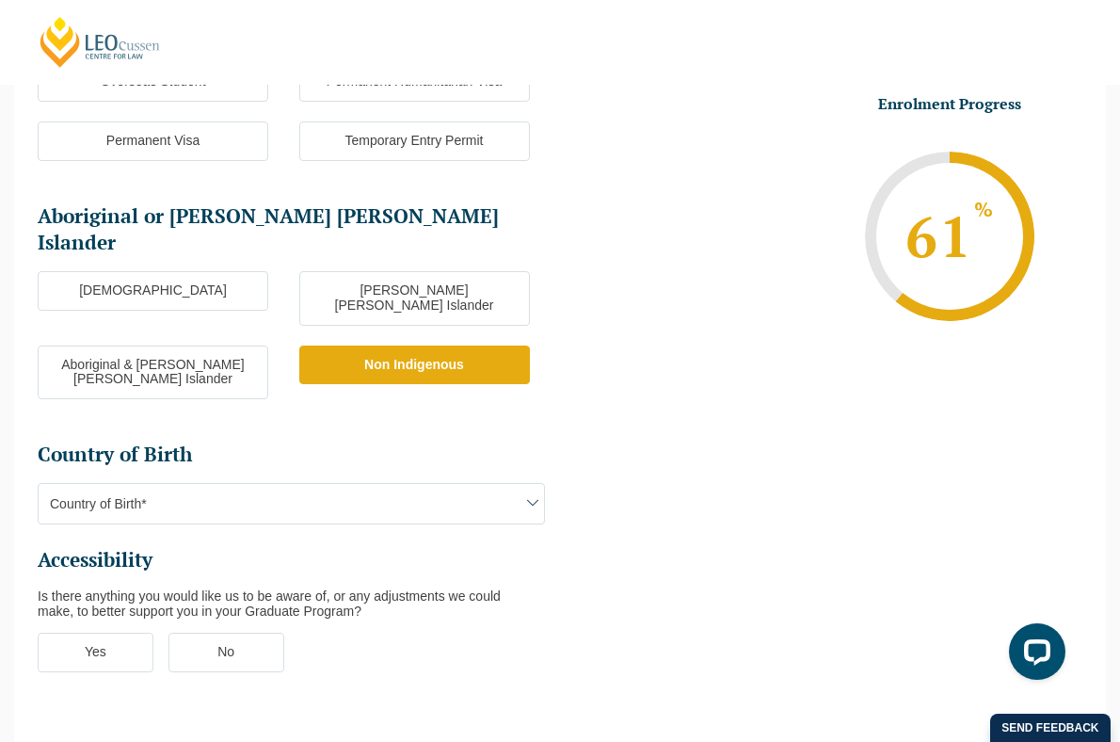
click at [297, 484] on span "Country of Birth*" at bounding box center [292, 504] width 506 height 40
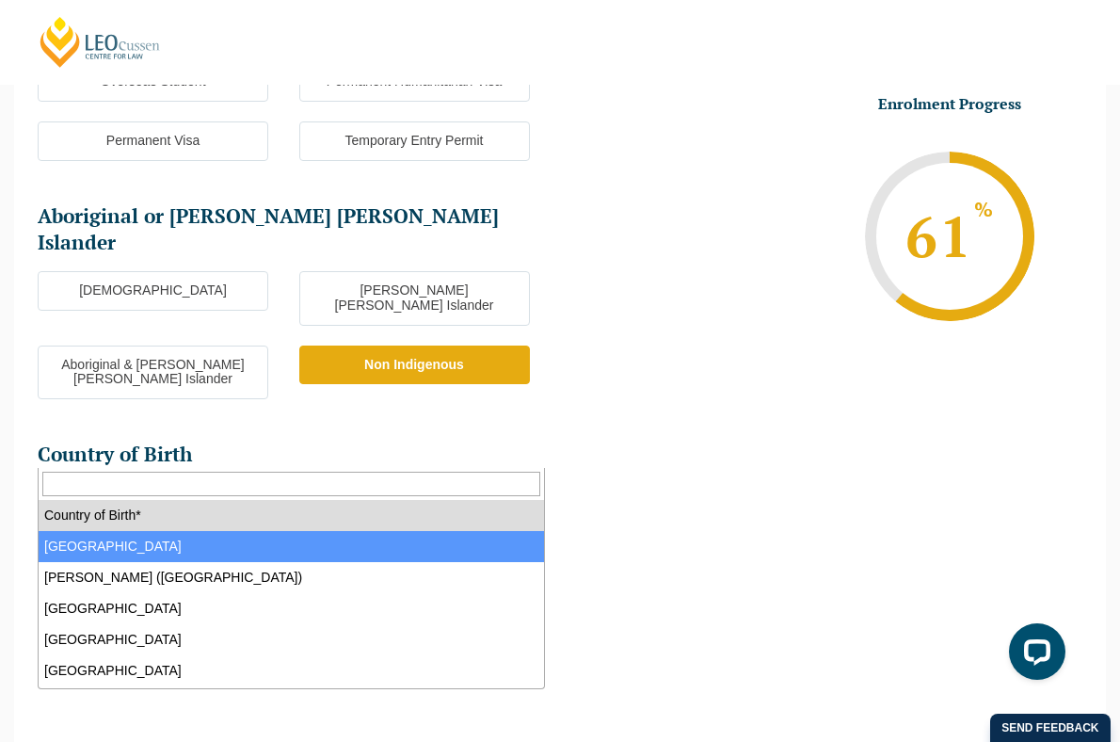
select select "Australia 1101"
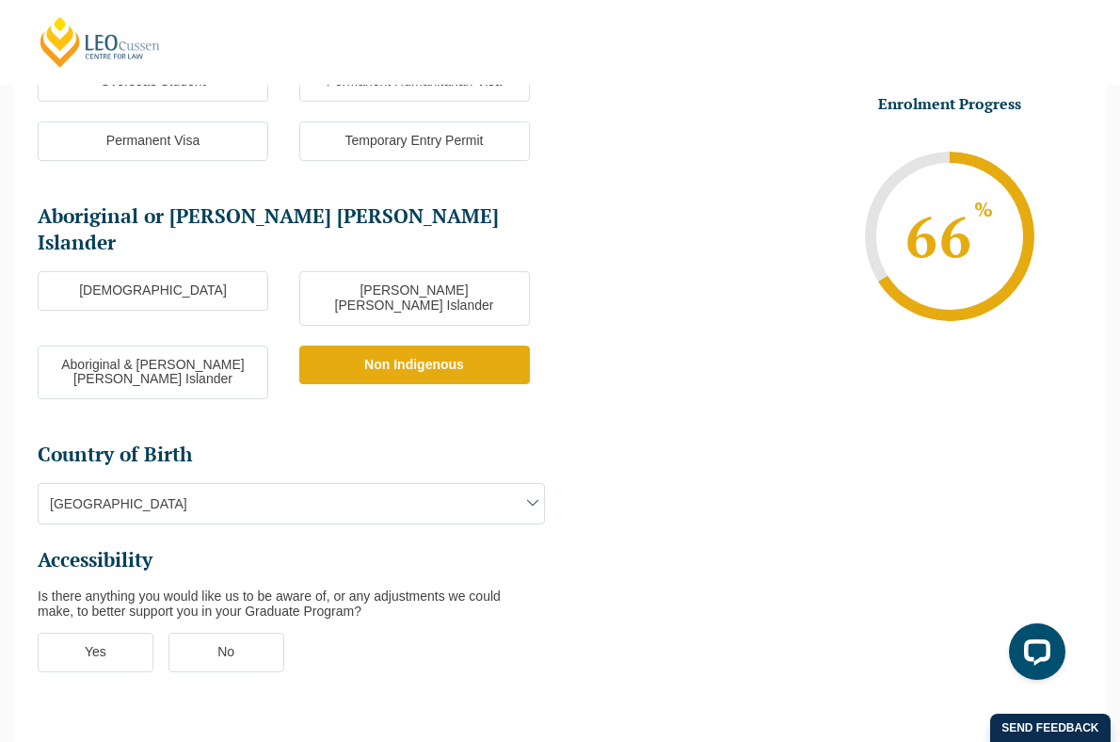
click at [201, 633] on label "No" at bounding box center [227, 653] width 116 height 40
click at [0, 0] on input "No" at bounding box center [0, 0] width 0 height 0
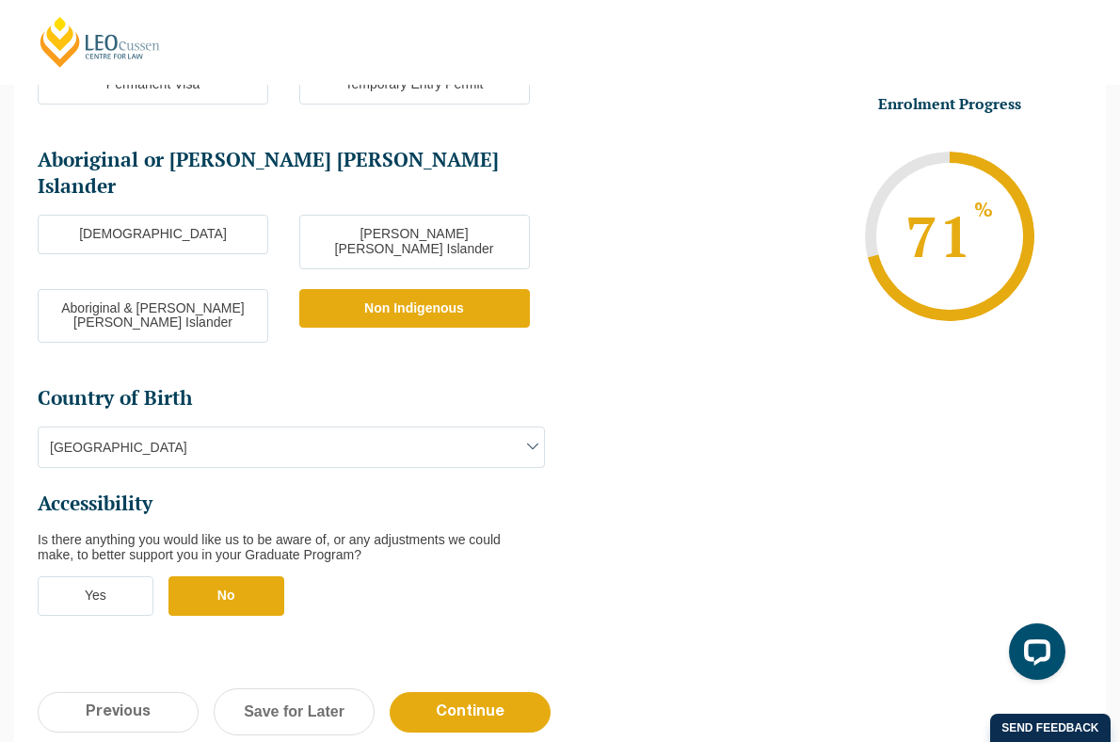
scroll to position [501, 0]
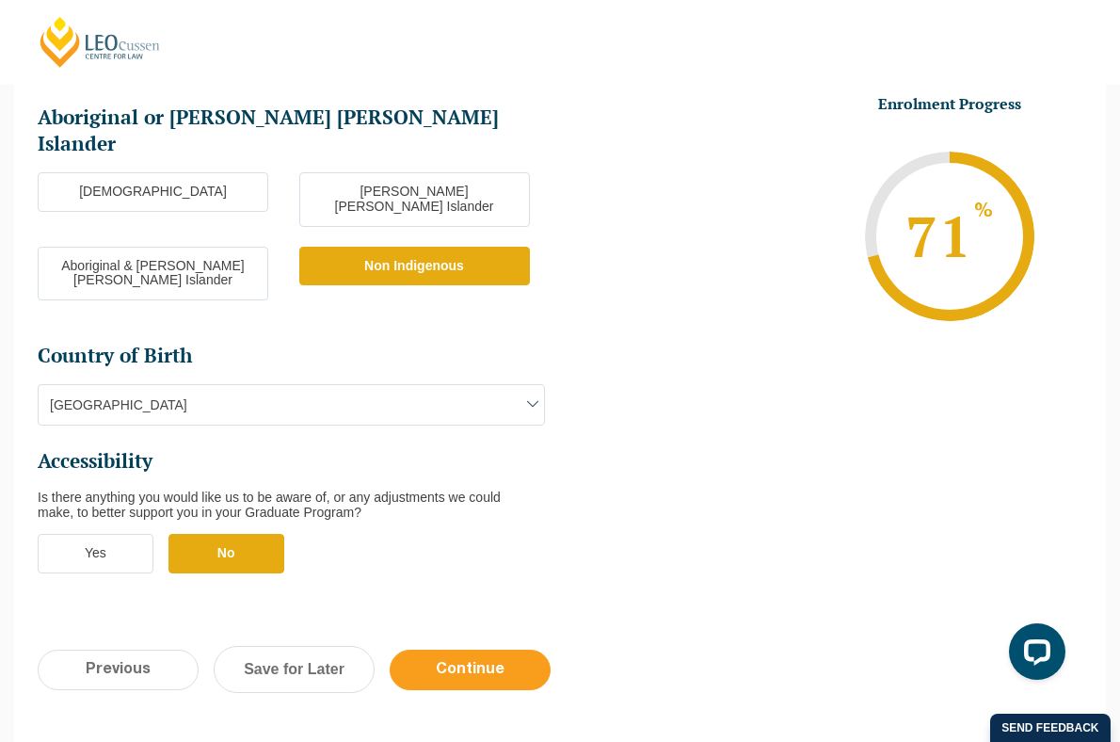
click at [458, 650] on input "Continue" at bounding box center [470, 670] width 161 height 40
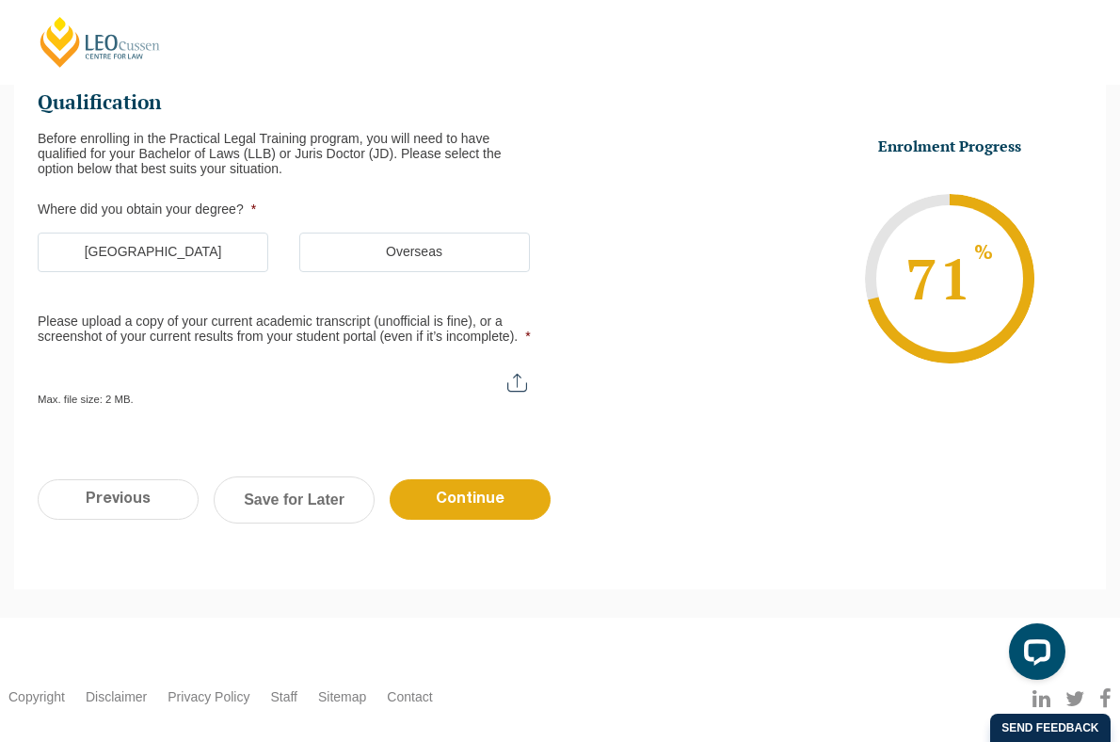
scroll to position [163, 0]
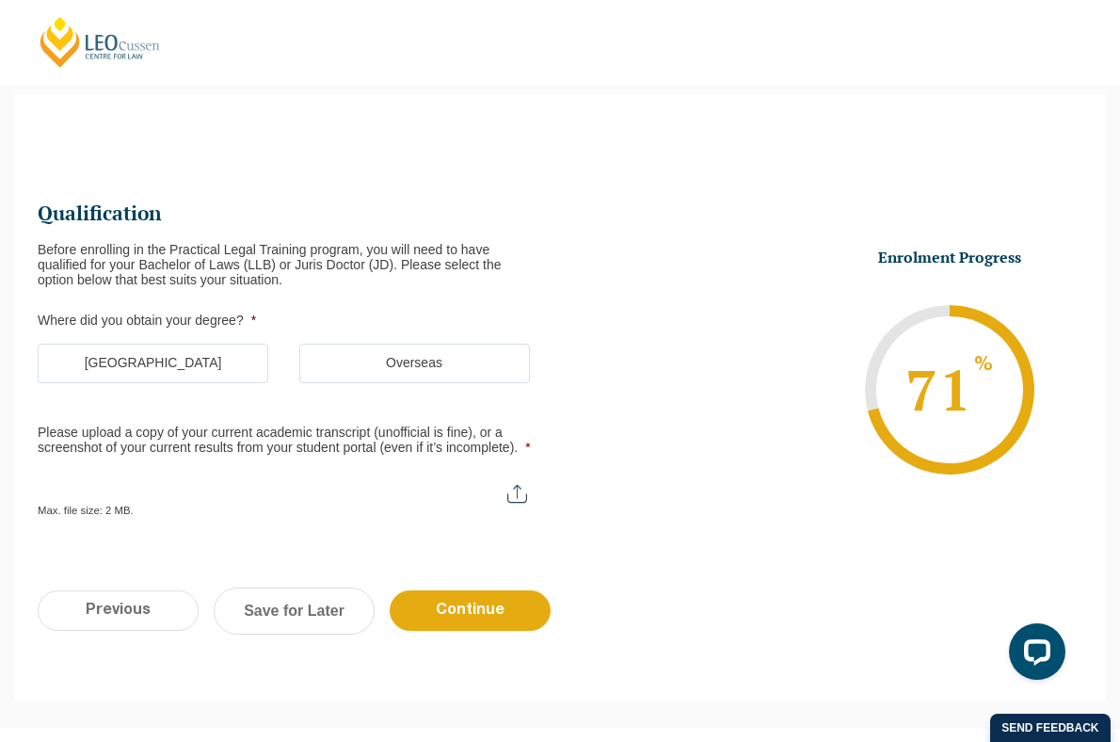
click at [222, 359] on label "Australia" at bounding box center [153, 364] width 231 height 40
click at [0, 0] on input "Australia" at bounding box center [0, 0] width 0 height 0
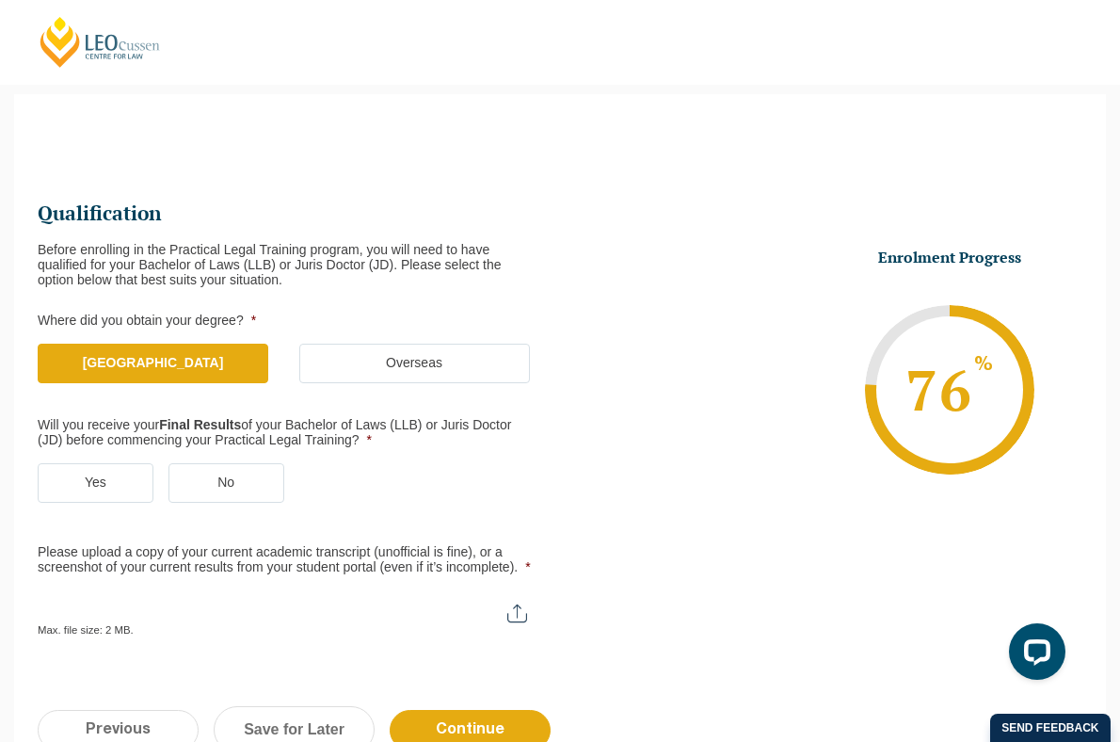
click at [145, 464] on label "Yes" at bounding box center [96, 483] width 116 height 40
click at [0, 0] on input "Yes" at bounding box center [0, 0] width 0 height 0
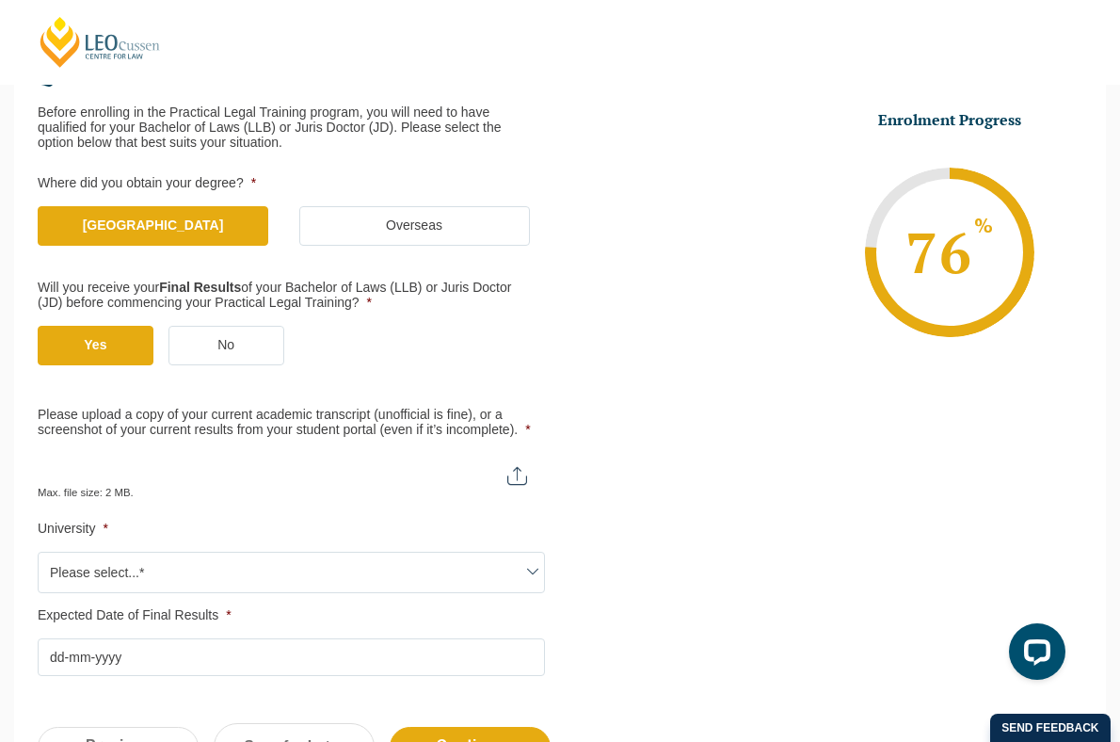
scroll to position [282, 0]
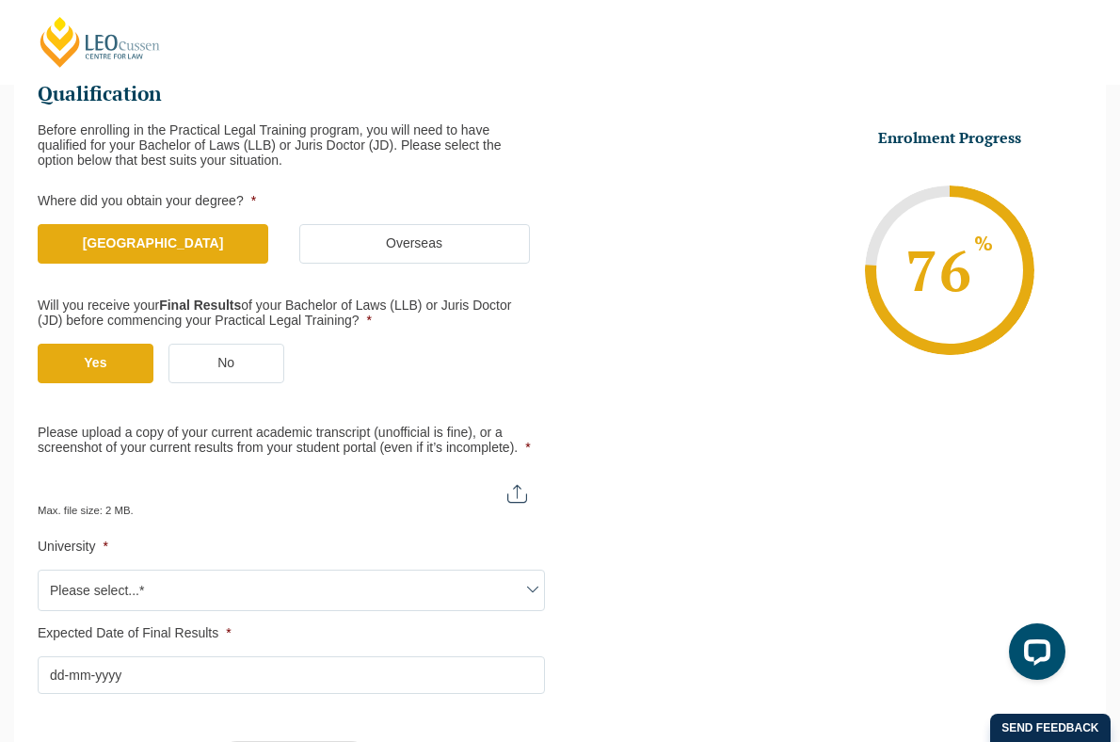
click at [166, 620] on ul "Qualification Before enrolling in the Practical Legal Training program, you wil…" at bounding box center [299, 387] width 522 height 613
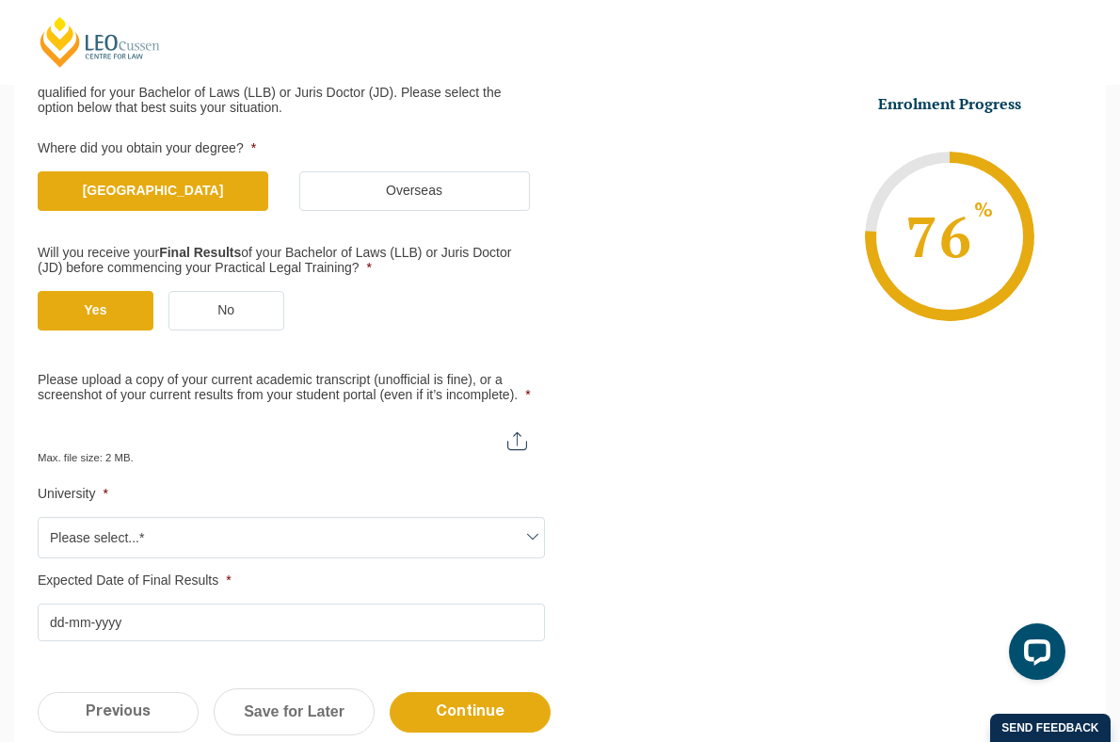
scroll to position [373, 0]
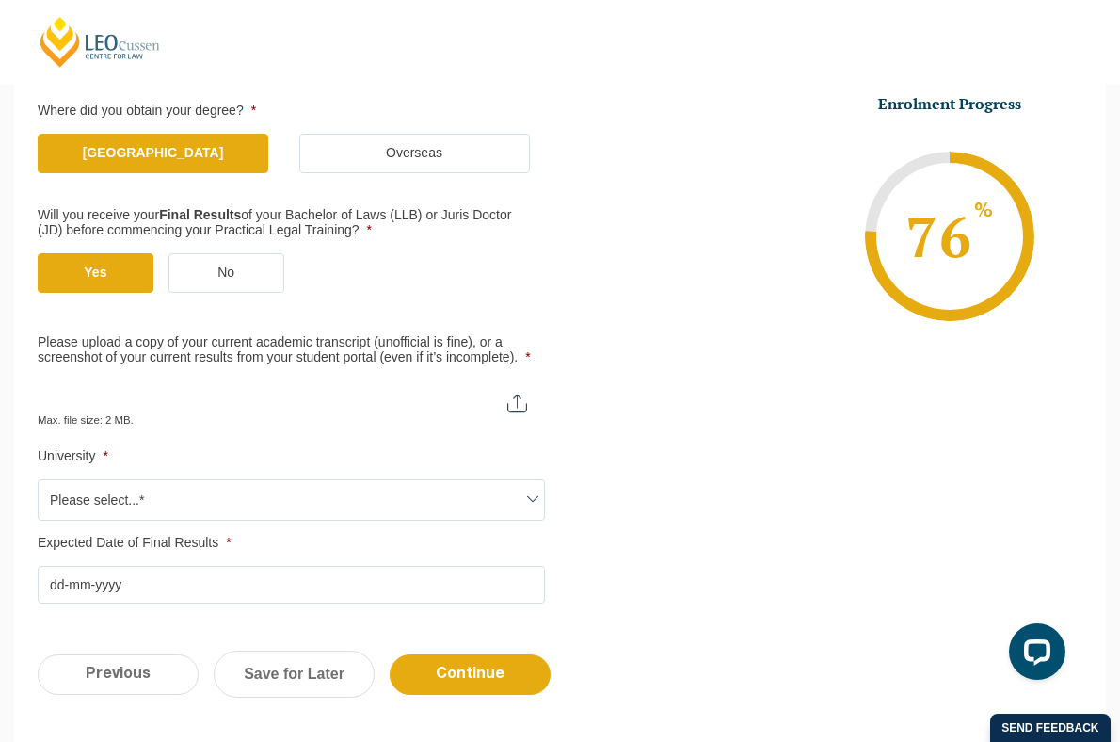
click at [196, 392] on input "Please upload a copy of your current academic transcript (unofficial is fine), …" at bounding box center [291, 396] width 507 height 32
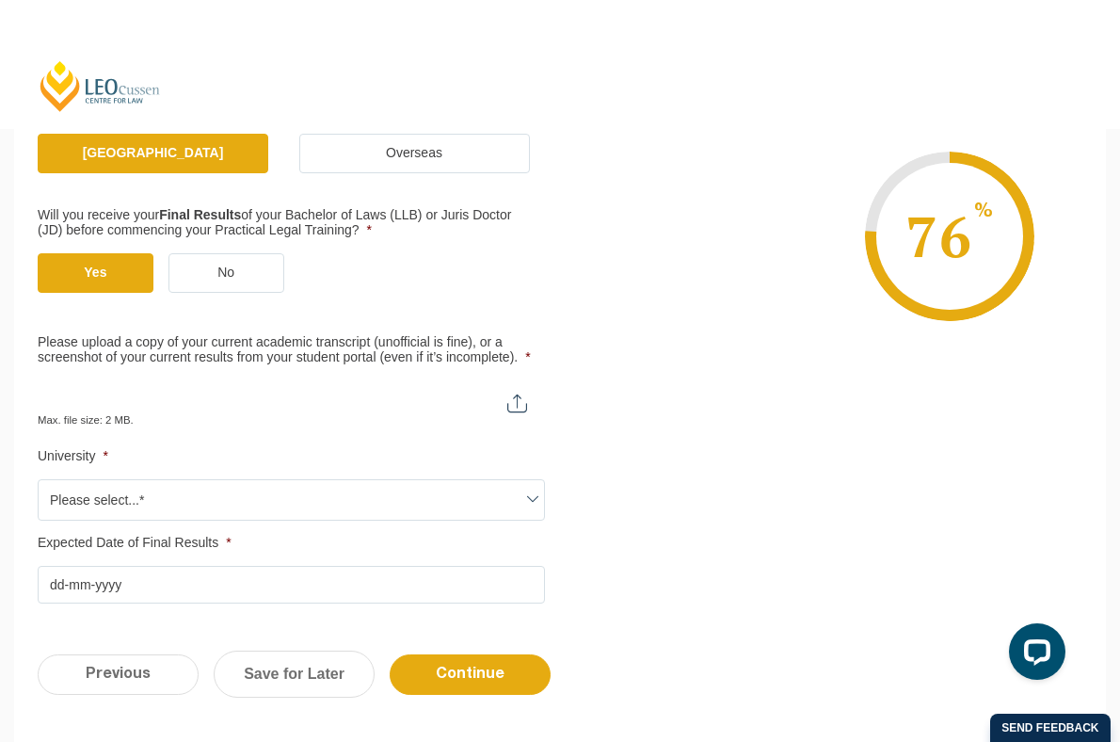
click at [499, 391] on input "Please upload a copy of your current academic transcript (unofficial is fine), …" at bounding box center [291, 396] width 507 height 32
type input "C:\fakepath\(Unofficial) Transcript.htm"
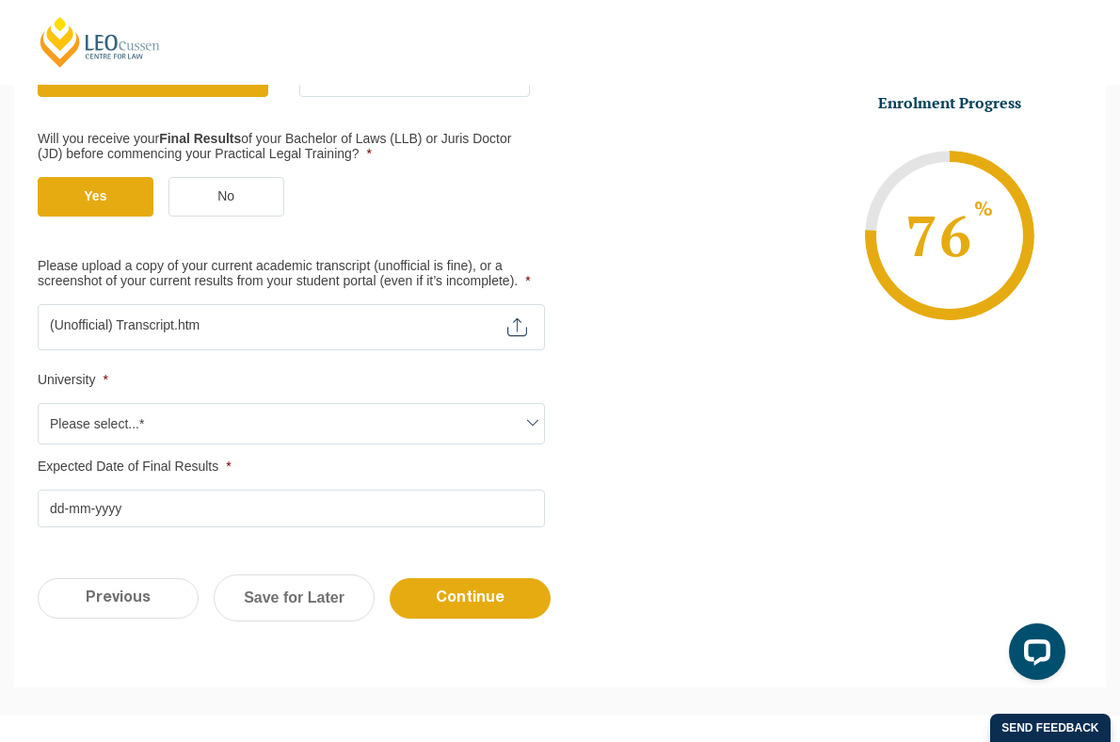
scroll to position [522, 0]
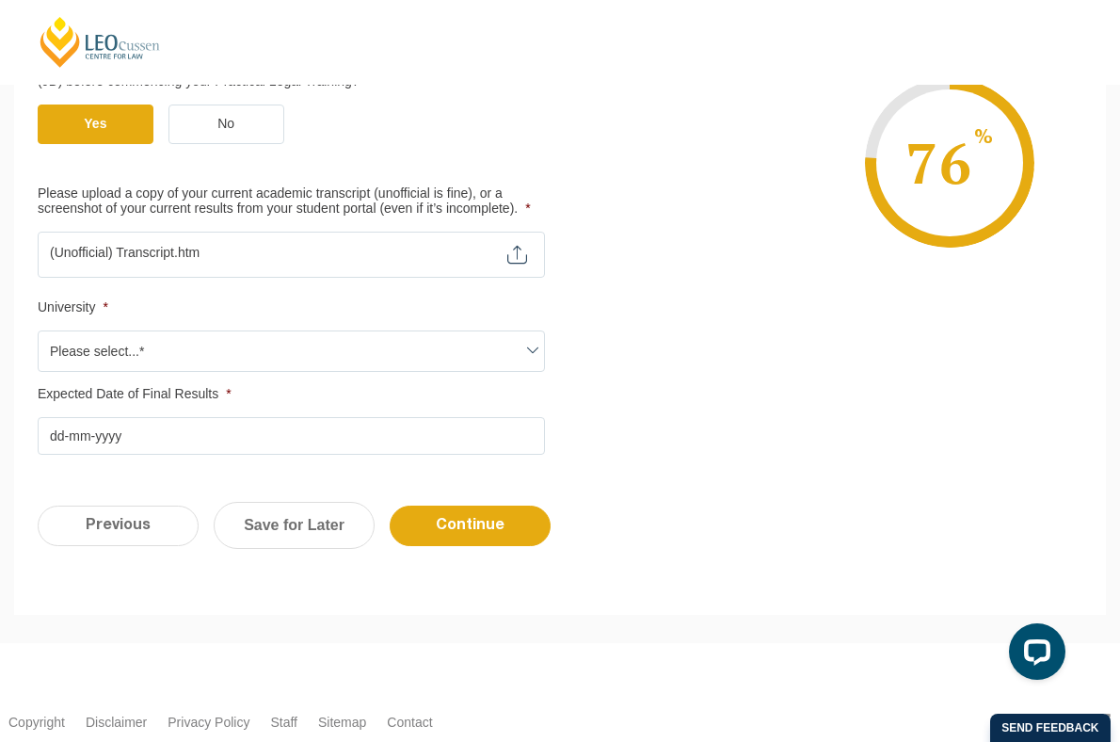
click at [198, 359] on span "Please select...*" at bounding box center [292, 351] width 506 height 40
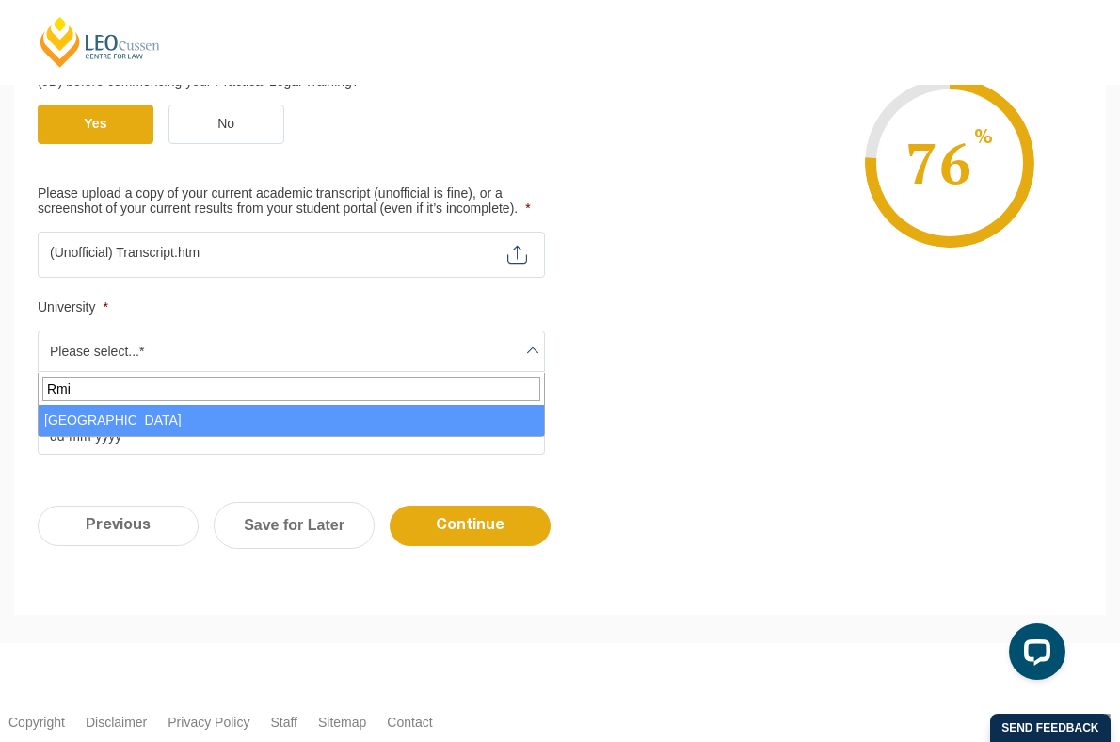
type input "Rmi"
select select "RMIT University"
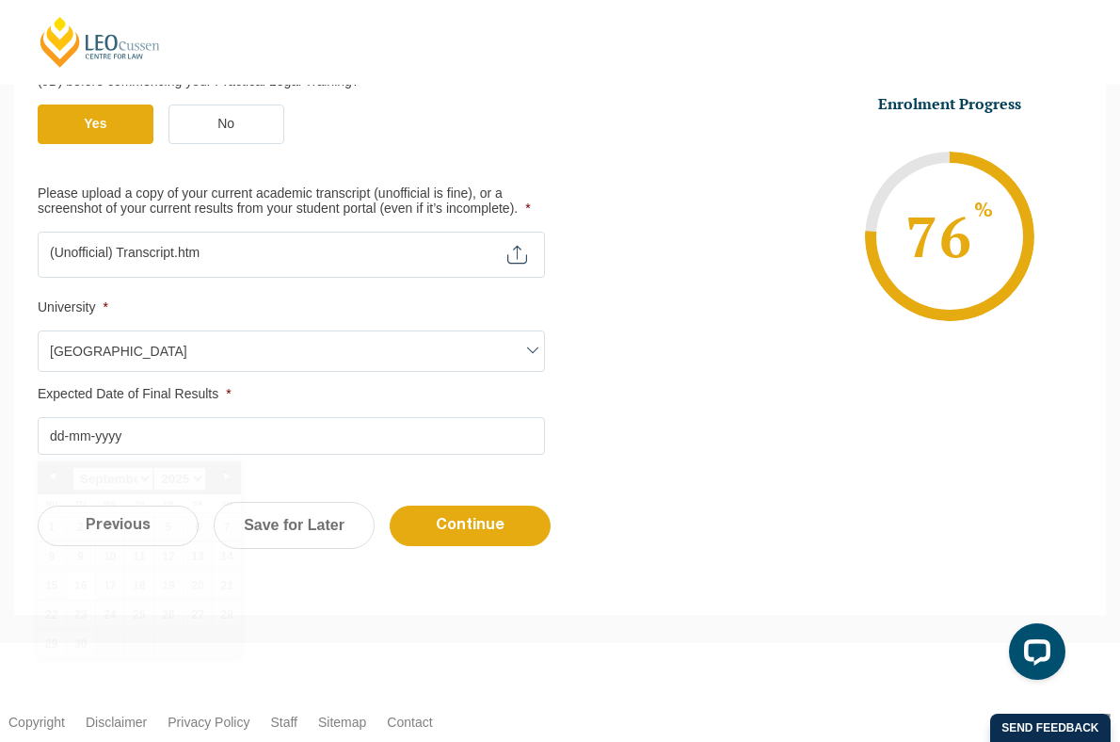
click at [136, 428] on input "Expected Date of Final Results *" at bounding box center [291, 436] width 507 height 38
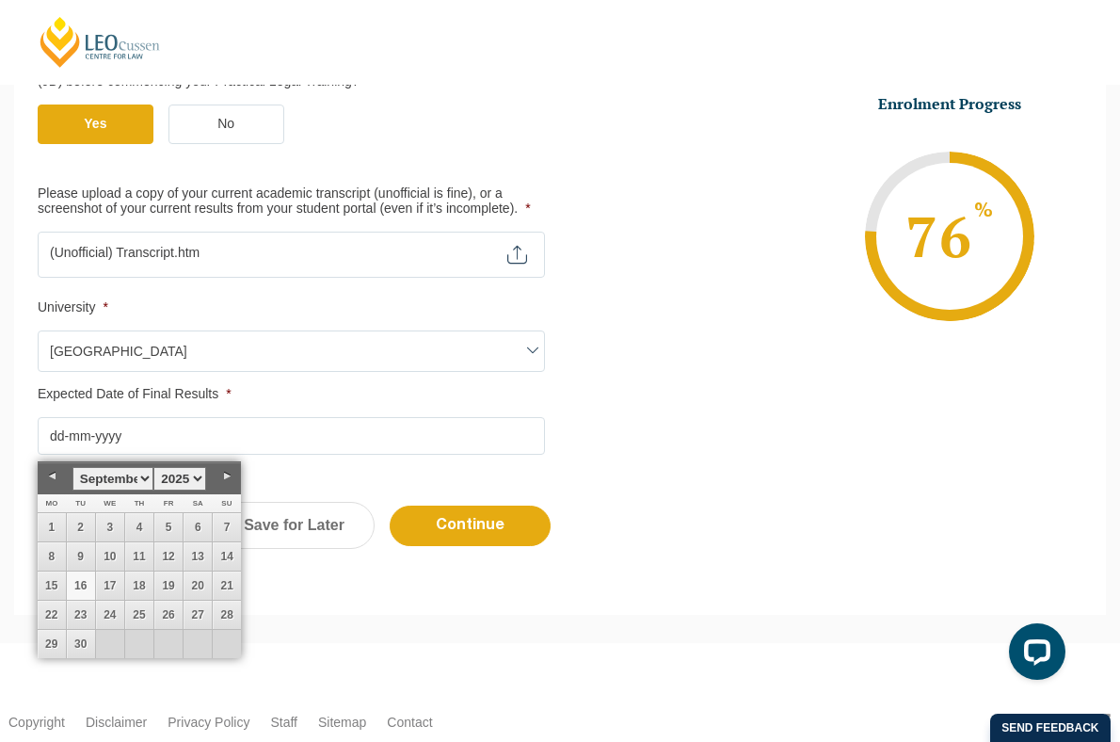
click at [226, 484] on link "Next" at bounding box center [227, 476] width 28 height 28
click at [137, 643] on link "27" at bounding box center [139, 644] width 28 height 28
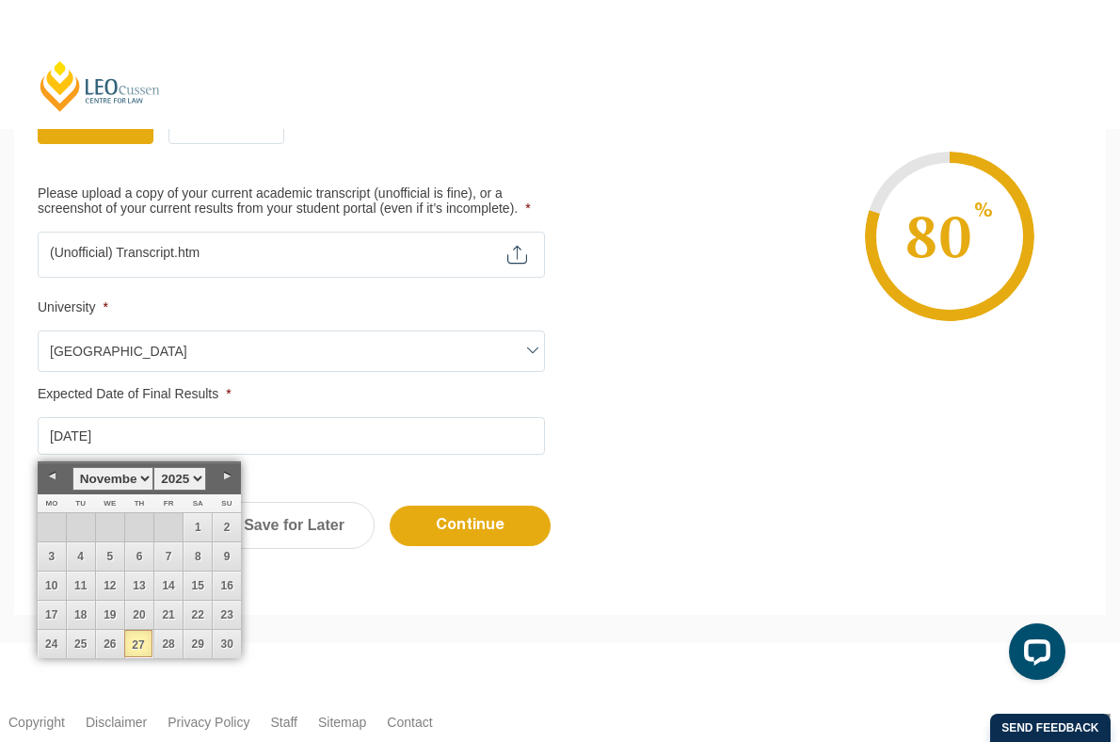
click at [220, 474] on link "Next" at bounding box center [227, 476] width 28 height 28
click at [51, 522] on link "1" at bounding box center [52, 527] width 28 height 28
type input "01-12-2025"
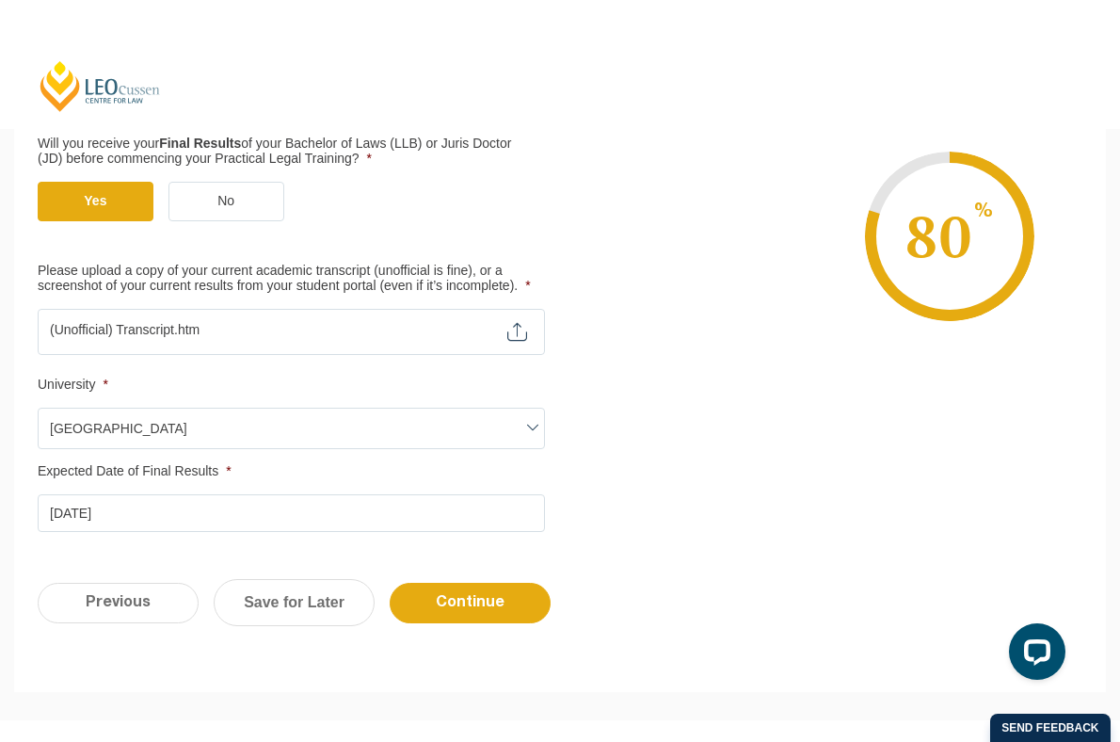
scroll to position [410, 0]
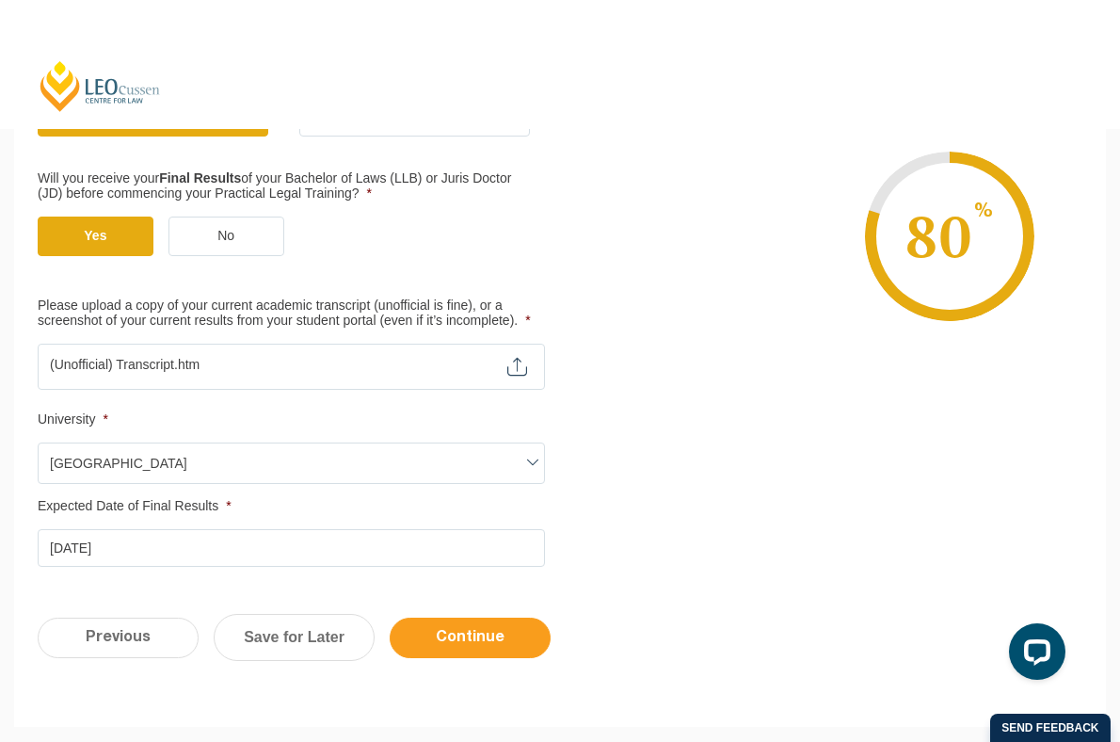
click at [489, 630] on input "Continue" at bounding box center [470, 638] width 161 height 40
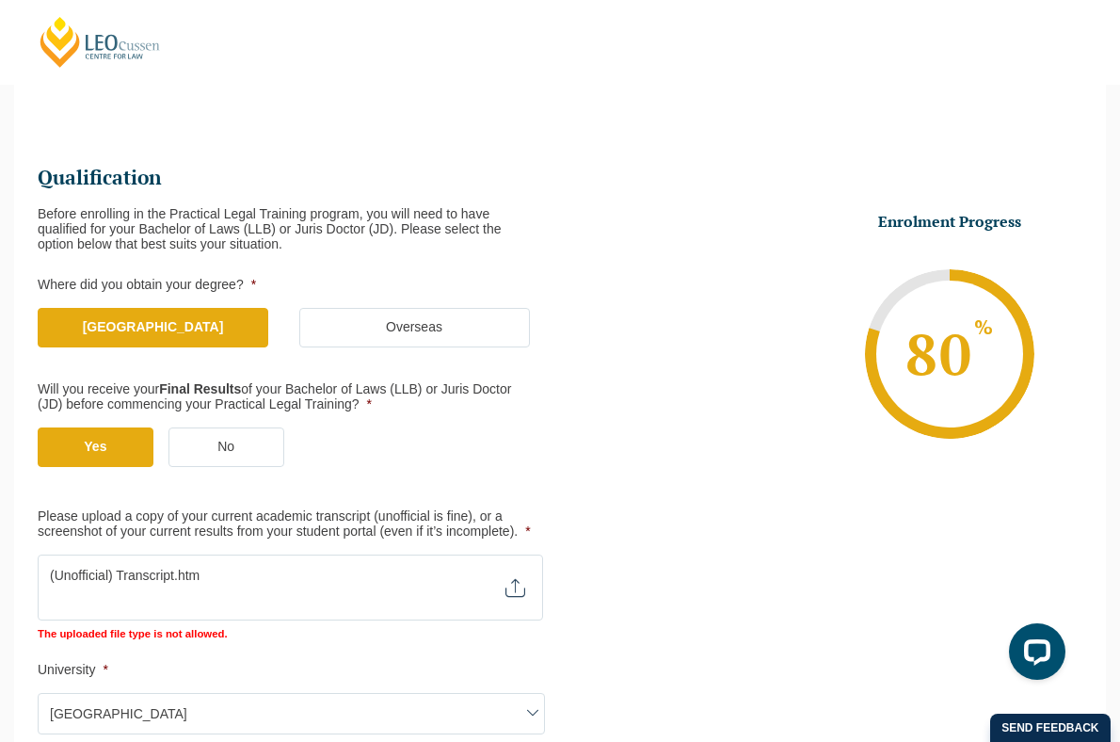
scroll to position [337, 0]
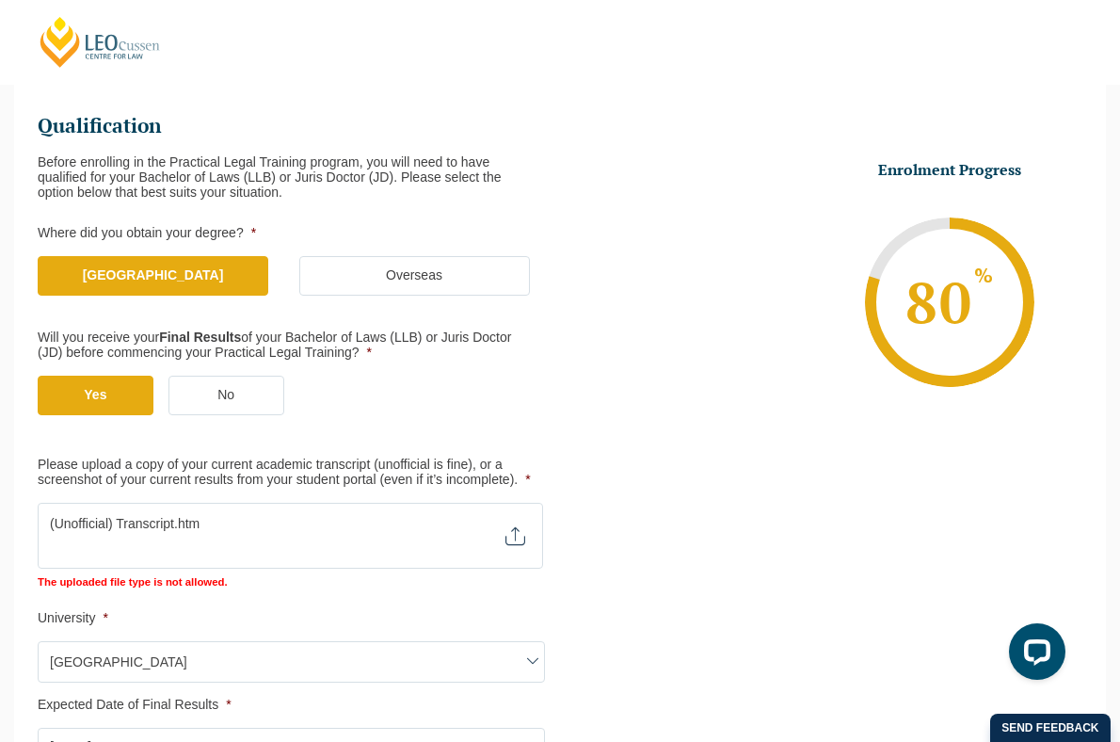
click at [518, 528] on input "Please upload a copy of your current academic transcript (unofficial is fine), …" at bounding box center [291, 519] width 506 height 32
type input "C:\fakepath\(Unofficial) Transcript.pdf"
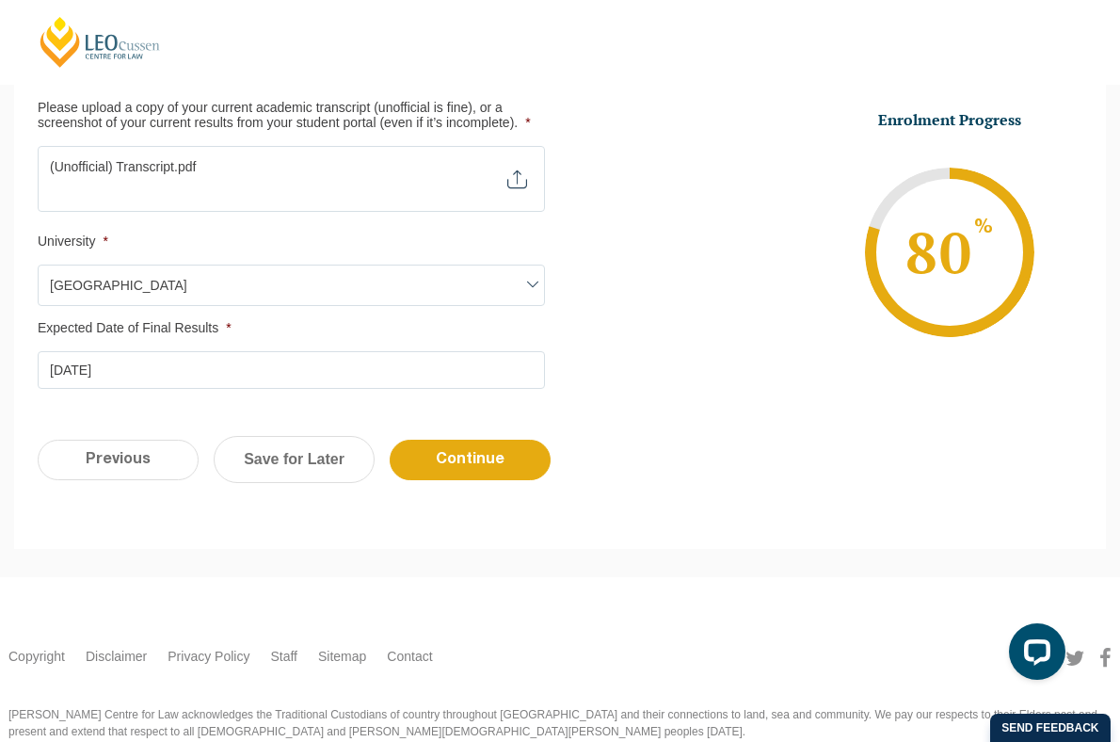
scroll to position [750, 0]
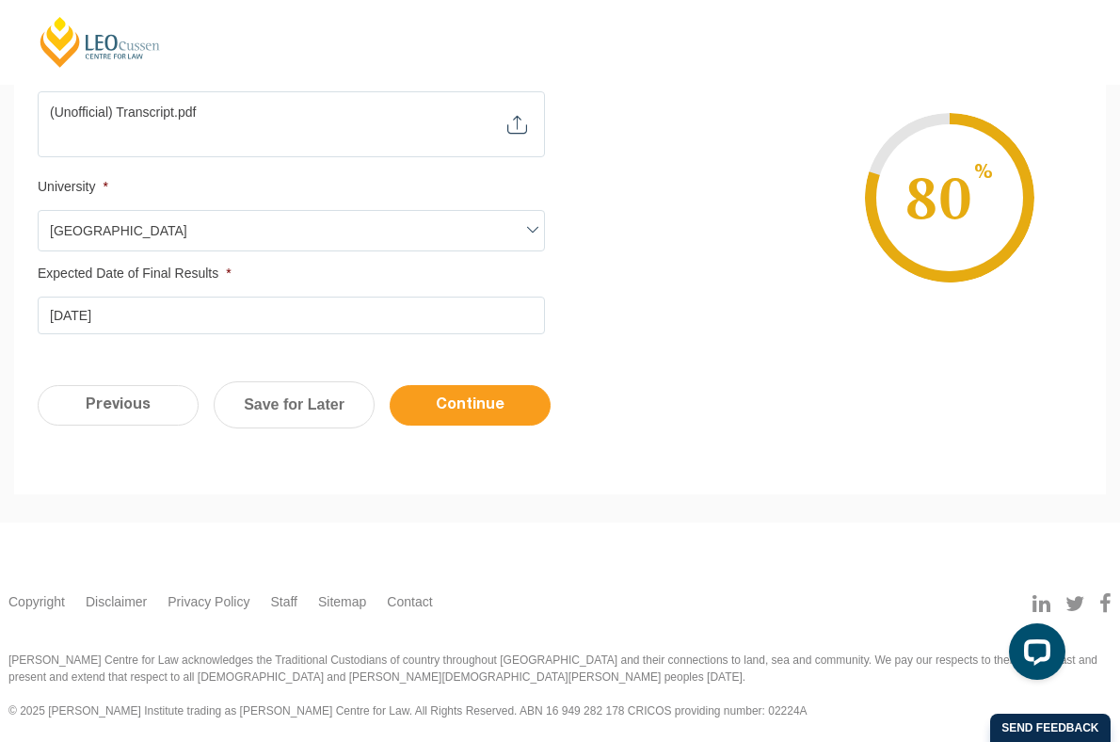
click at [461, 392] on input "Continue" at bounding box center [470, 405] width 161 height 40
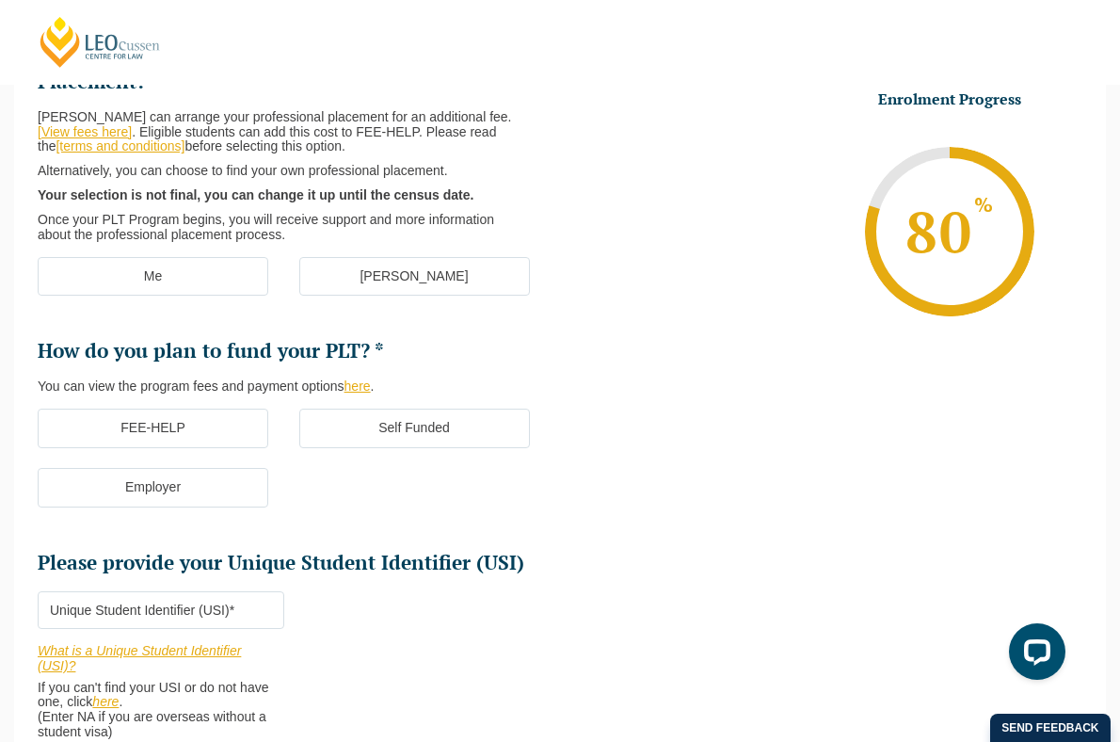
scroll to position [163, 0]
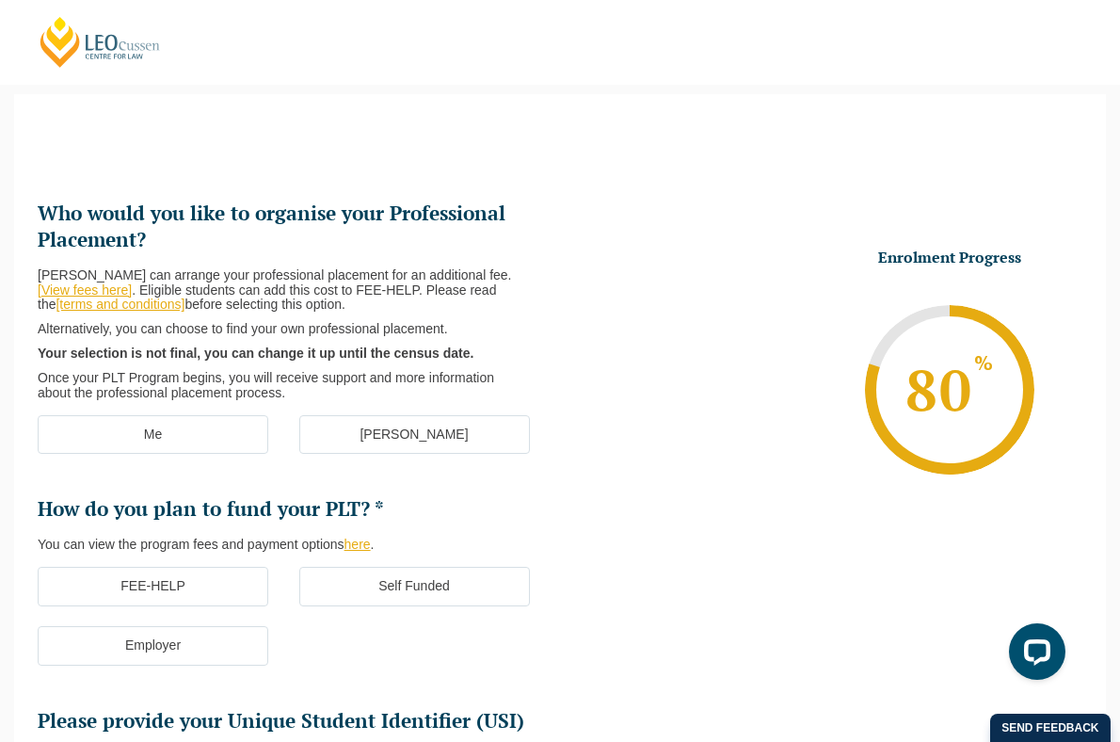
click at [345, 451] on label "[PERSON_NAME]" at bounding box center [414, 435] width 231 height 40
click at [0, 0] on input "[PERSON_NAME]" at bounding box center [0, 0] width 0 height 0
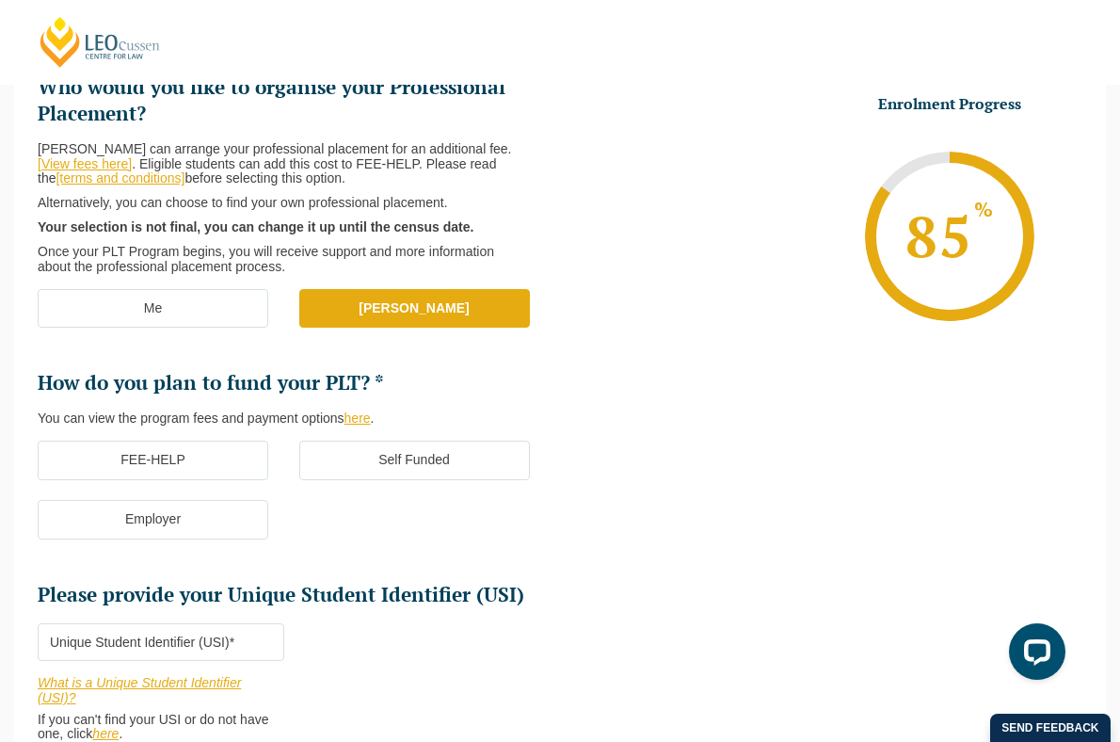
scroll to position [393, 0]
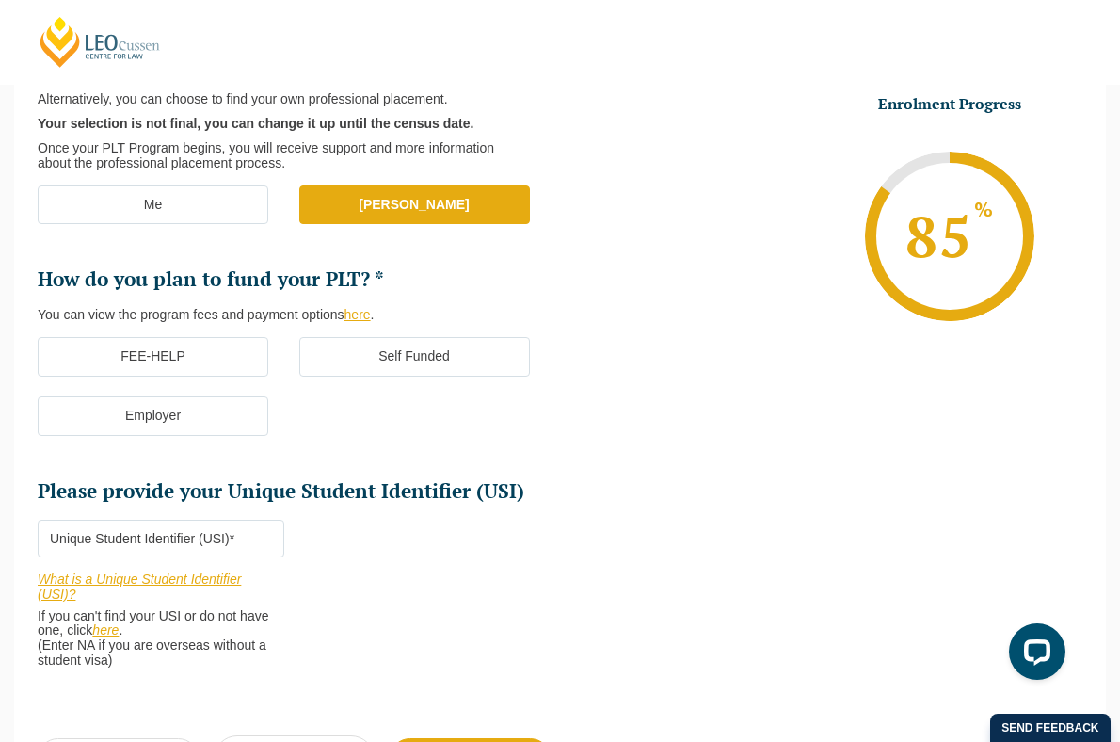
click at [207, 333] on ul "Who would you like to organise your Professional Placement? Leo Cussen can arra…" at bounding box center [299, 238] width 522 height 534
click at [211, 355] on label "FEE-HELP" at bounding box center [153, 357] width 231 height 40
click at [0, 0] on input "FEE-HELP" at bounding box center [0, 0] width 0 height 0
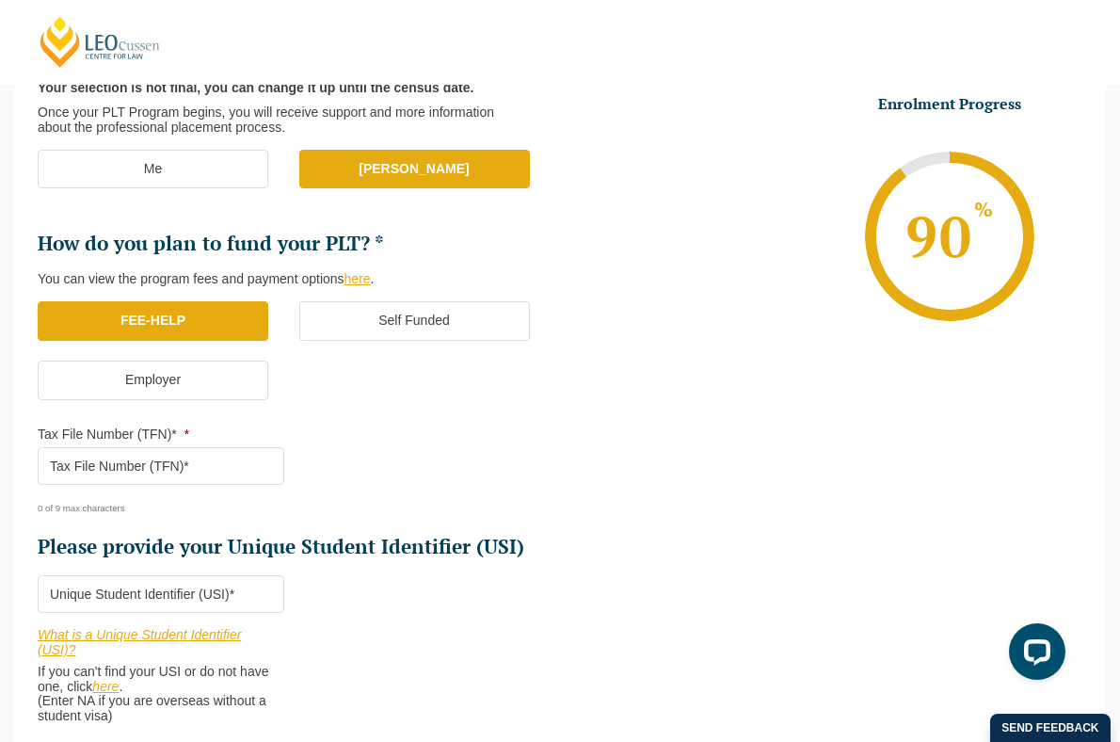
scroll to position [453, 0]
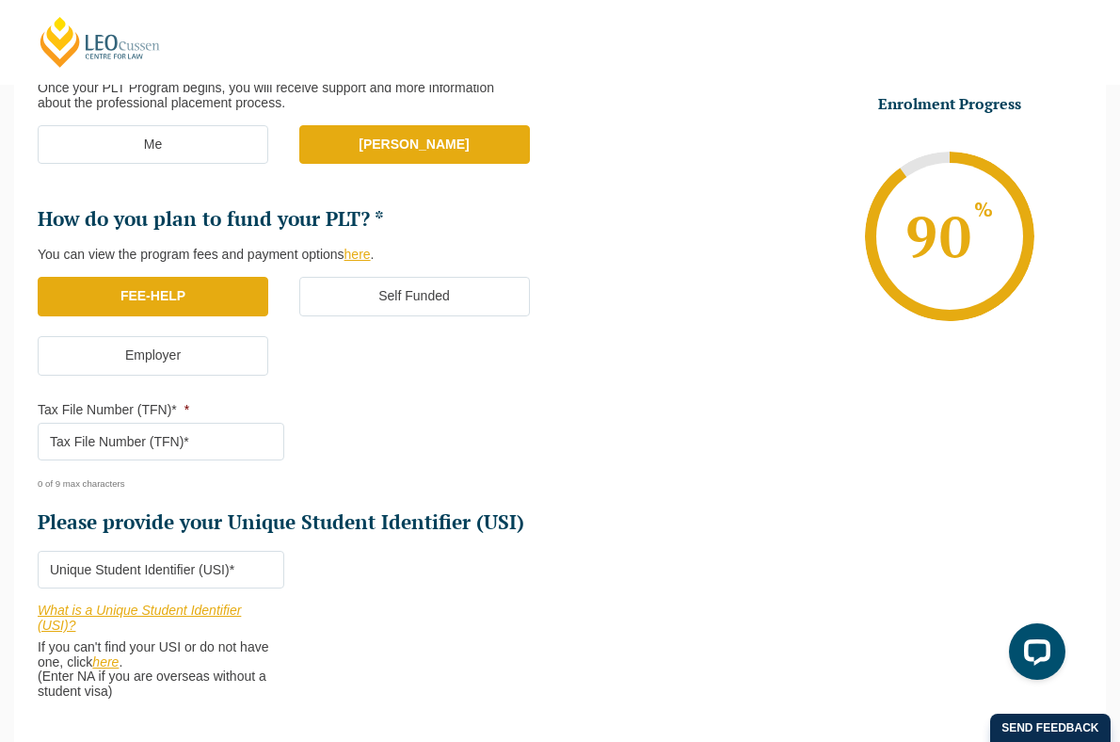
click at [221, 440] on input "Tax File Number (TFN)* *" at bounding box center [161, 442] width 247 height 38
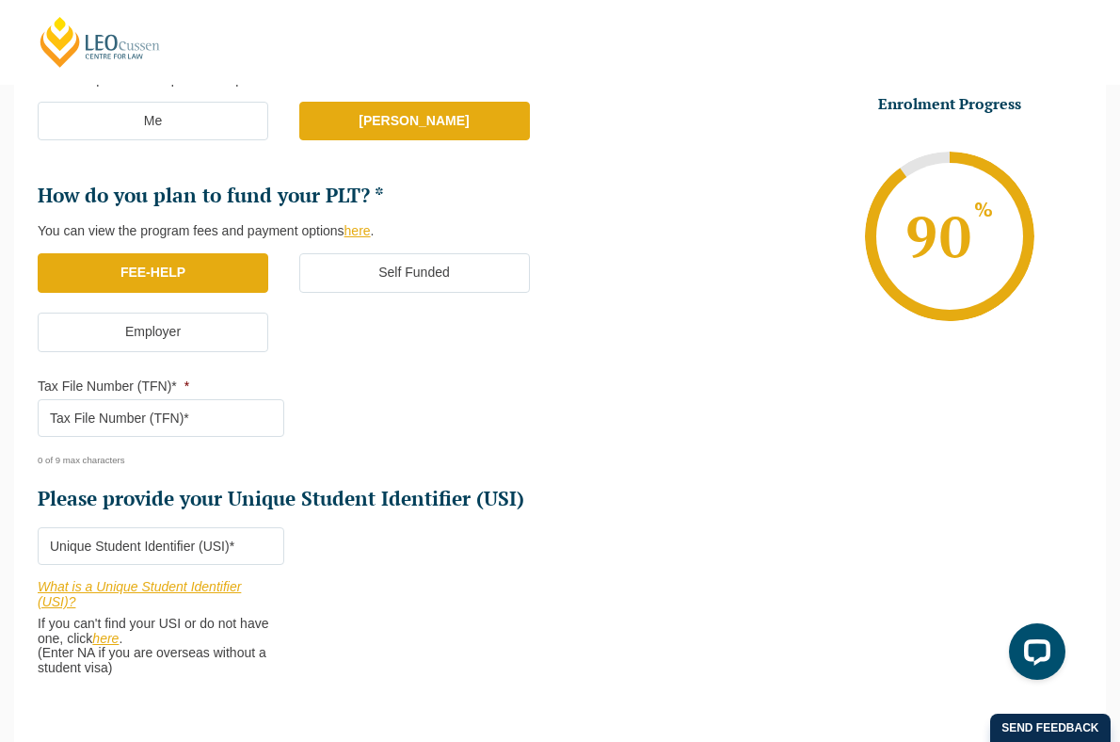
scroll to position [479, 0]
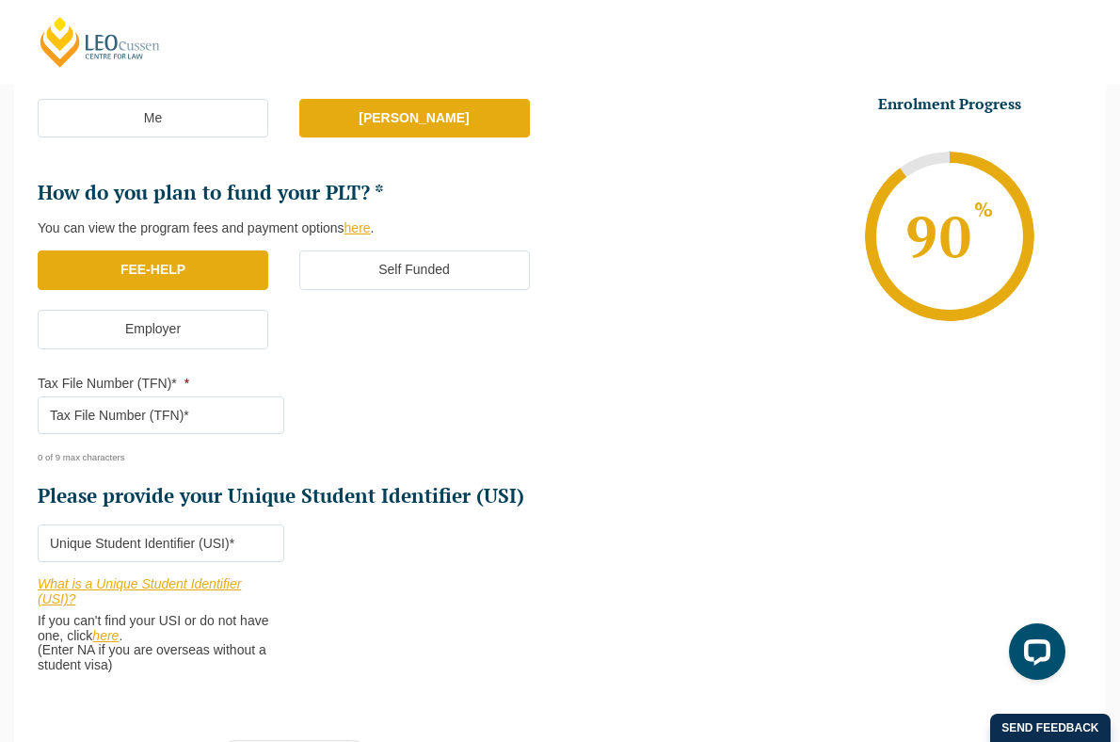
click at [219, 544] on input "Please provide your Unique Student Identifier (USI) *" at bounding box center [161, 543] width 247 height 38
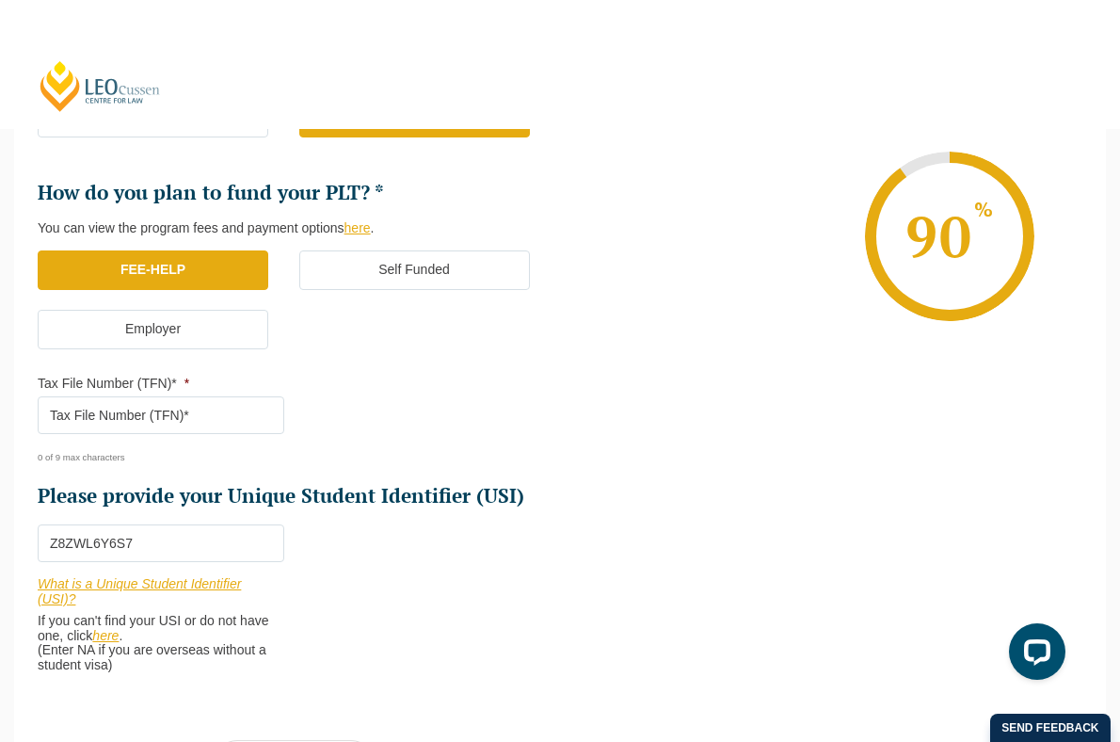
type input "Z8ZWL6Y6S7"
click at [153, 424] on input "Tax File Number (TFN)* *" at bounding box center [161, 415] width 247 height 38
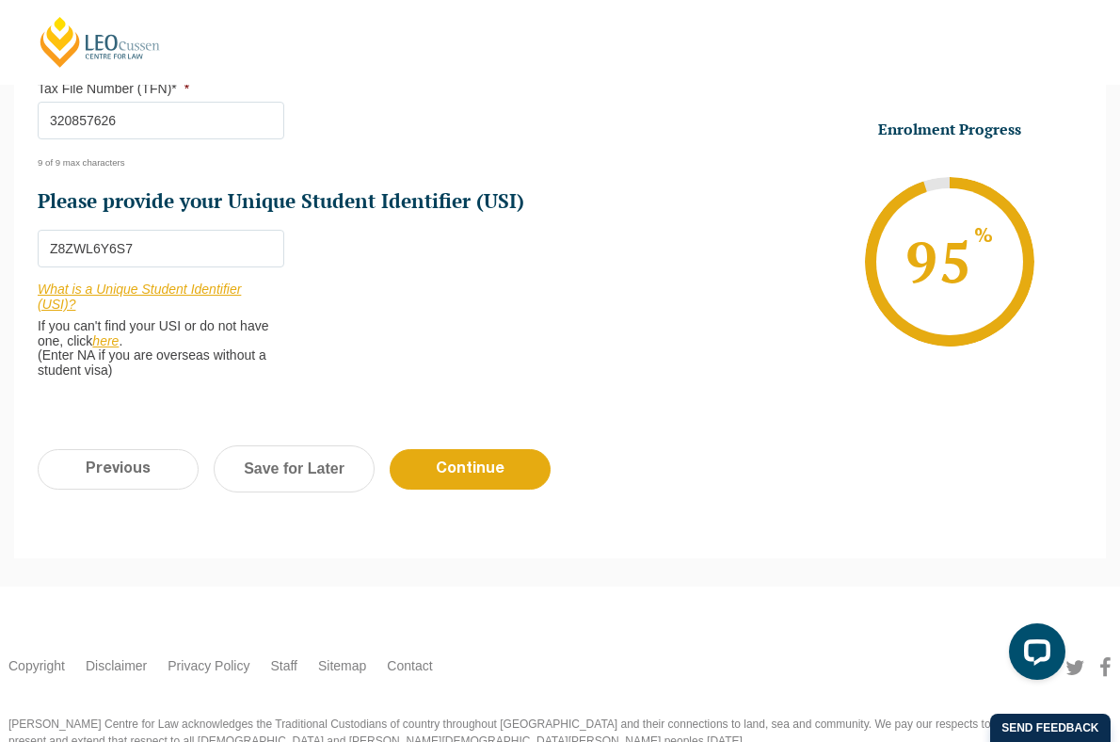
scroll to position [741, 0]
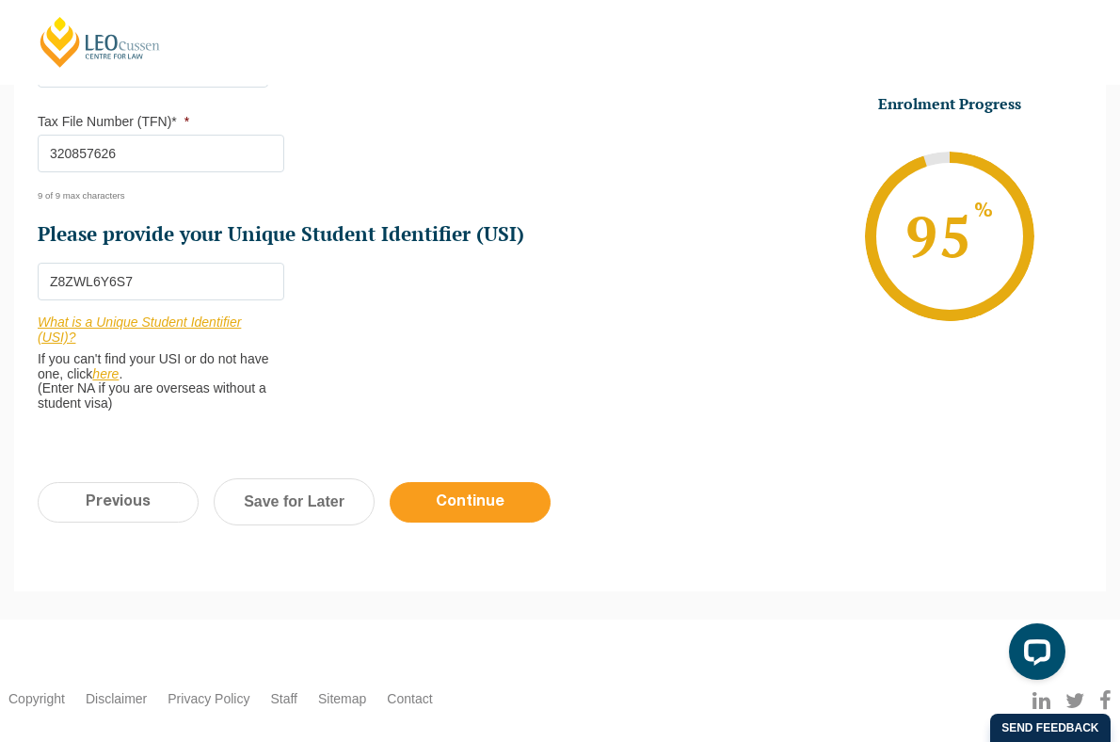
type input "320857626"
click at [459, 508] on input "Continue" at bounding box center [470, 502] width 161 height 40
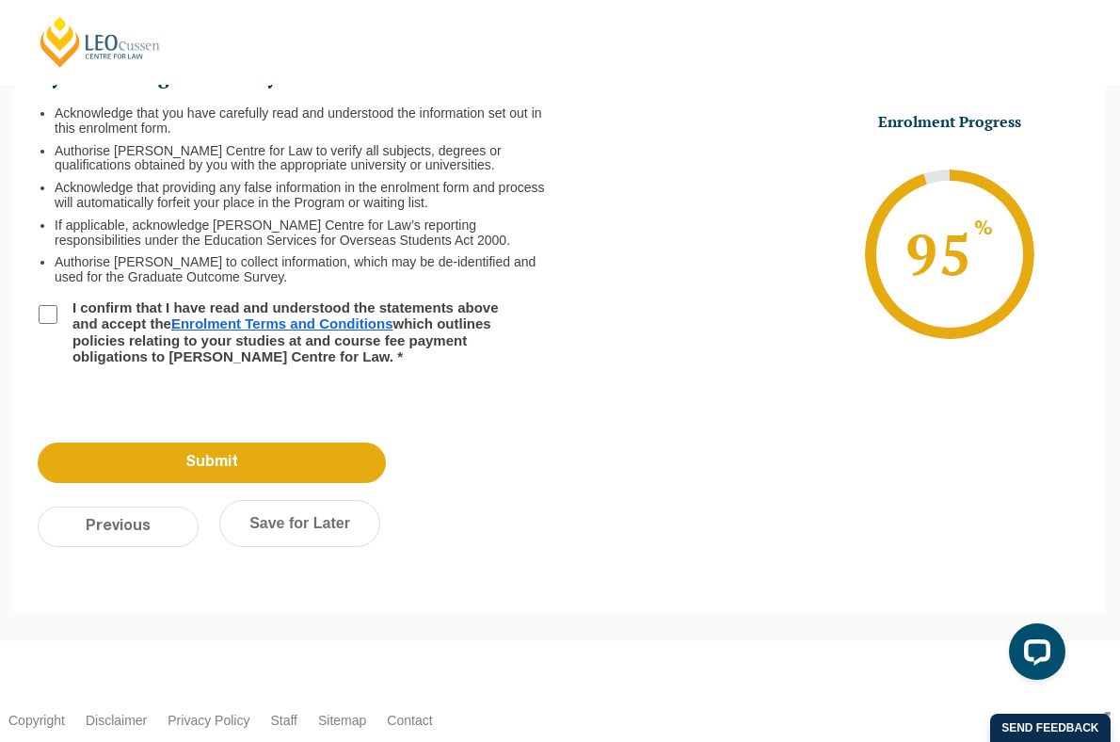
scroll to position [163, 0]
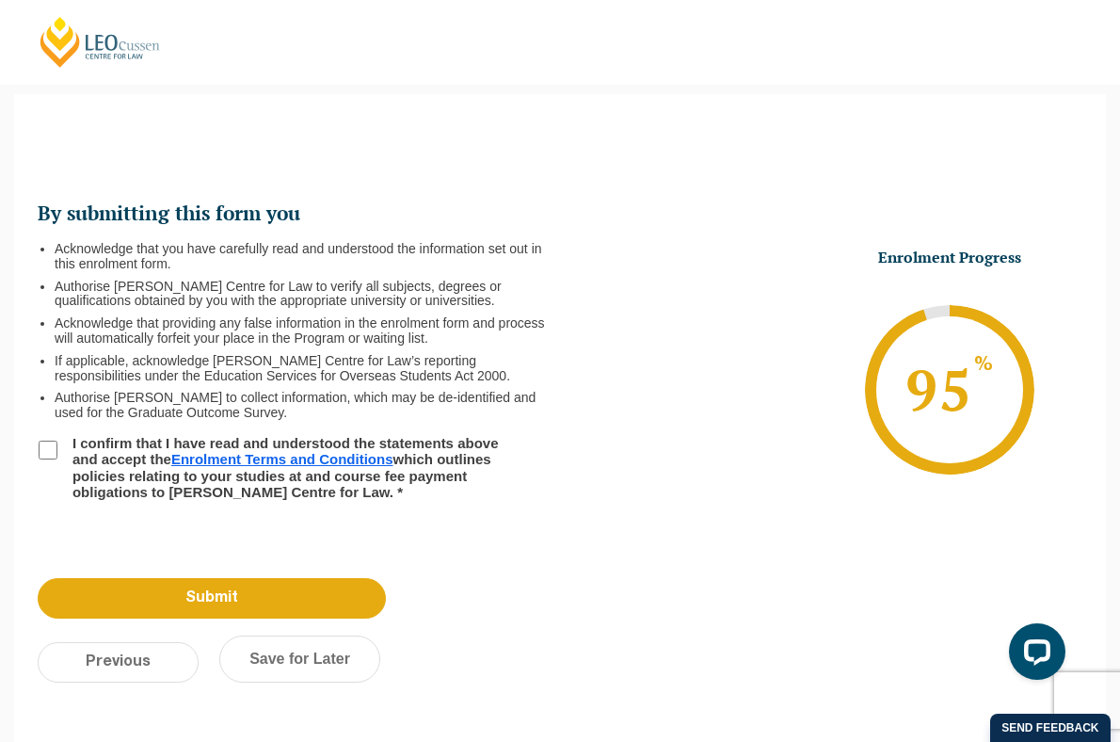
click at [75, 451] on label "I confirm that I have read and understood the statements above and accept the E…" at bounding box center [296, 467] width 471 height 65
click at [57, 451] on input "I confirm that I have read and understood the statements above and accept the E…" at bounding box center [48, 450] width 19 height 19
checkbox input "true"
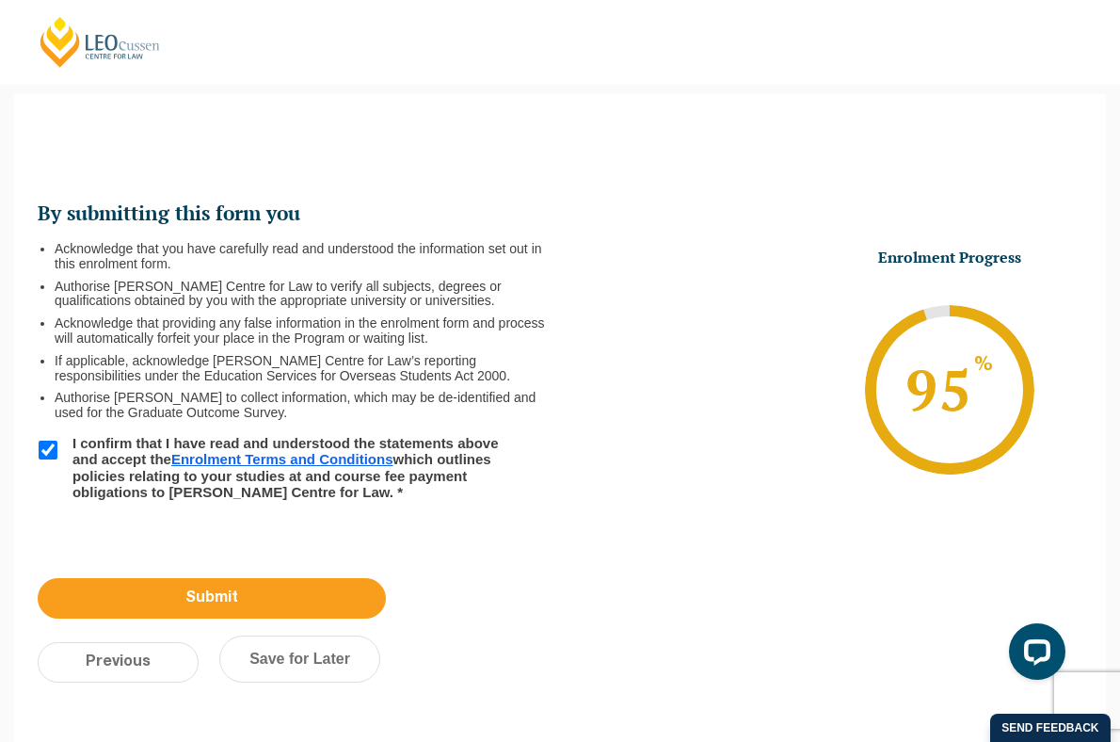
click at [147, 602] on input "Submit" at bounding box center [212, 598] width 348 height 40
